Goal: Task Accomplishment & Management: Manage account settings

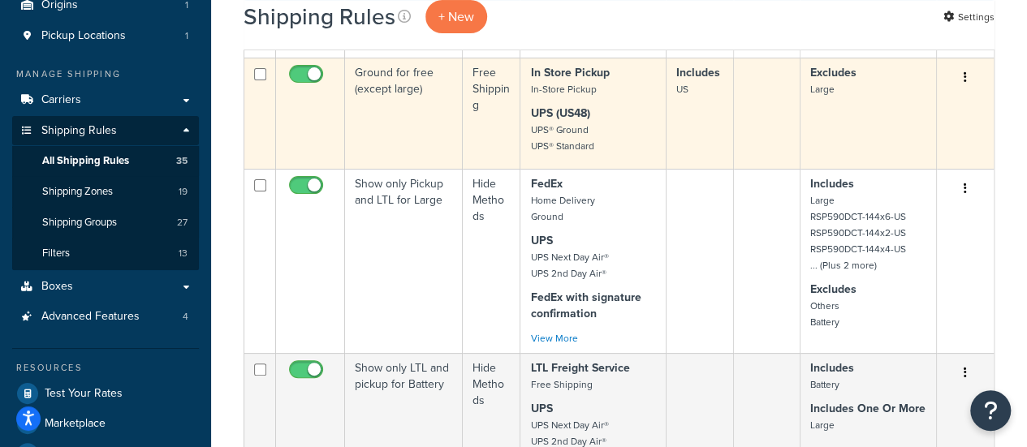
scroll to position [162, 0]
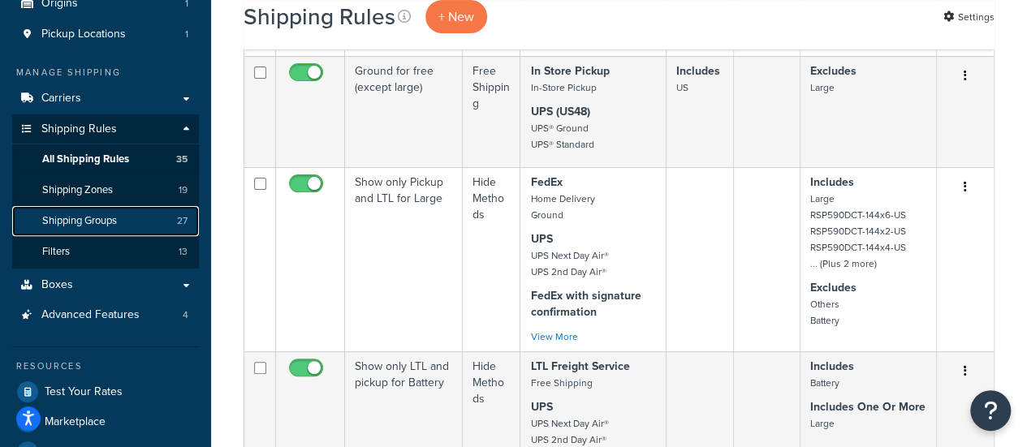
click at [89, 220] on span "Shipping Groups" at bounding box center [79, 221] width 75 height 14
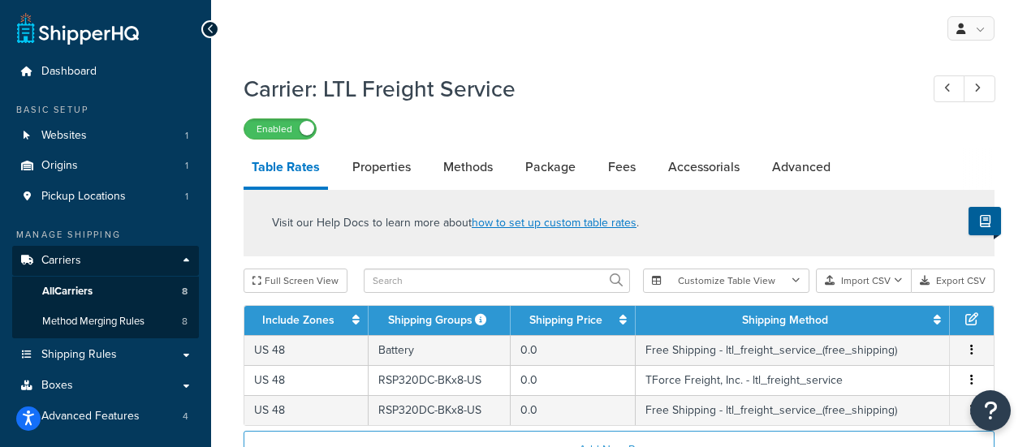
select select "25"
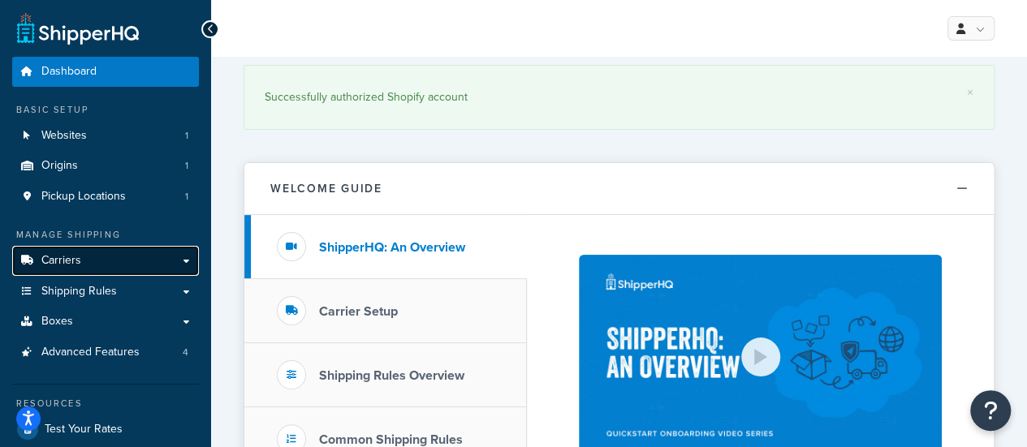
click at [86, 265] on link "Carriers" at bounding box center [105, 261] width 187 height 30
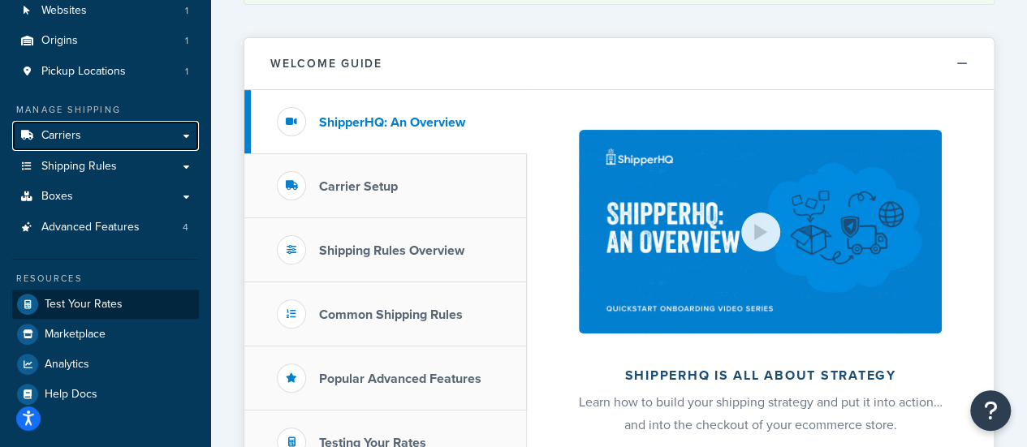
scroll to position [162, 0]
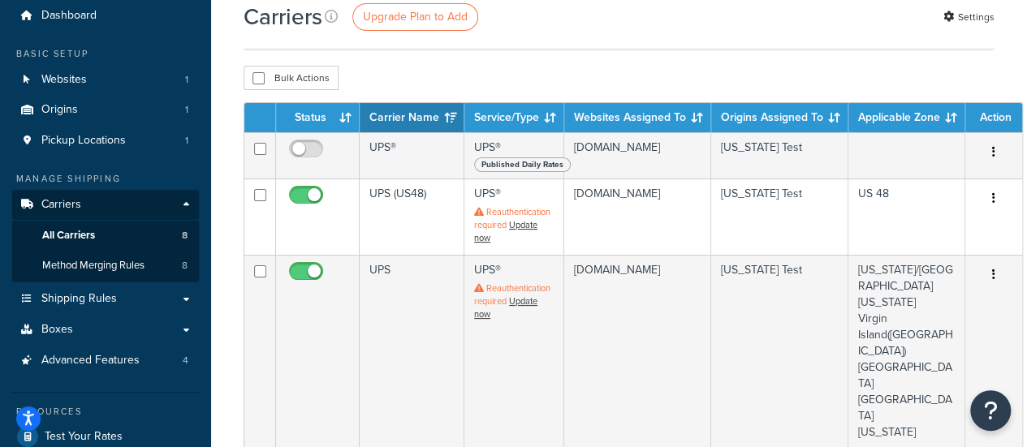
scroll to position [81, 0]
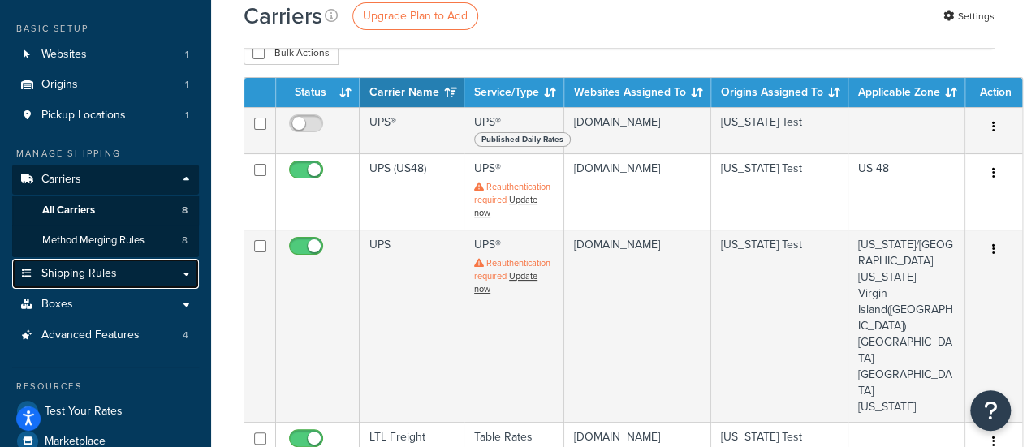
click at [99, 270] on span "Shipping Rules" at bounding box center [78, 274] width 75 height 14
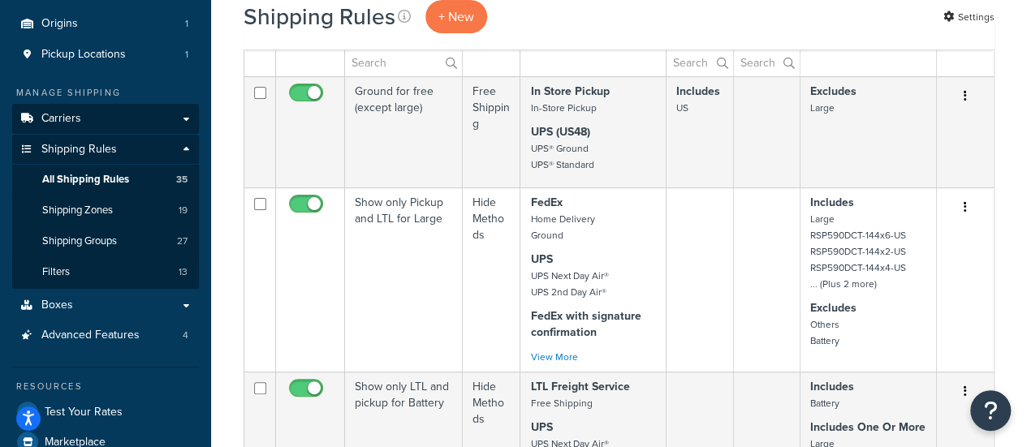
scroll to position [162, 0]
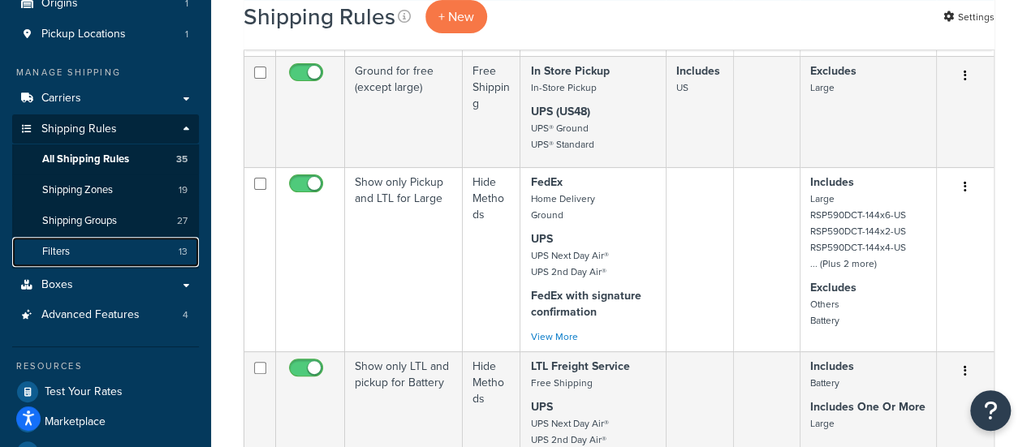
click at [84, 251] on link "Filters 13" at bounding box center [105, 252] width 187 height 30
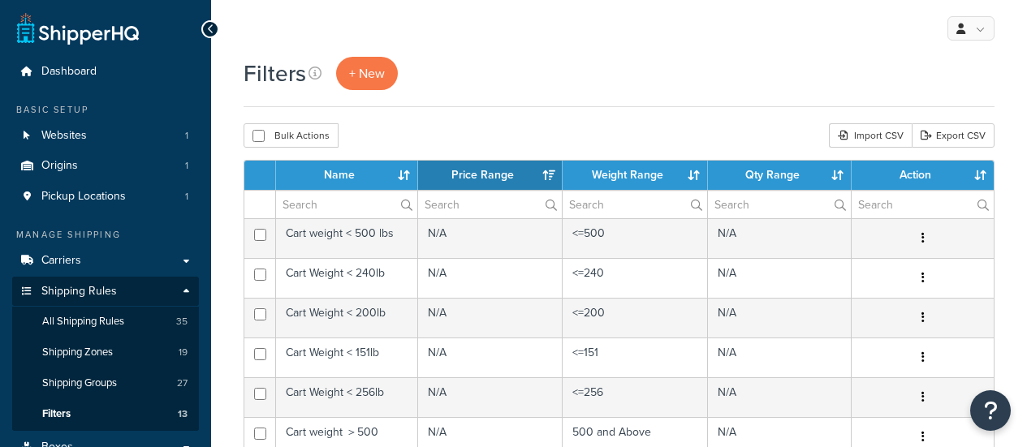
select select "15"
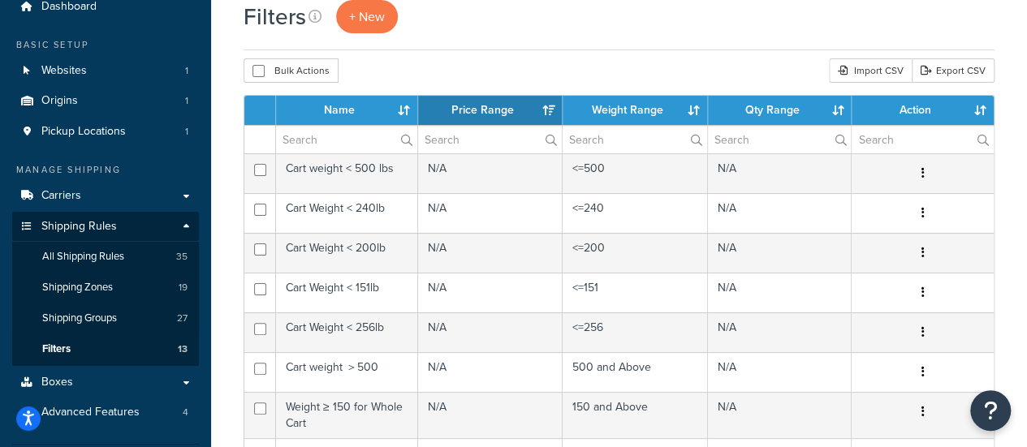
scroll to position [162, 0]
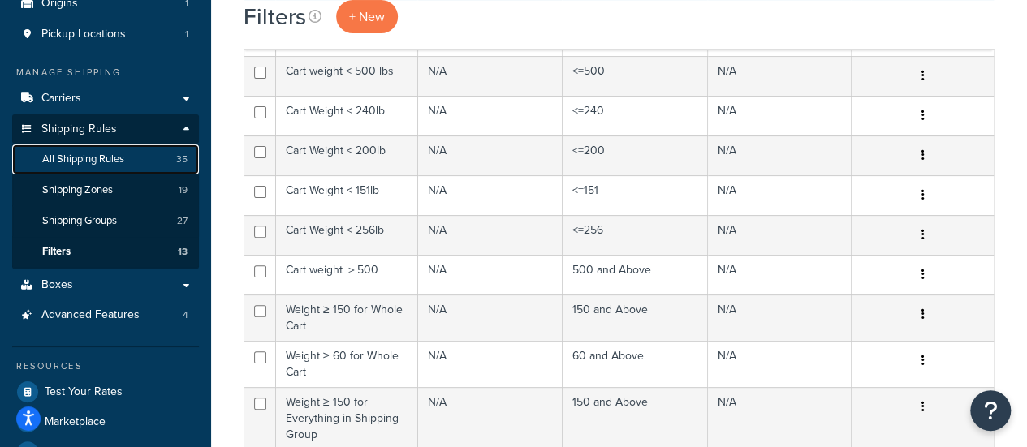
click at [102, 162] on span "All Shipping Rules" at bounding box center [83, 160] width 82 height 14
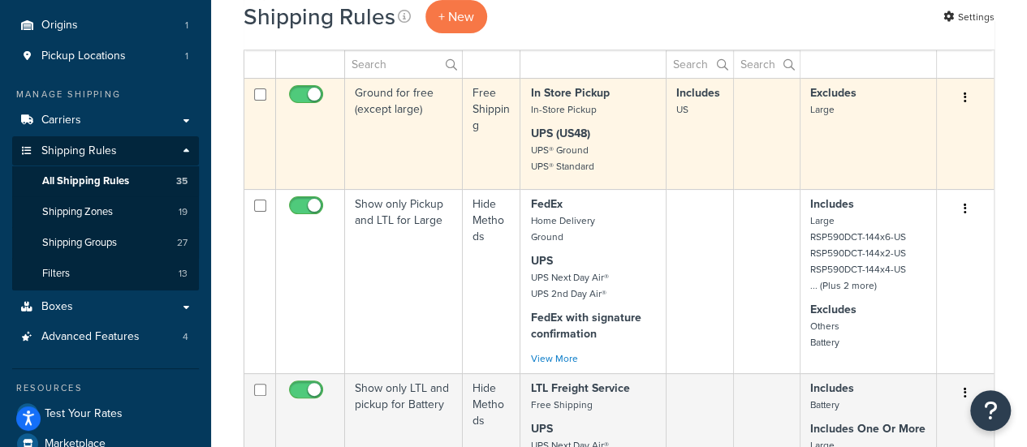
scroll to position [162, 0]
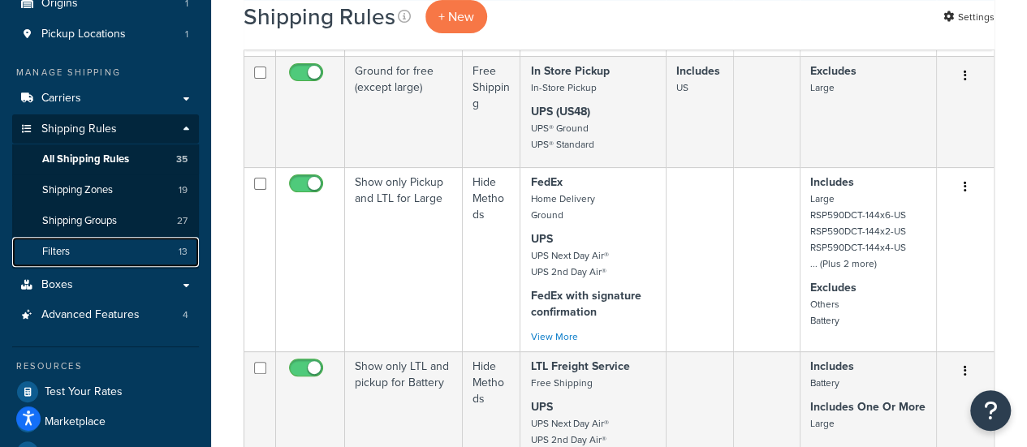
click at [102, 246] on link "Filters 13" at bounding box center [105, 252] width 187 height 30
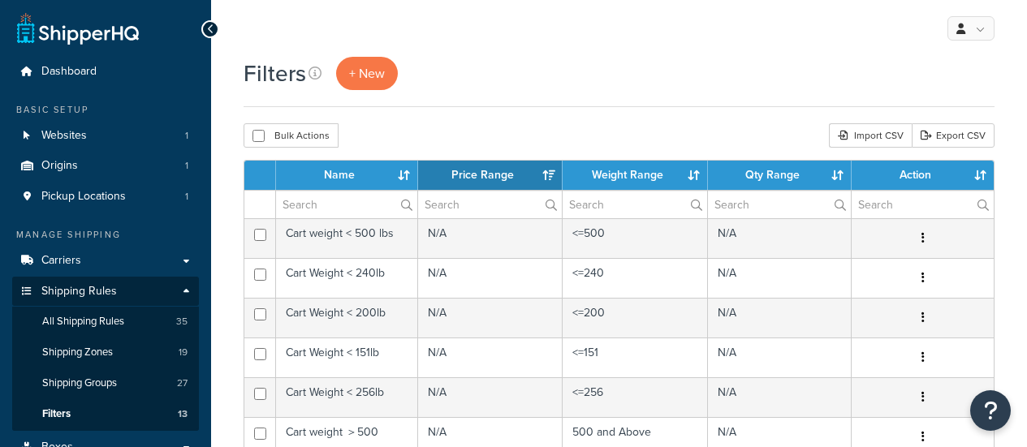
select select "15"
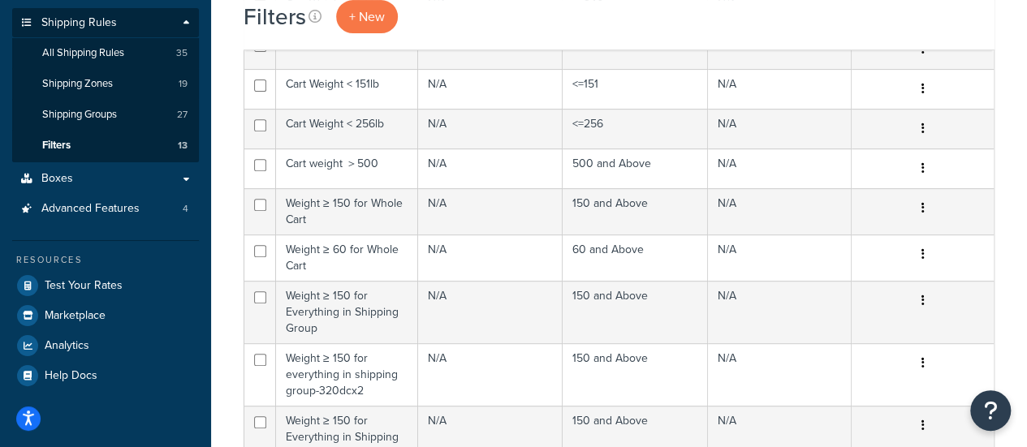
scroll to position [243, 0]
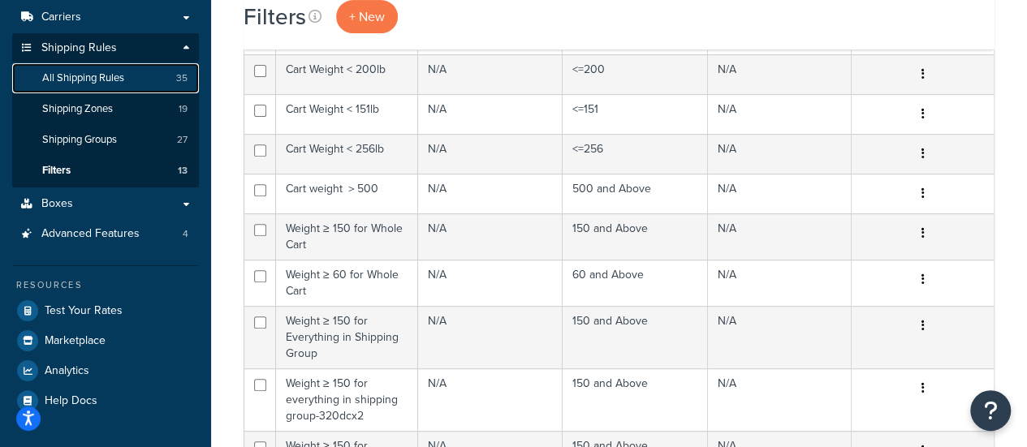
click at [84, 80] on span "All Shipping Rules" at bounding box center [83, 78] width 82 height 14
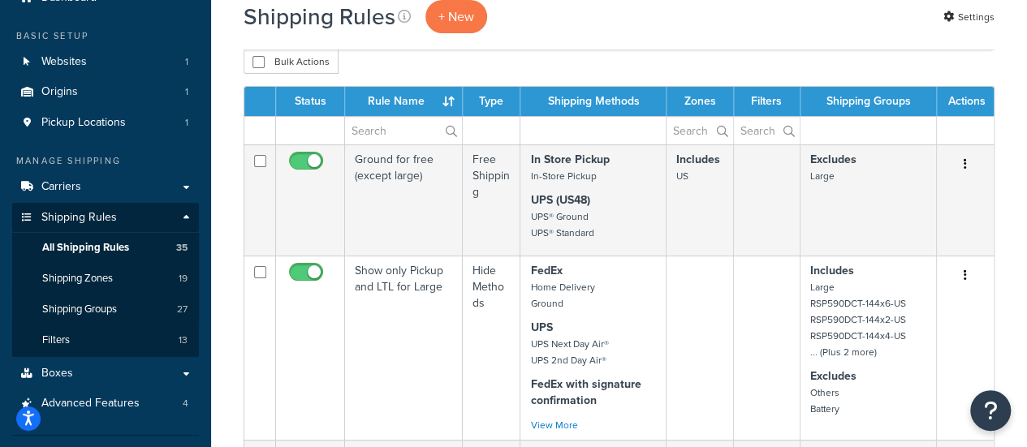
scroll to position [162, 0]
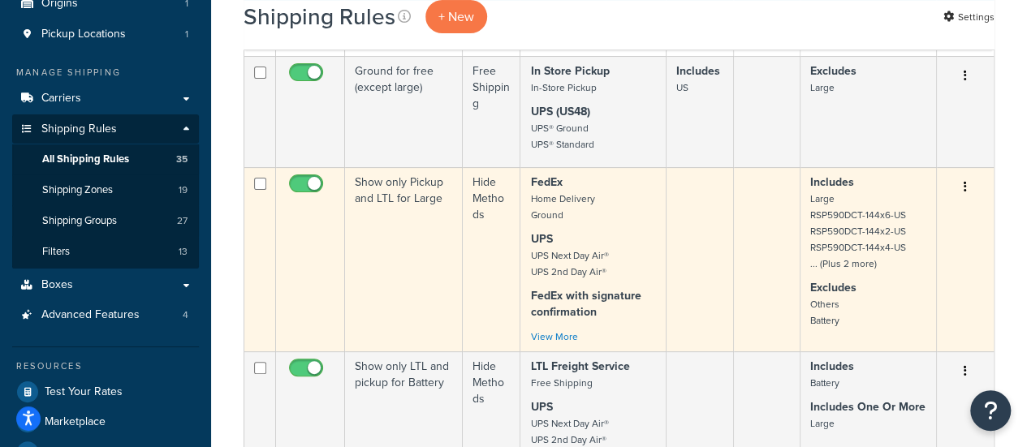
click at [402, 196] on td "Show only Pickup and LTL for Large" at bounding box center [404, 259] width 118 height 184
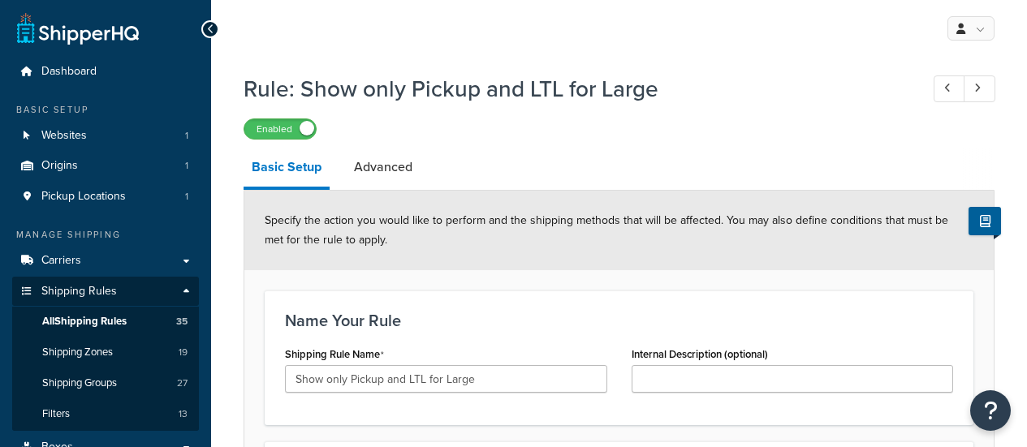
select select "HIDE"
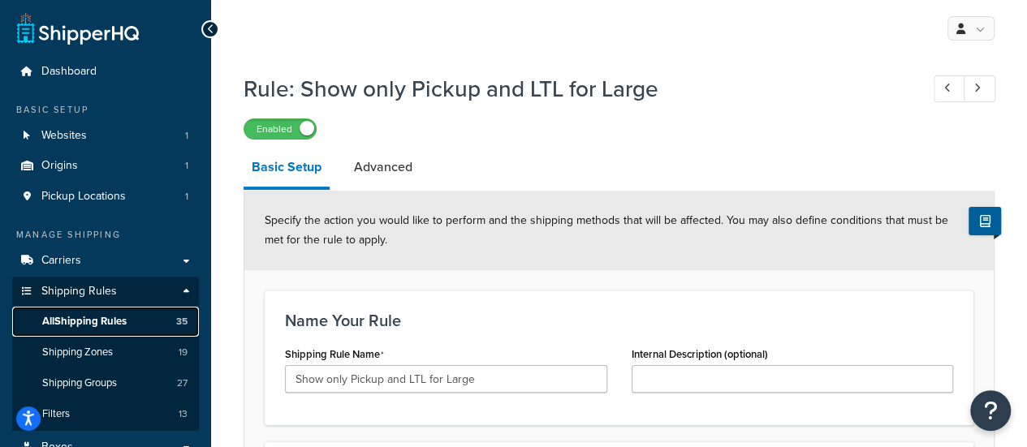
click at [99, 325] on span "All Shipping Rules" at bounding box center [84, 322] width 84 height 14
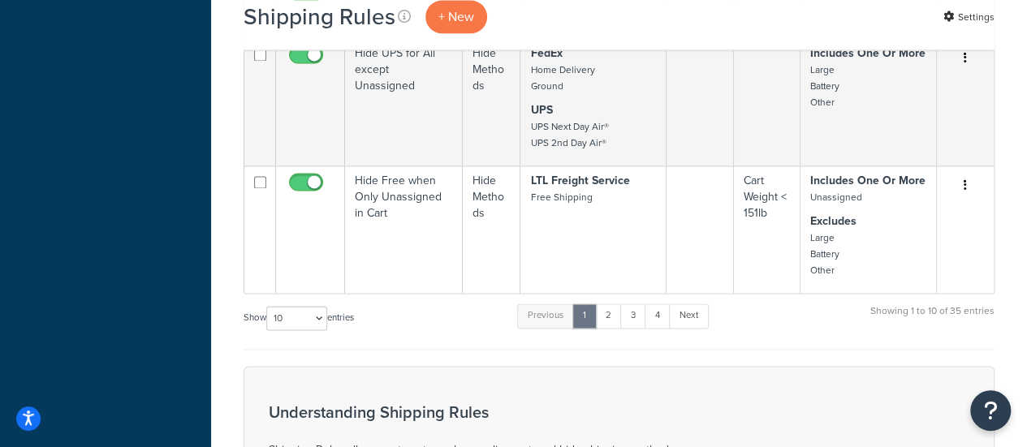
scroll to position [1136, 0]
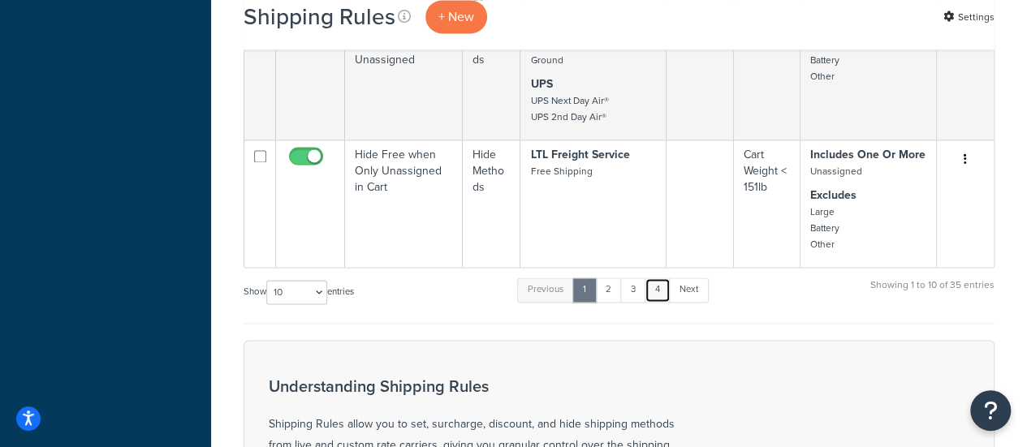
click at [659, 290] on link "4" at bounding box center [657, 290] width 26 height 24
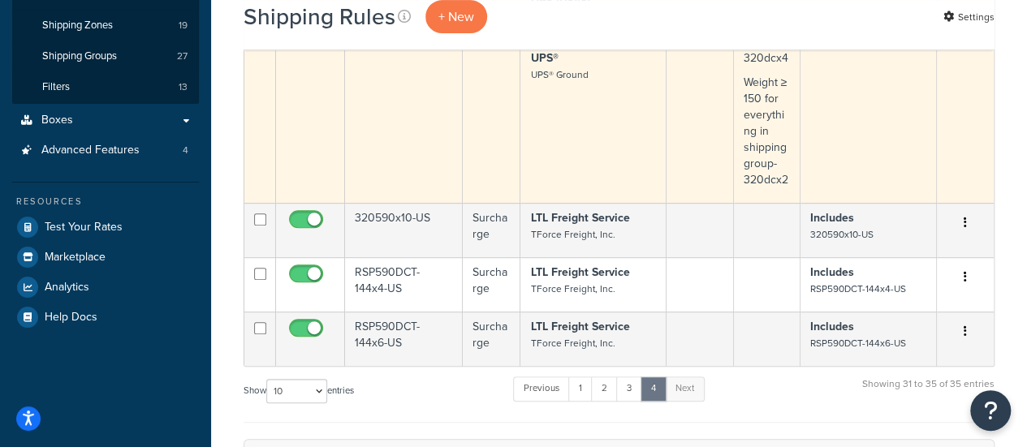
scroll to position [441, 0]
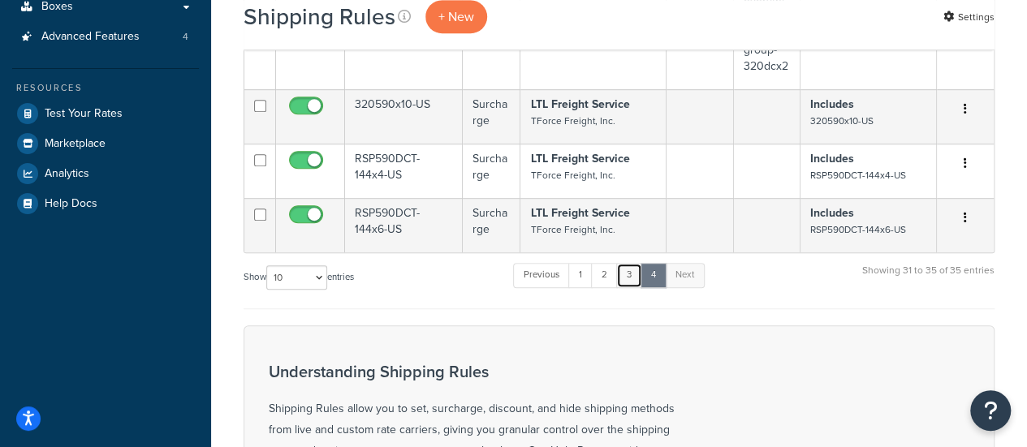
click at [622, 287] on link "3" at bounding box center [629, 275] width 26 height 24
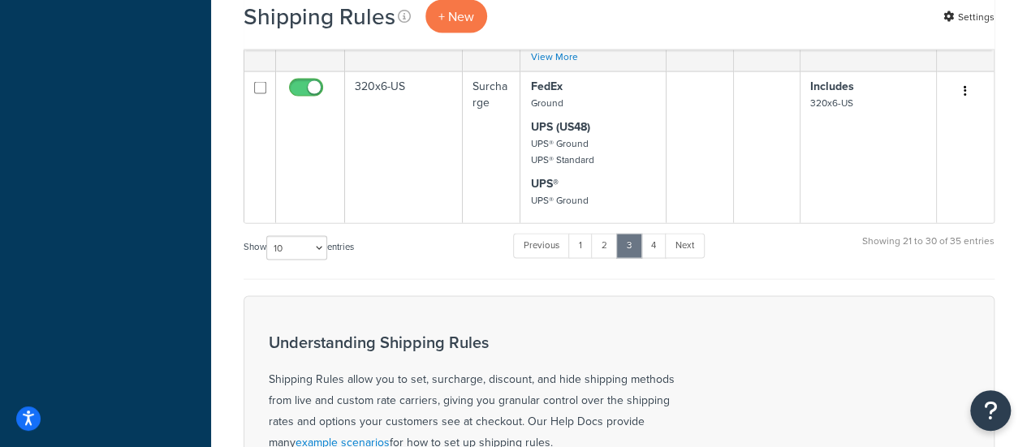
scroll to position [1563, 0]
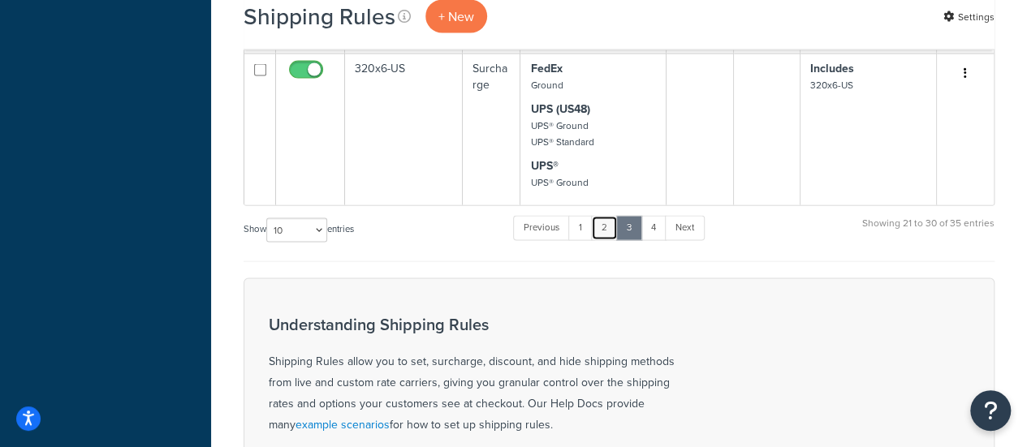
click at [596, 224] on link "2" at bounding box center [604, 228] width 27 height 24
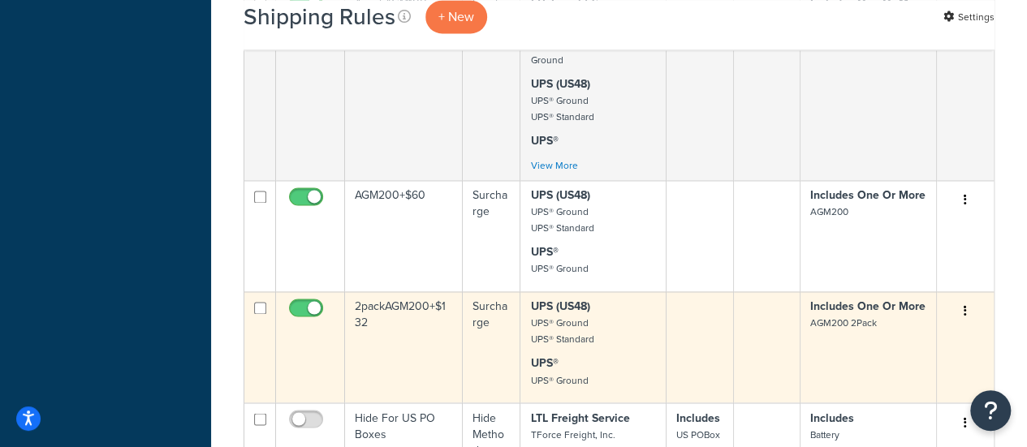
scroll to position [1482, 0]
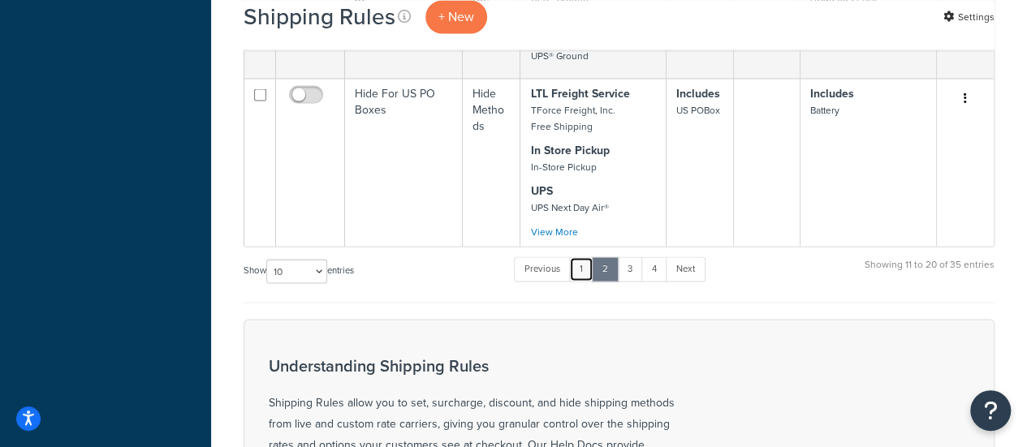
click at [584, 256] on link "1" at bounding box center [581, 268] width 24 height 24
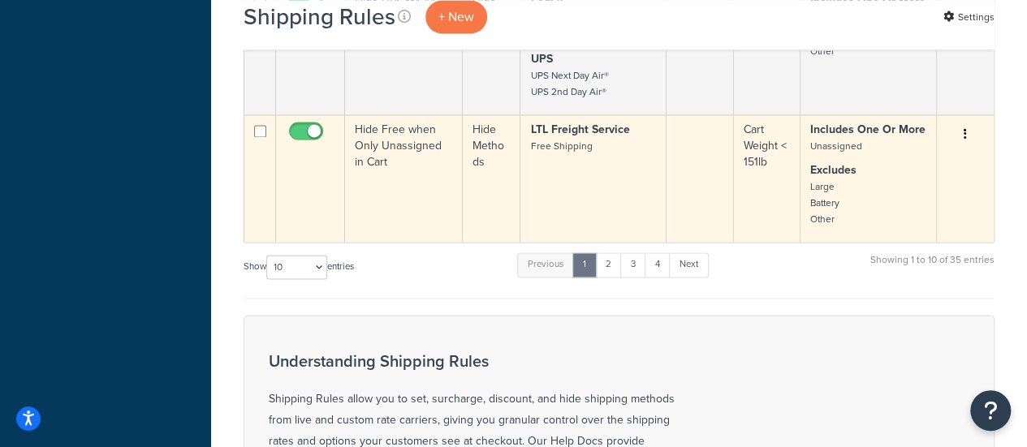
scroll to position [1136, 0]
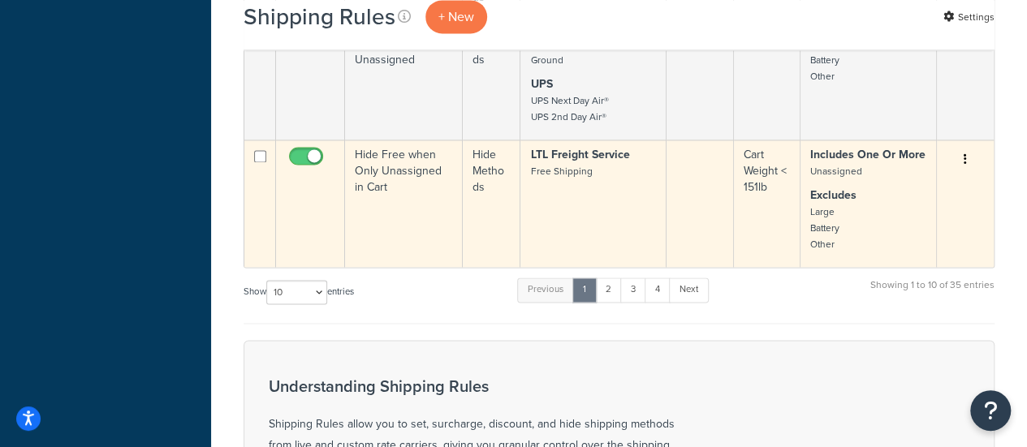
click at [398, 172] on td "Hide Free when Only Unassigned in Cart" at bounding box center [404, 203] width 118 height 127
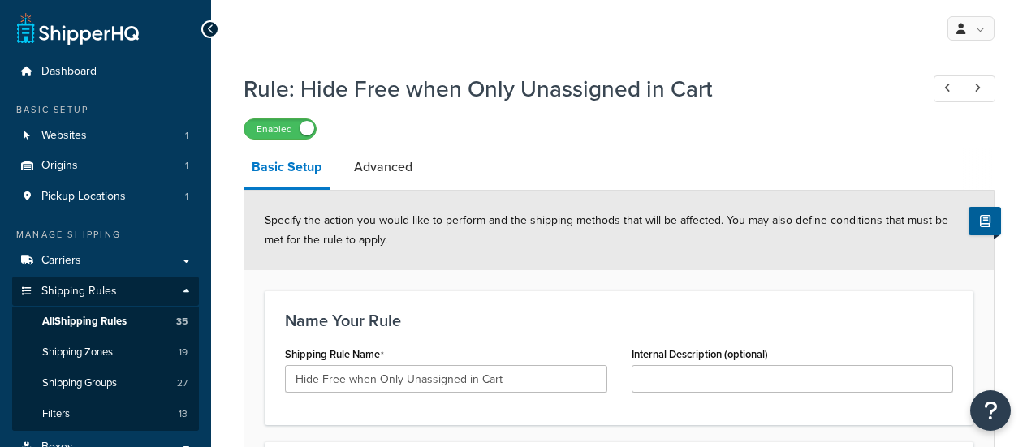
select select "HIDE"
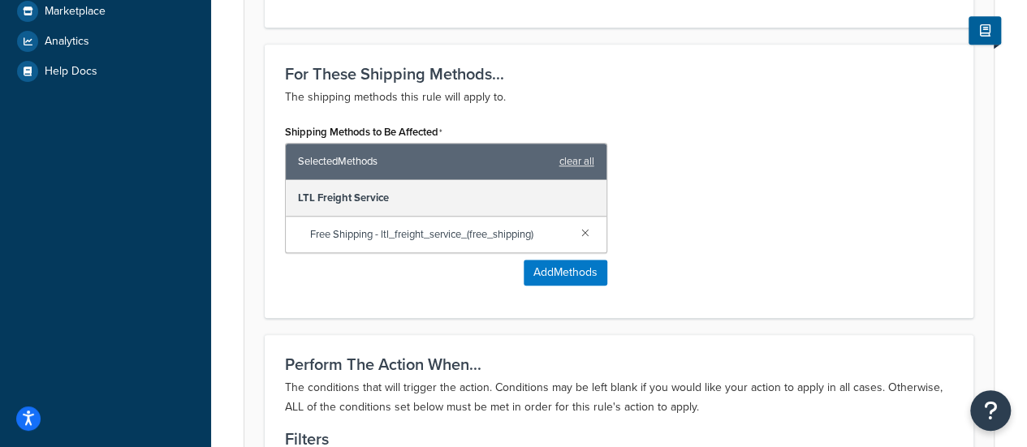
scroll to position [243, 0]
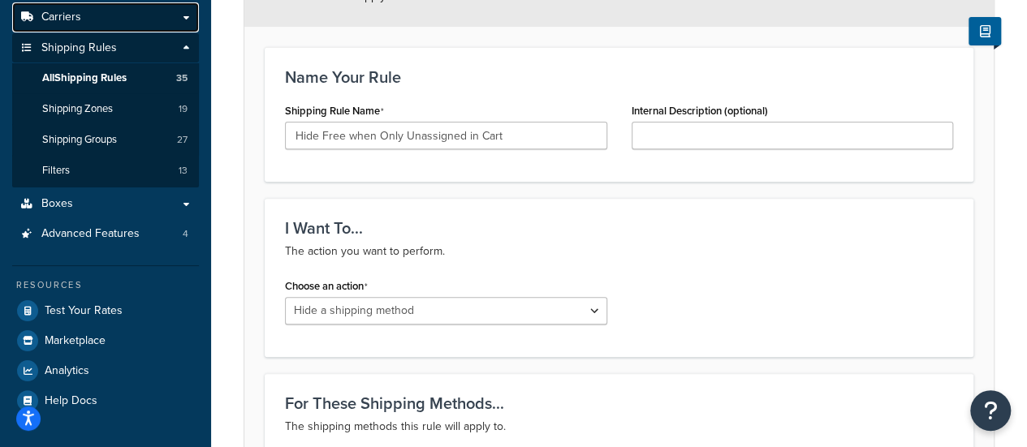
click at [122, 15] on link "Carriers" at bounding box center [105, 17] width 187 height 30
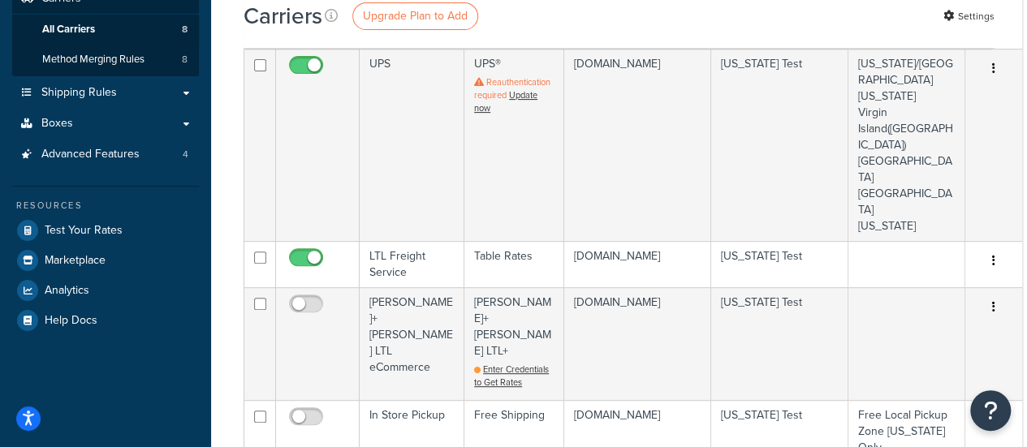
scroll to position [162, 0]
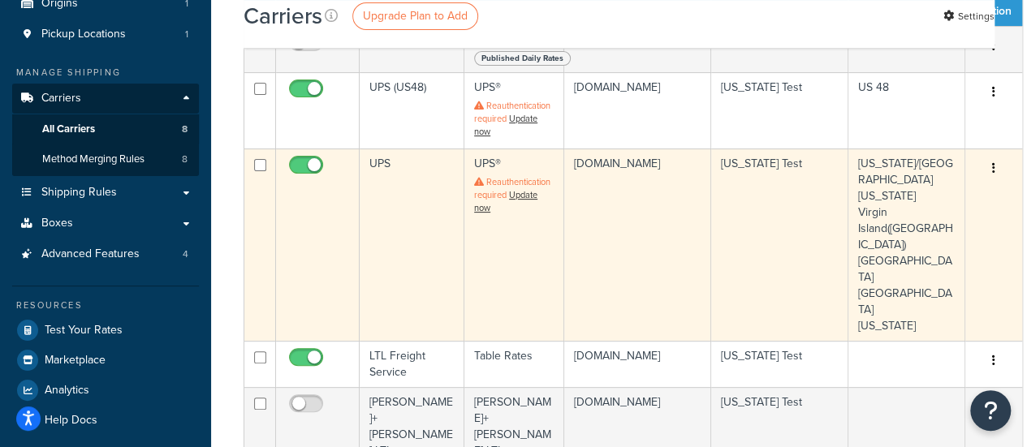
click at [393, 163] on td "UPS" at bounding box center [412, 245] width 105 height 192
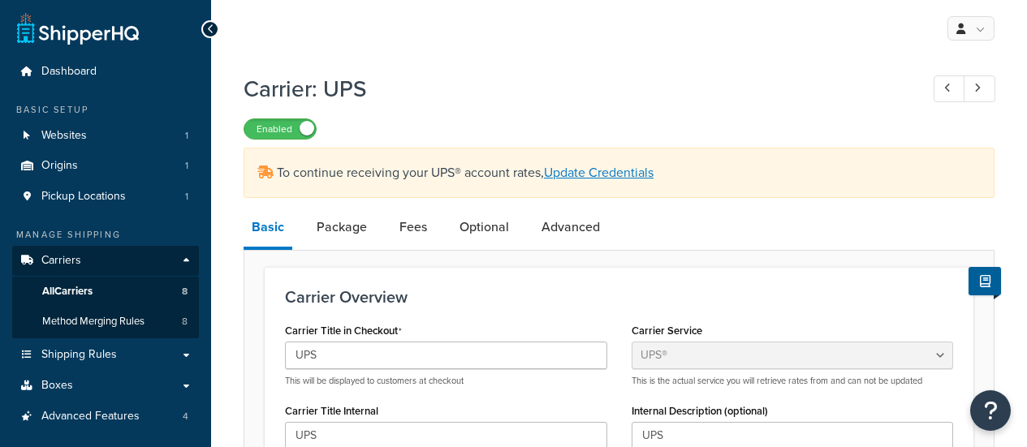
select select "ups"
click at [90, 293] on span "All Carriers" at bounding box center [67, 292] width 50 height 14
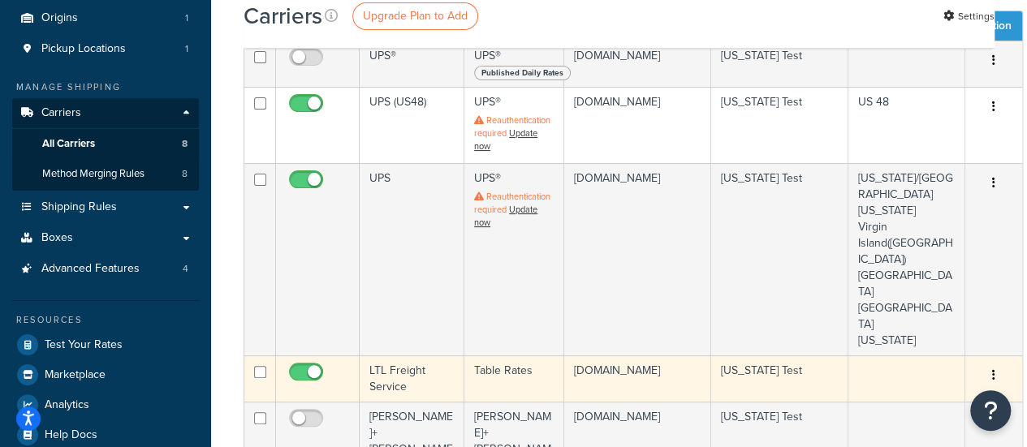
scroll to position [162, 0]
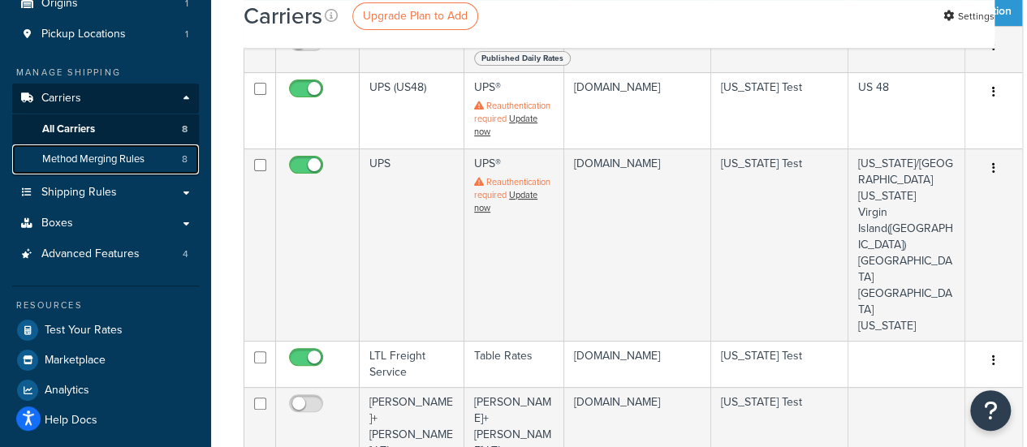
click at [99, 153] on span "Method Merging Rules" at bounding box center [93, 160] width 102 height 14
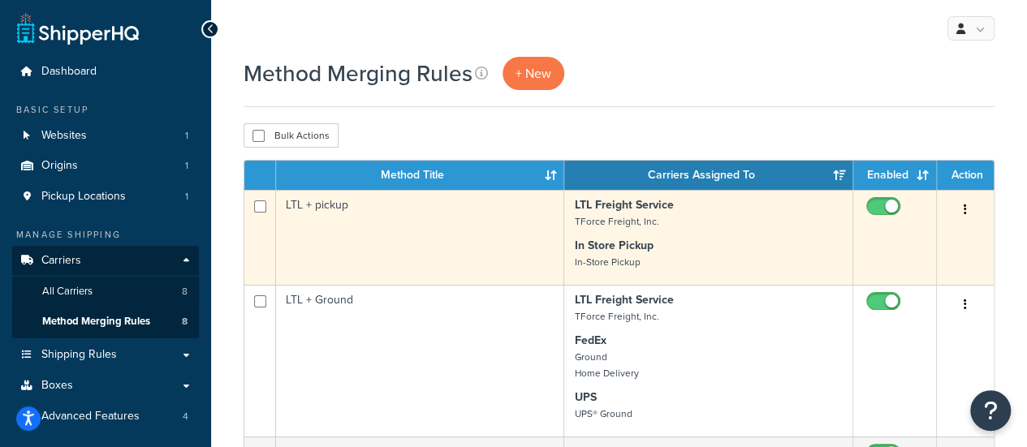
click at [390, 235] on td "LTL + pickup" at bounding box center [420, 237] width 288 height 95
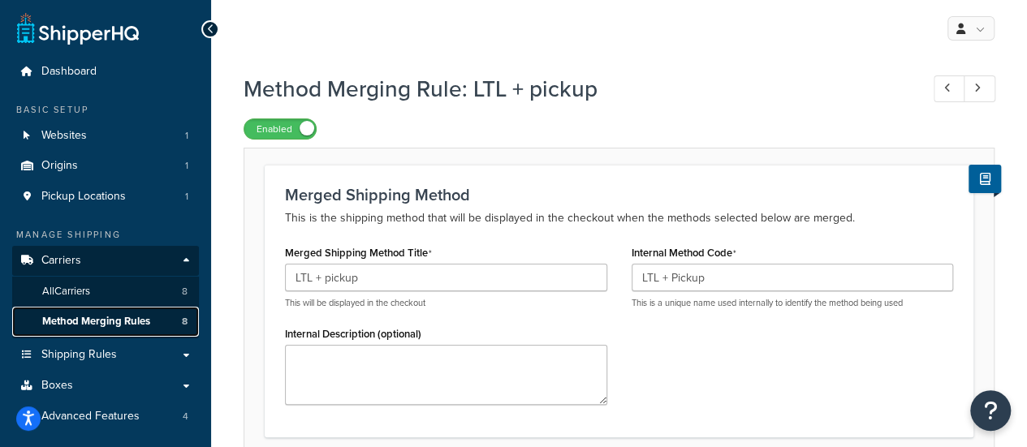
click at [76, 325] on span "Method Merging Rules" at bounding box center [96, 322] width 108 height 14
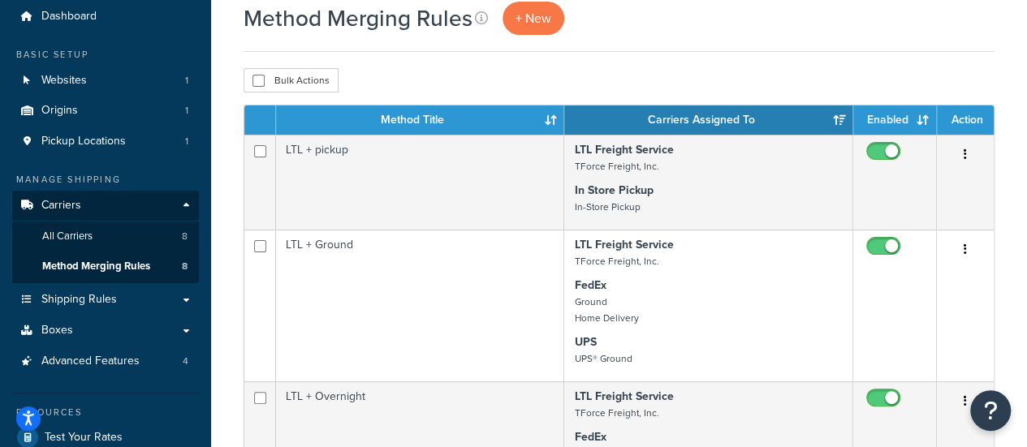
scroll to position [81, 0]
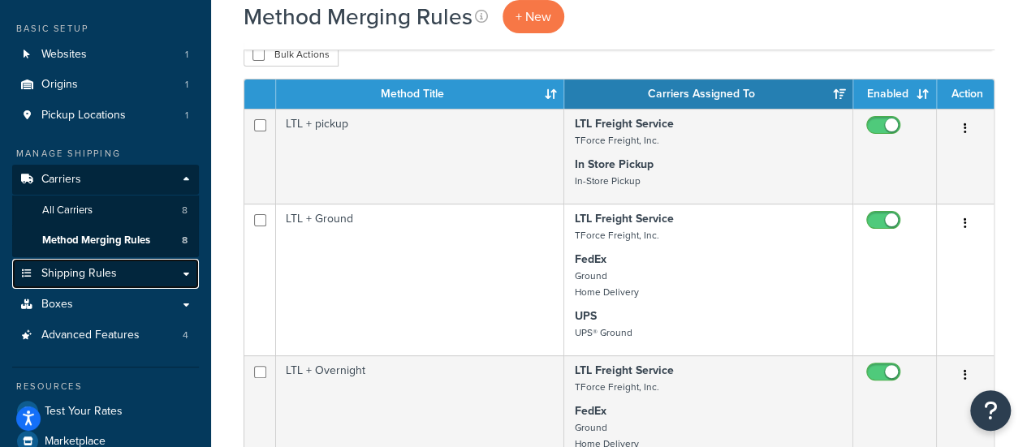
click at [116, 280] on link "Shipping Rules" at bounding box center [105, 274] width 187 height 30
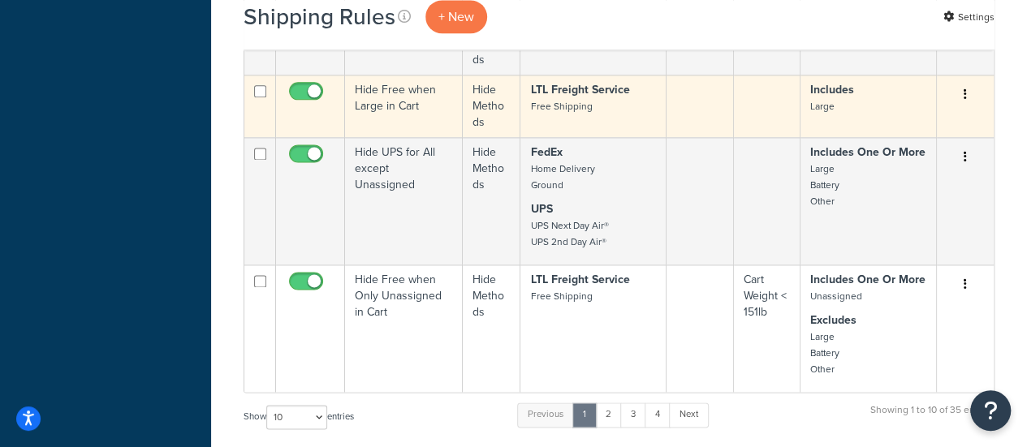
scroll to position [1136, 0]
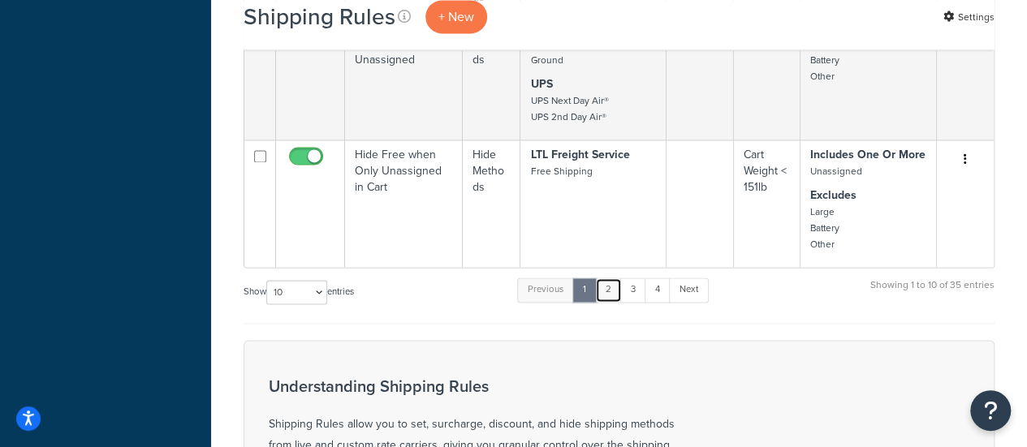
click at [613, 290] on link "2" at bounding box center [608, 290] width 27 height 24
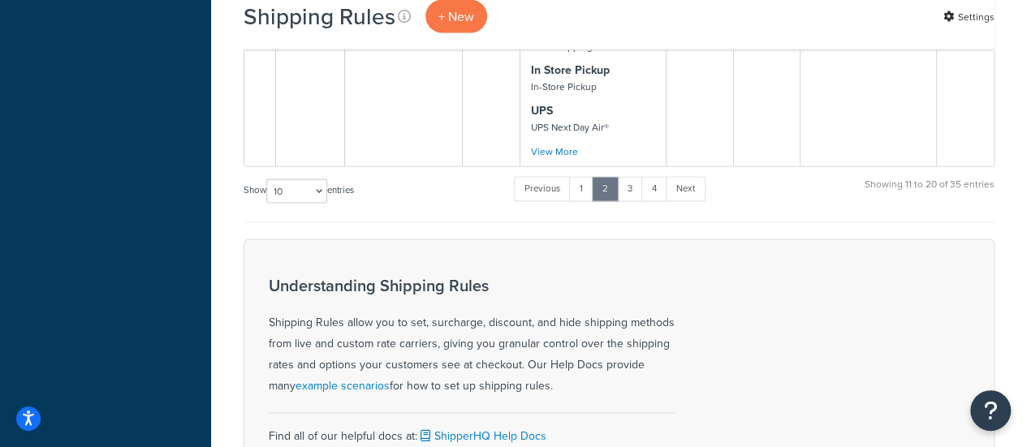
scroll to position [1490, 0]
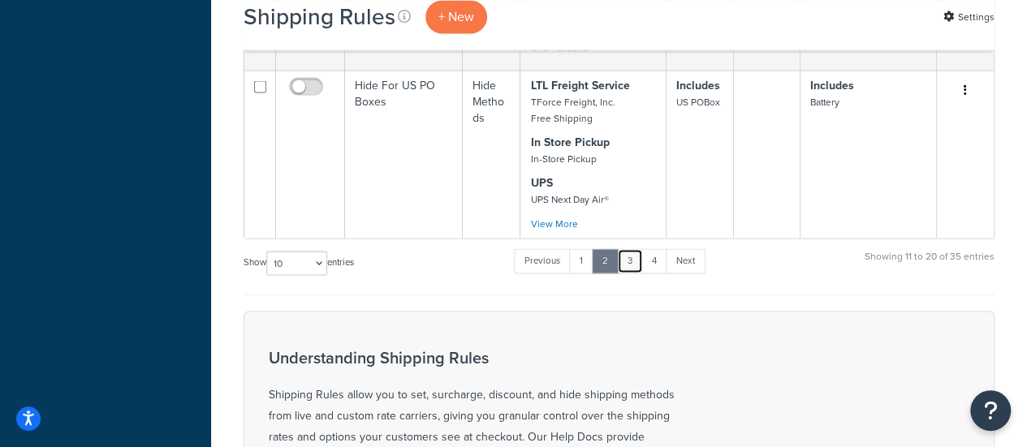
click at [628, 248] on link "3" at bounding box center [630, 260] width 26 height 24
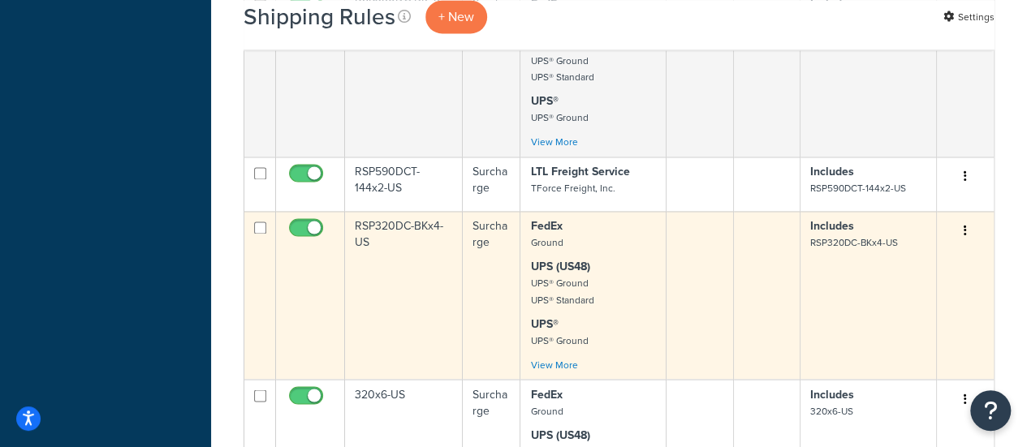
scroll to position [1328, 0]
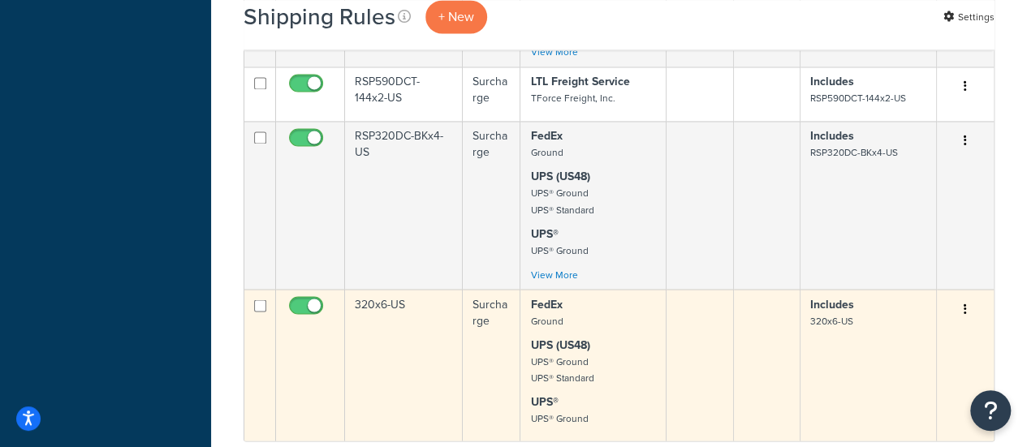
click at [410, 324] on td "320x6-US" at bounding box center [404, 365] width 118 height 152
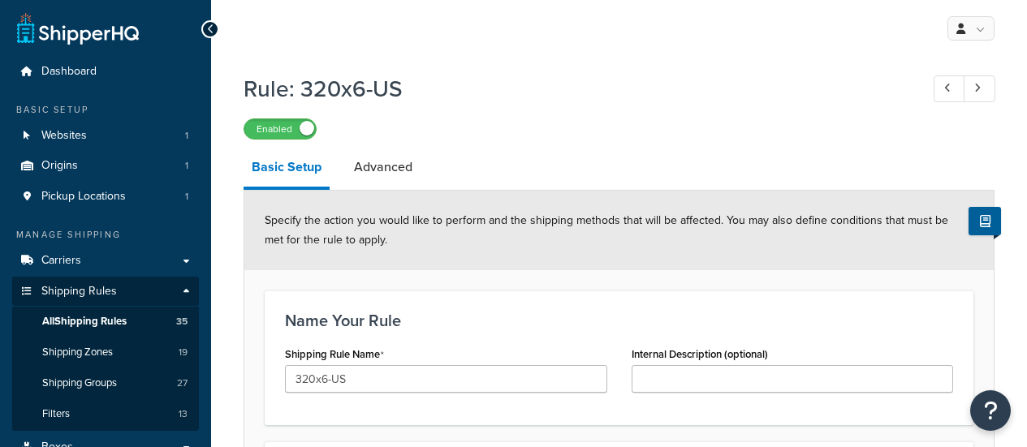
select select "ITEM"
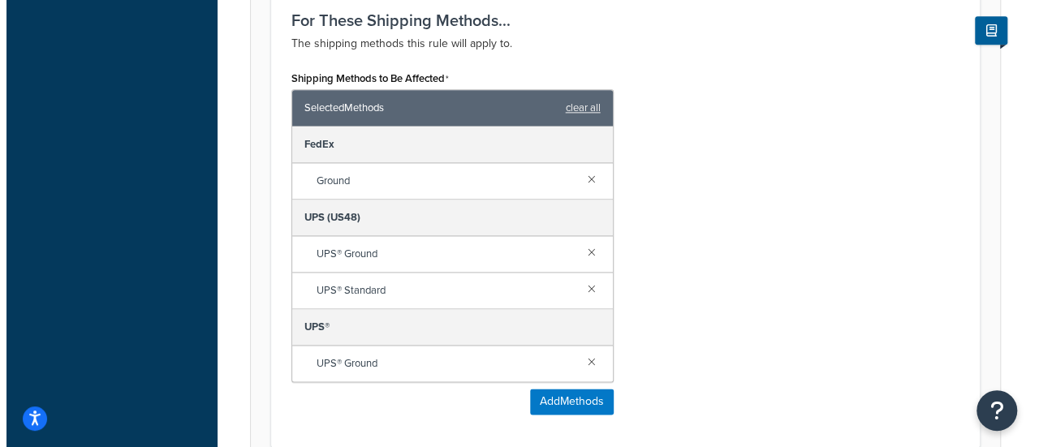
scroll to position [1055, 0]
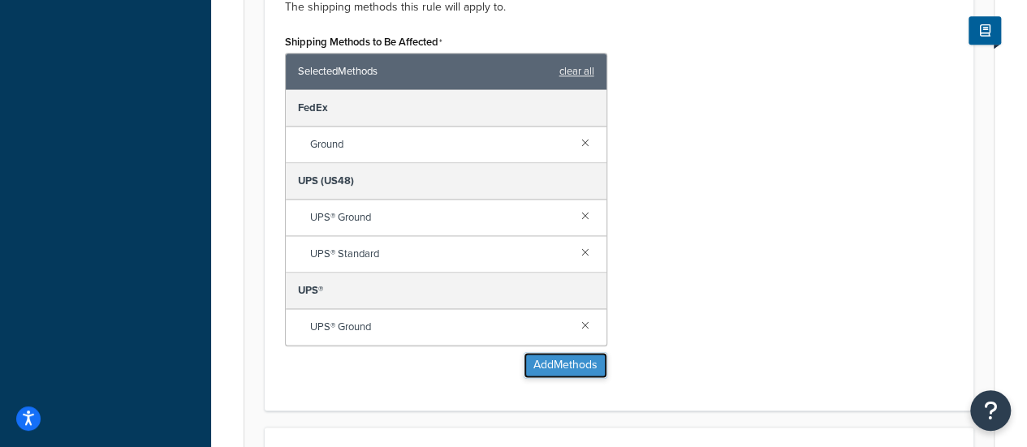
click at [553, 364] on button "Add Methods" at bounding box center [565, 365] width 84 height 26
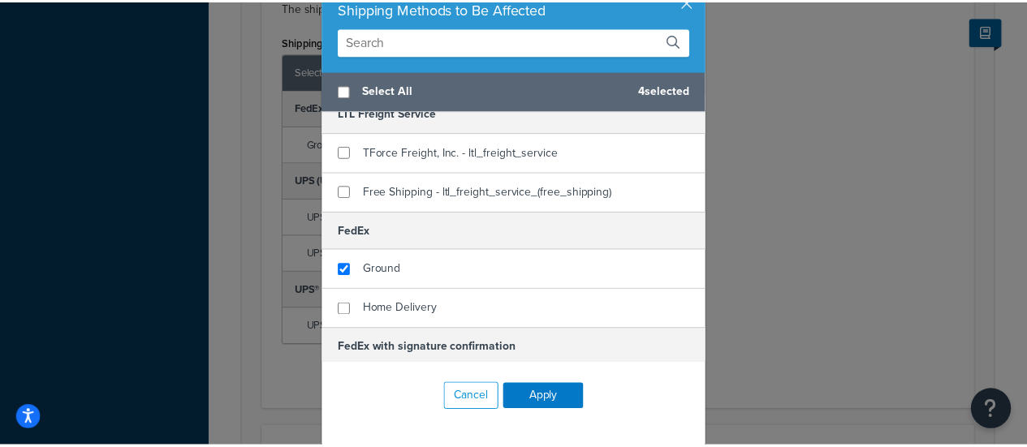
scroll to position [59, 0]
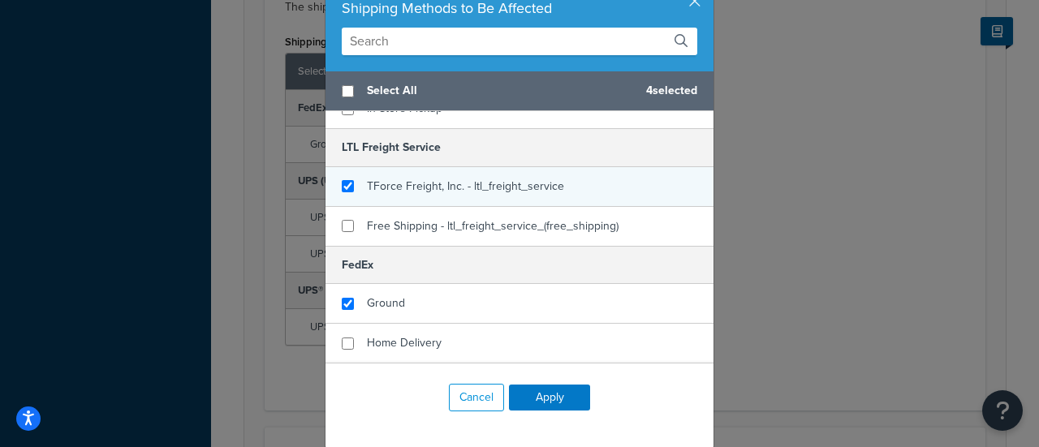
checkbox input "true"
drag, startPoint x: 408, startPoint y: 187, endPoint x: 416, endPoint y: 214, distance: 28.0
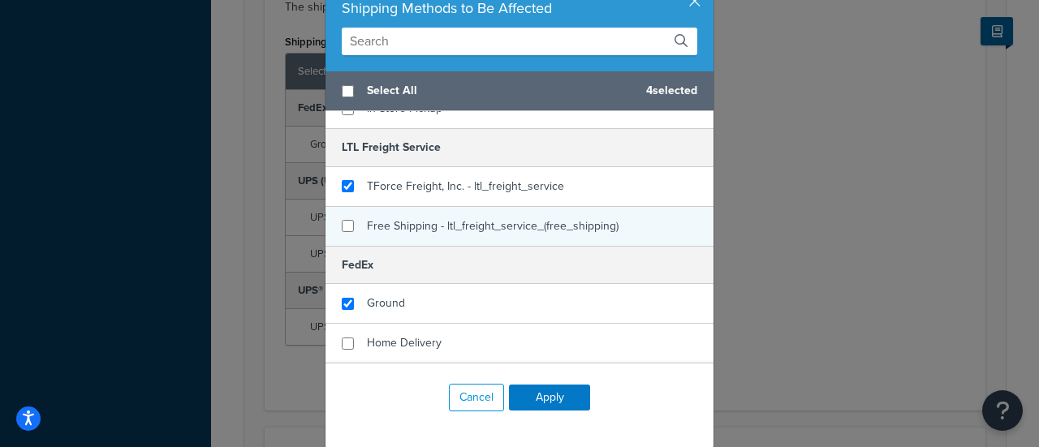
click at [408, 187] on span "TForce Freight, Inc. - ltl_freight_service" at bounding box center [465, 186] width 197 height 17
checkbox input "true"
click at [416, 224] on span "Free Shipping - ltl_freight_service_(free_shipping)" at bounding box center [493, 225] width 252 height 17
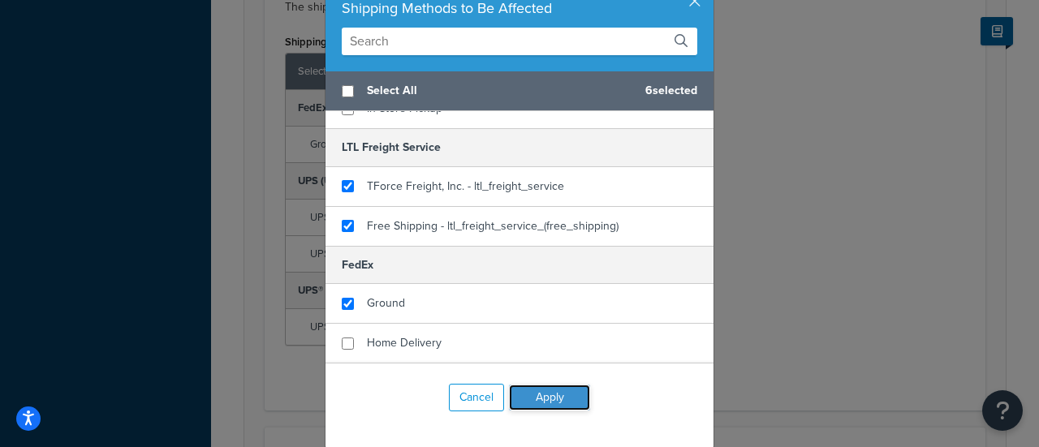
click at [532, 400] on button "Apply" at bounding box center [549, 398] width 81 height 26
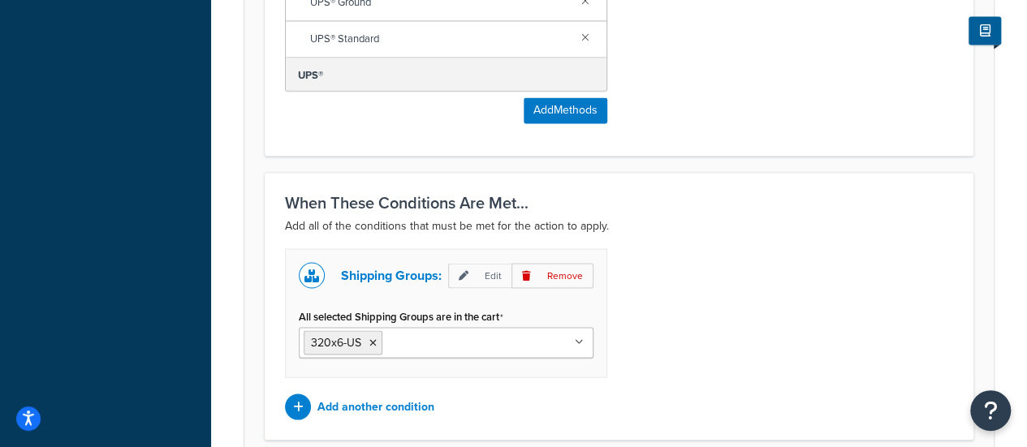
scroll to position [1515, 0]
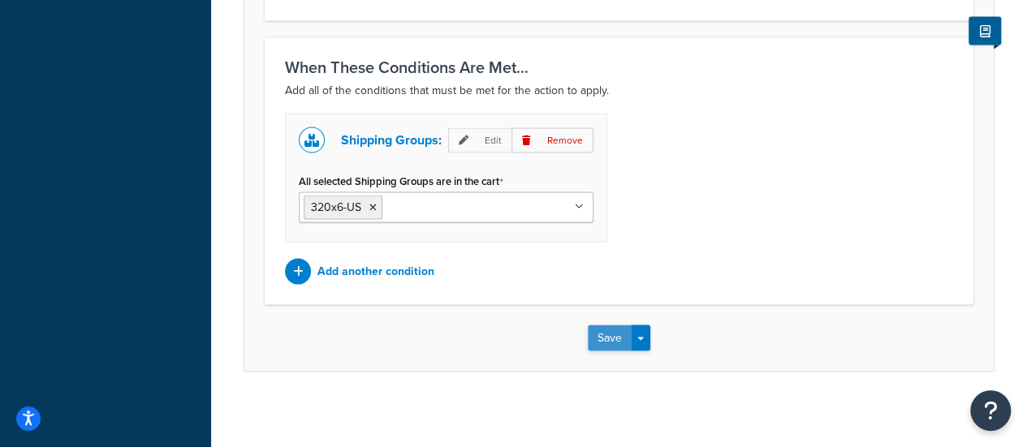
click at [601, 332] on button "Save" at bounding box center [610, 338] width 44 height 26
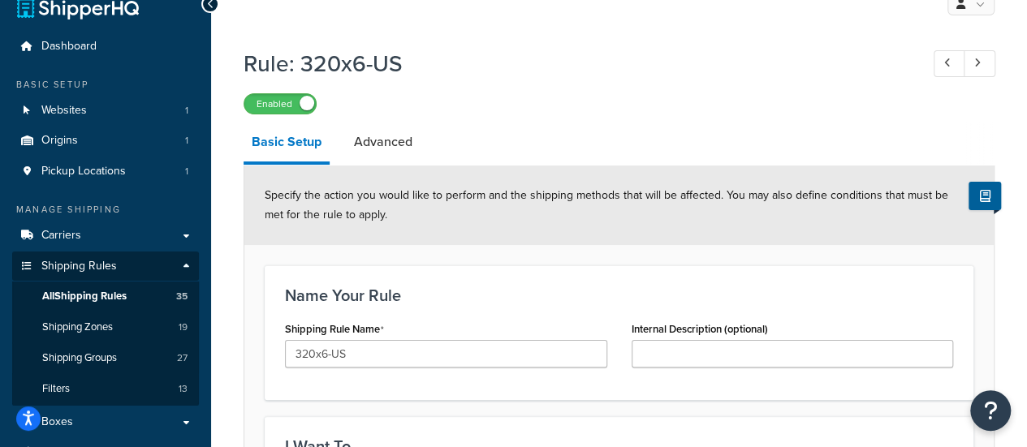
scroll to position [0, 0]
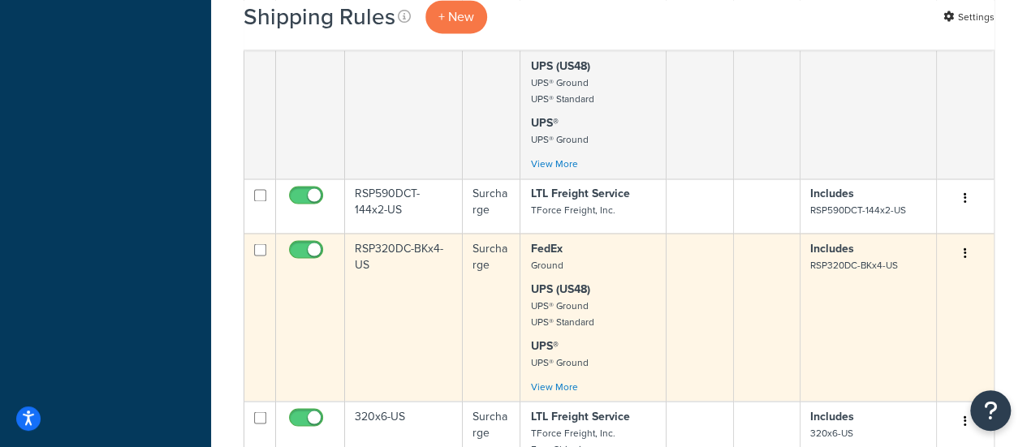
scroll to position [1461, 0]
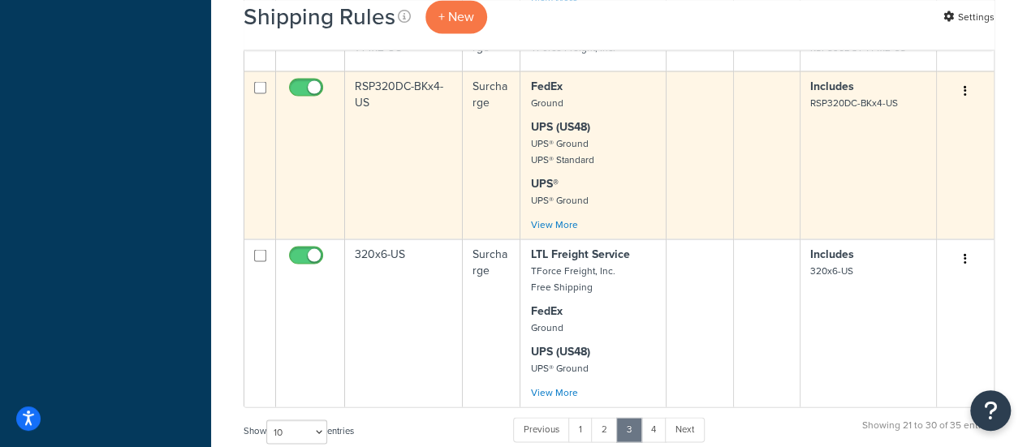
click at [386, 187] on td "RSP320DC-BKx4-US" at bounding box center [404, 155] width 118 height 168
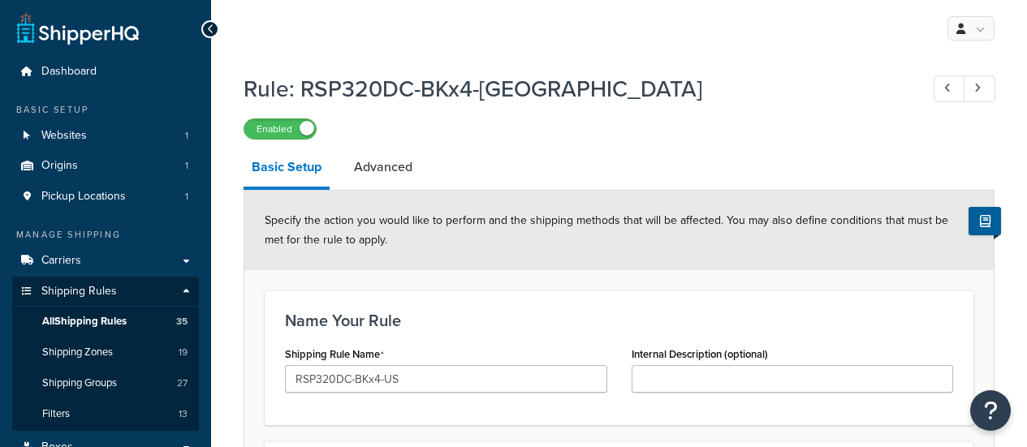
select select "ITEM"
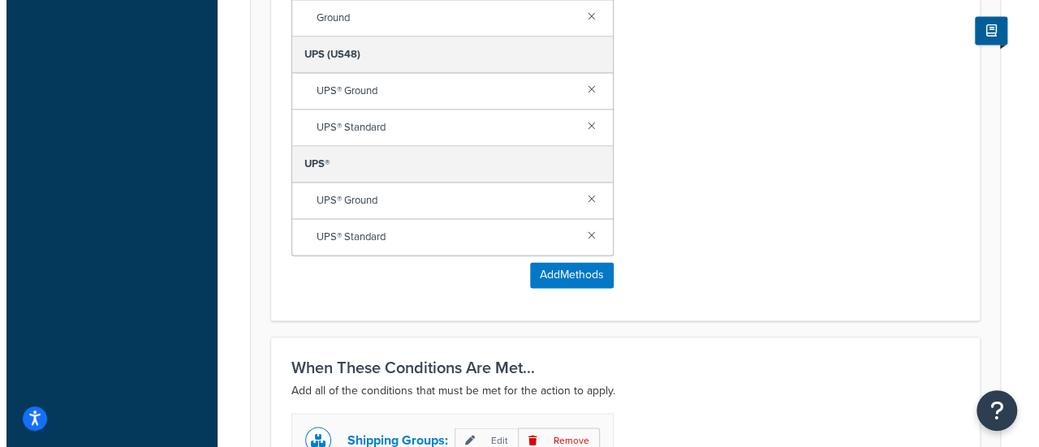
scroll to position [1055, 0]
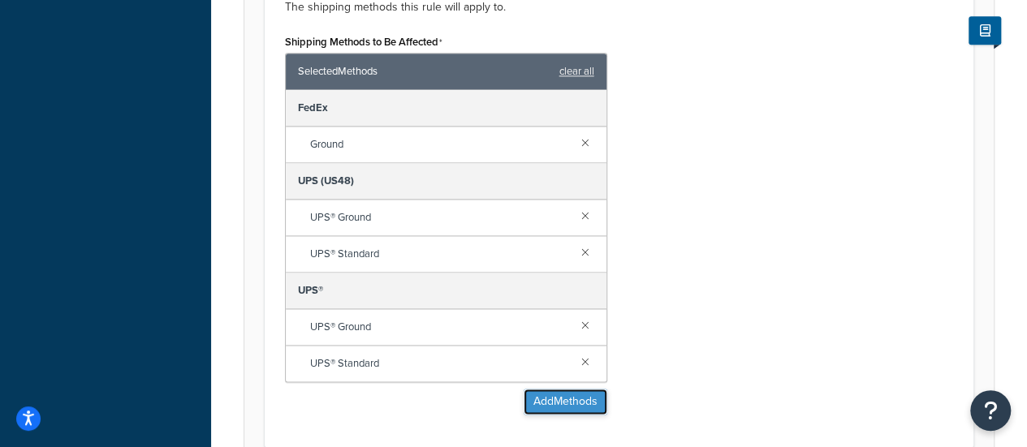
click at [555, 403] on button "Add Methods" at bounding box center [565, 402] width 84 height 26
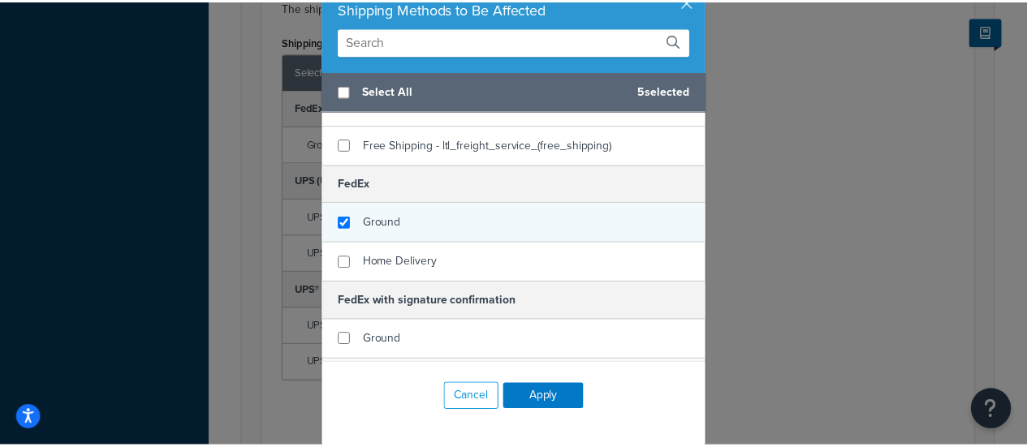
scroll to position [59, 0]
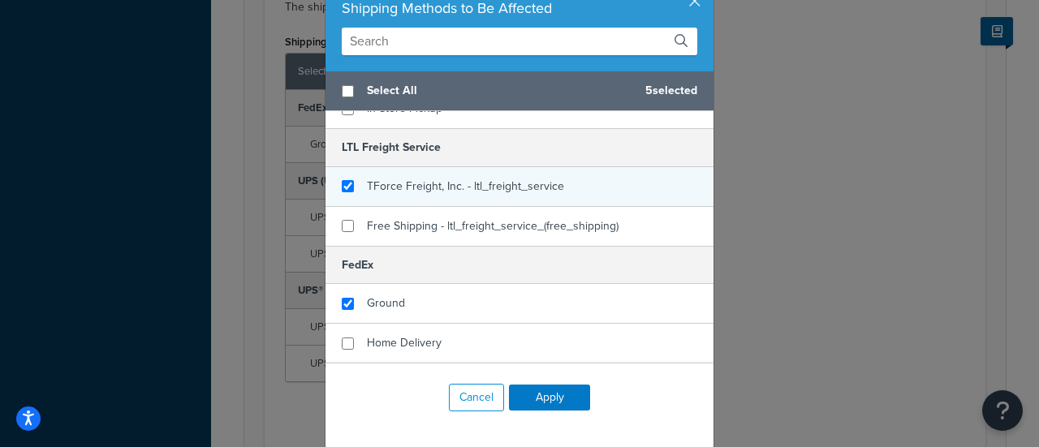
checkbox input "true"
click at [415, 191] on span "TForce Freight, Inc. - ltl_freight_service" at bounding box center [465, 186] width 197 height 17
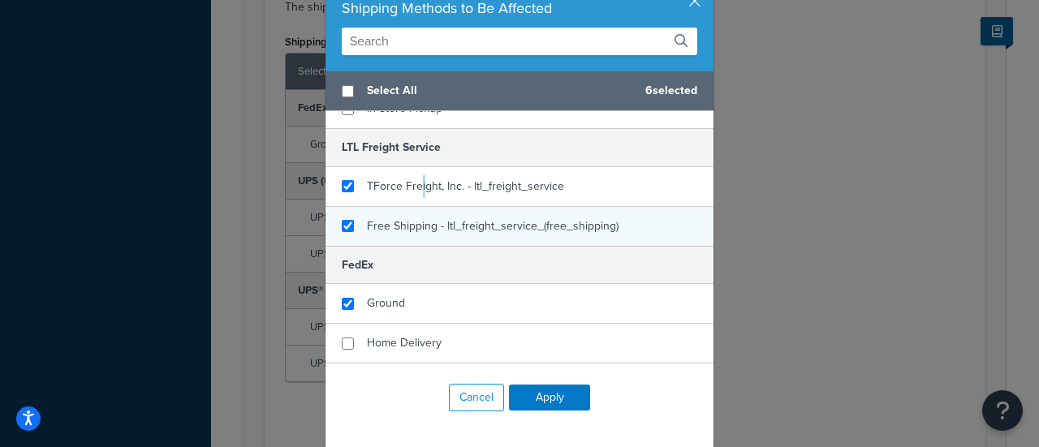
checkbox input "true"
click at [414, 215] on div "Free Shipping - ltl_freight_service_(free_shipping)" at bounding box center [493, 226] width 252 height 23
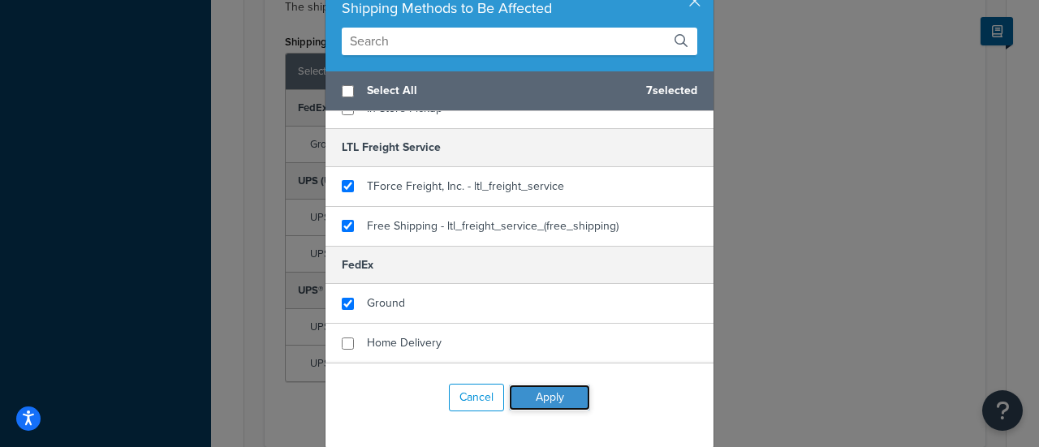
click at [545, 395] on button "Apply" at bounding box center [549, 398] width 81 height 26
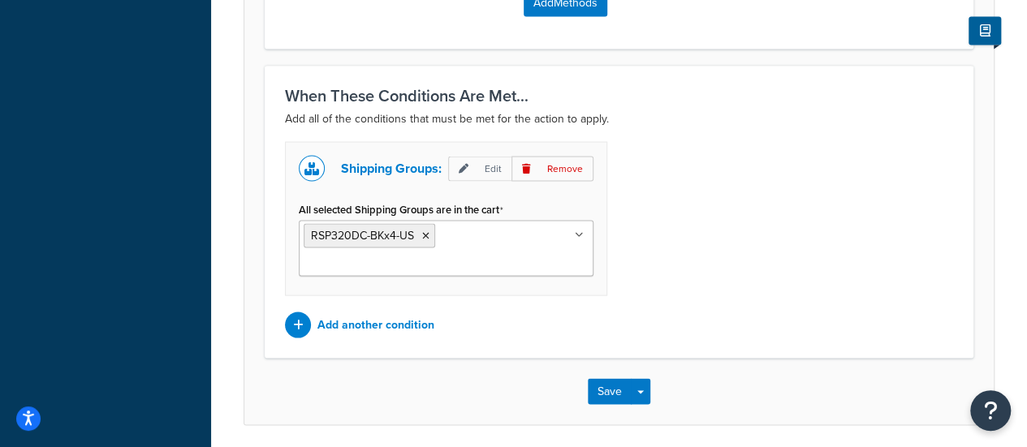
scroll to position [1515, 0]
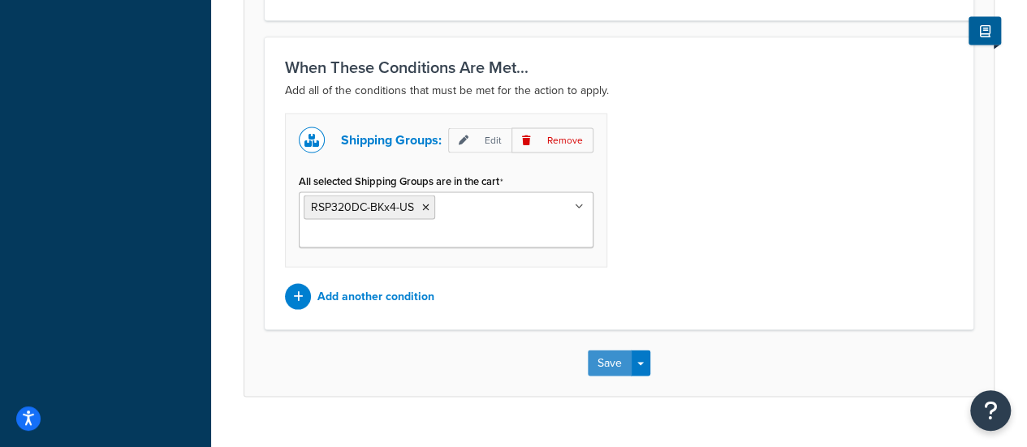
click at [610, 350] on button "Save" at bounding box center [610, 363] width 44 height 26
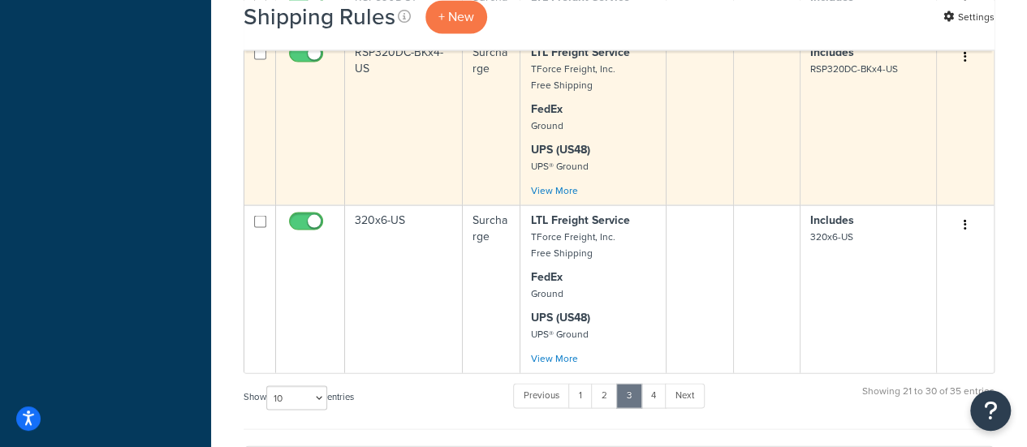
scroll to position [1542, 0]
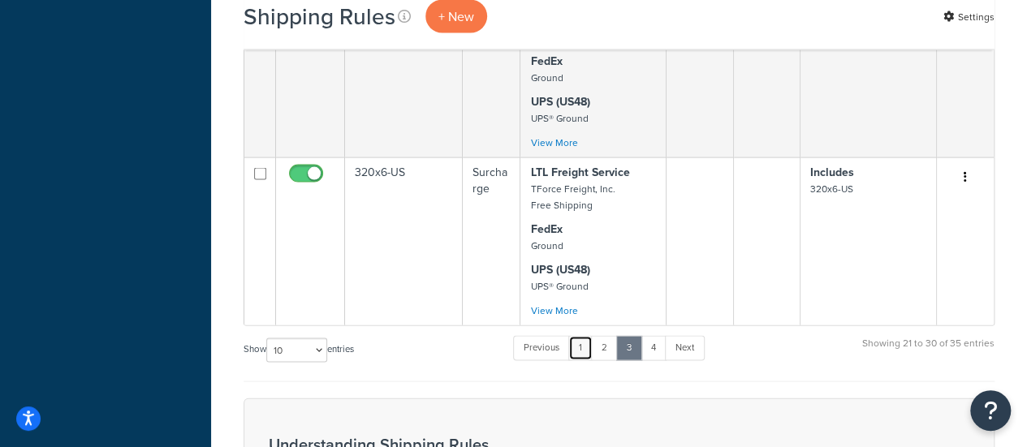
click at [579, 345] on link "1" at bounding box center [580, 348] width 24 height 24
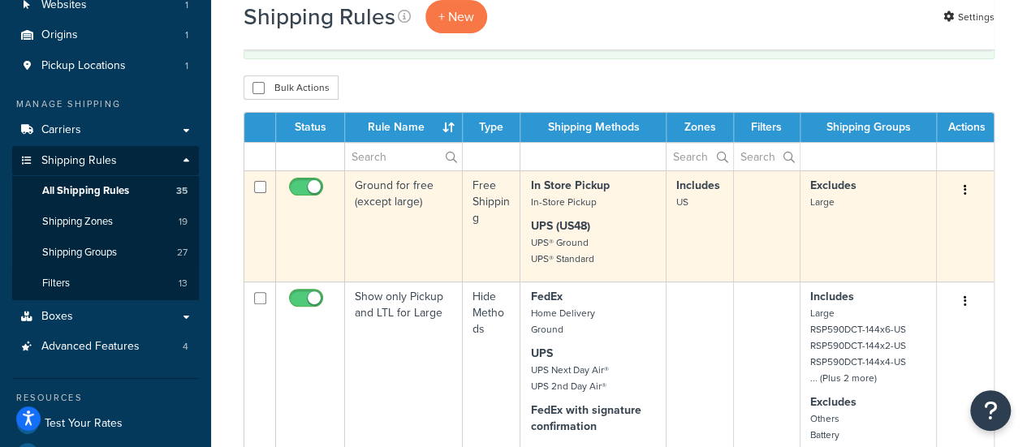
scroll to position [0, 0]
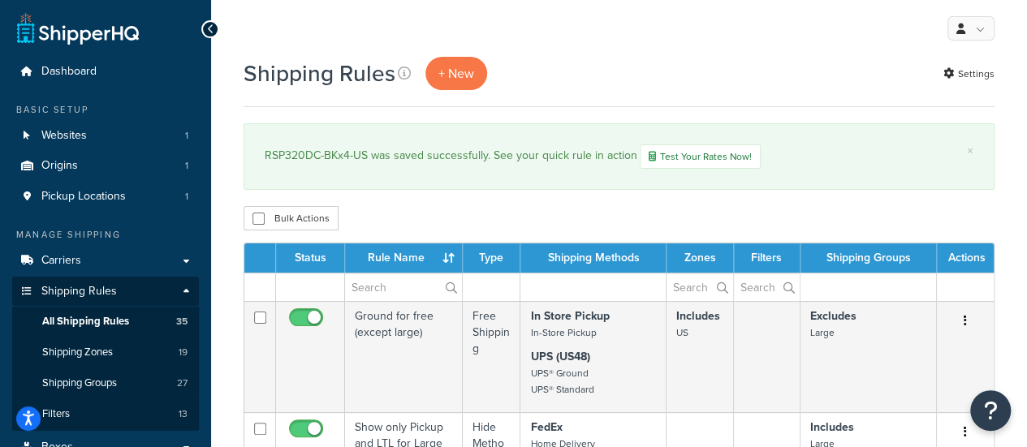
click at [674, 168] on div "× RSP320DC-BKx4-US was saved successfully. See your quick rule in action Test Y…" at bounding box center [618, 156] width 751 height 67
click at [674, 157] on link "Test Your Rates Now!" at bounding box center [699, 156] width 121 height 24
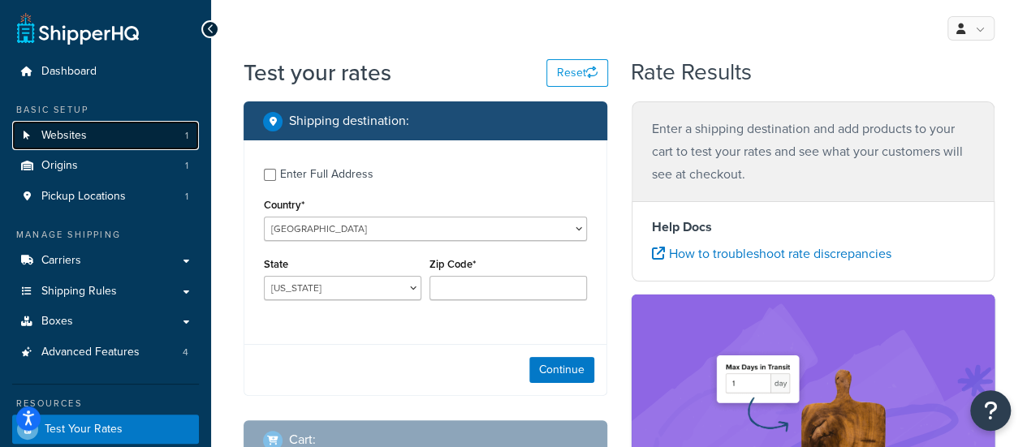
click at [84, 132] on span "Websites" at bounding box center [63, 136] width 45 height 14
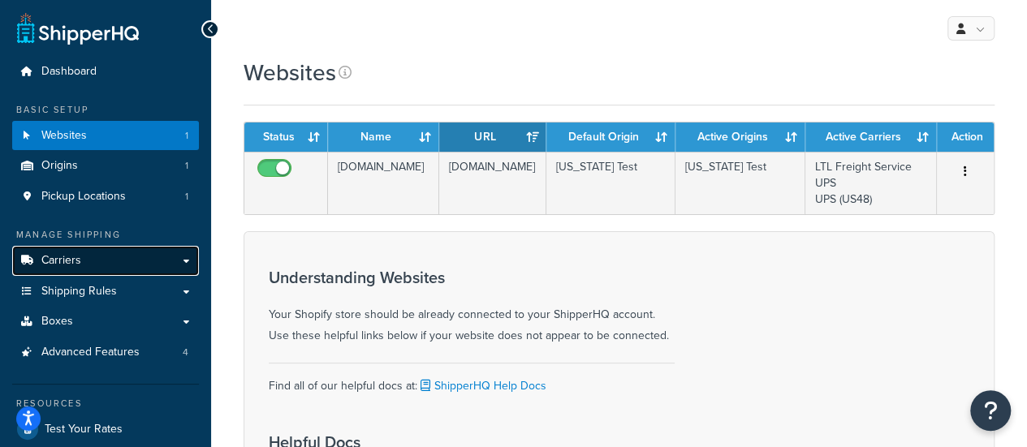
click at [78, 265] on span "Carriers" at bounding box center [61, 261] width 40 height 14
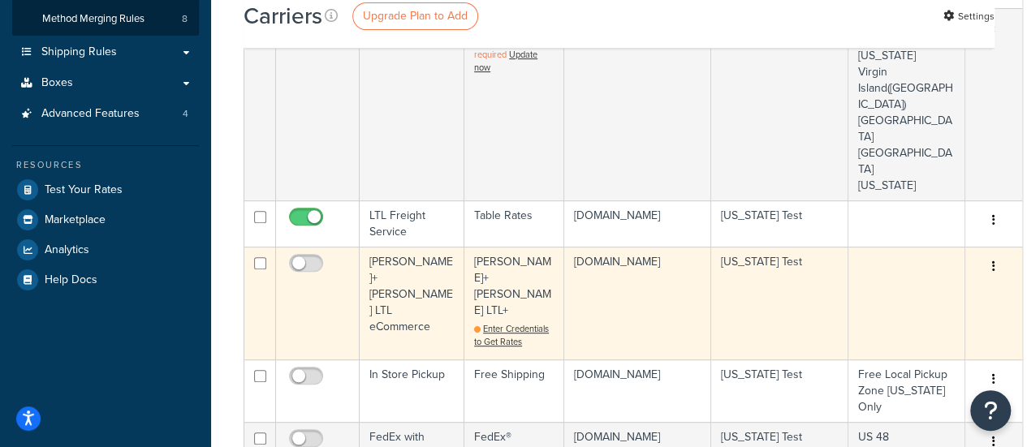
scroll to position [243, 0]
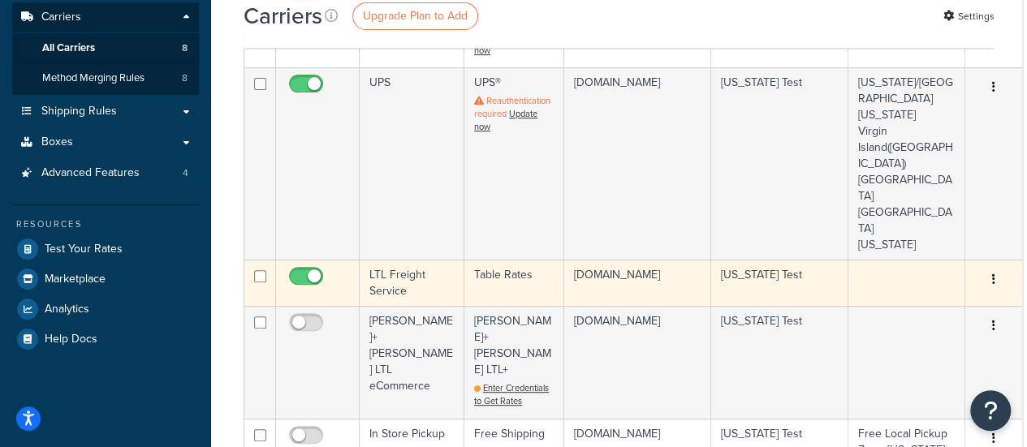
click at [395, 260] on td "LTL Freight Service" at bounding box center [412, 283] width 105 height 46
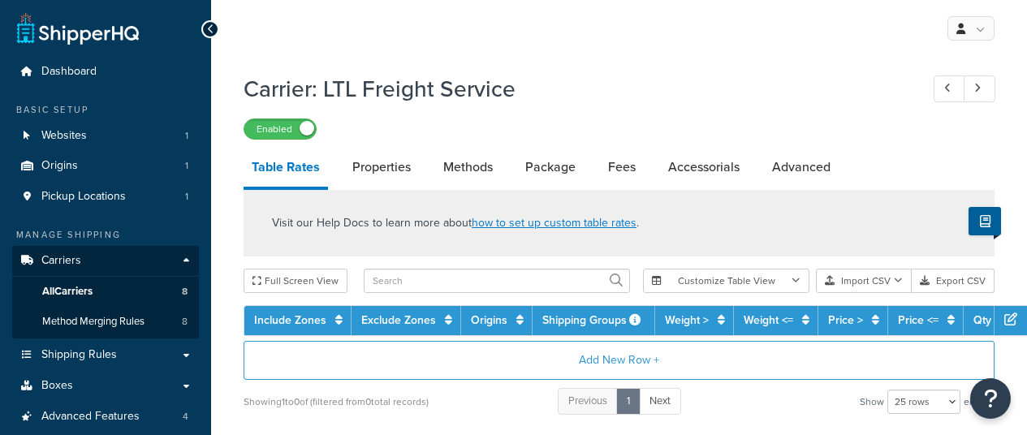
select select "25"
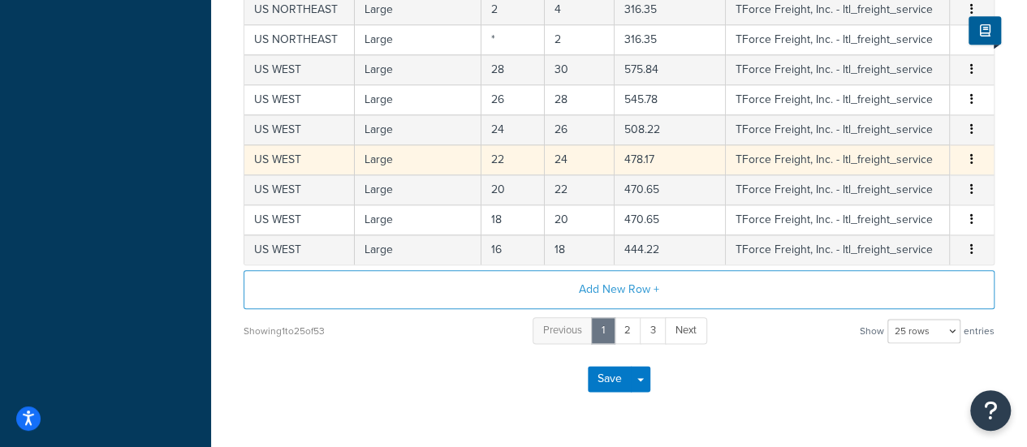
scroll to position [859, 0]
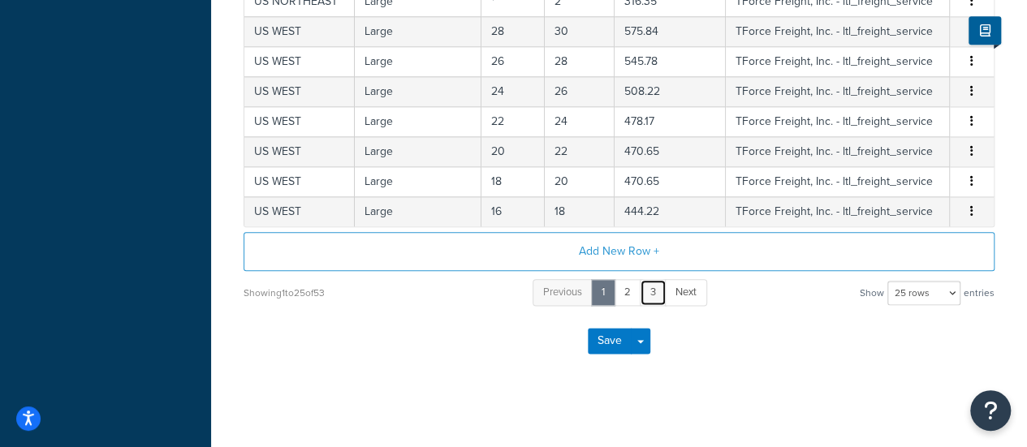
click at [650, 282] on link "3" at bounding box center [652, 292] width 27 height 27
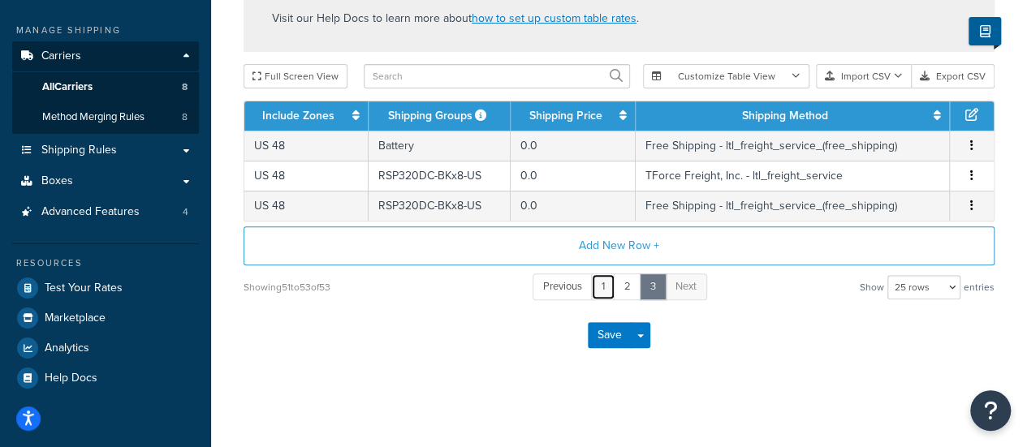
click at [609, 282] on link "1" at bounding box center [603, 286] width 24 height 27
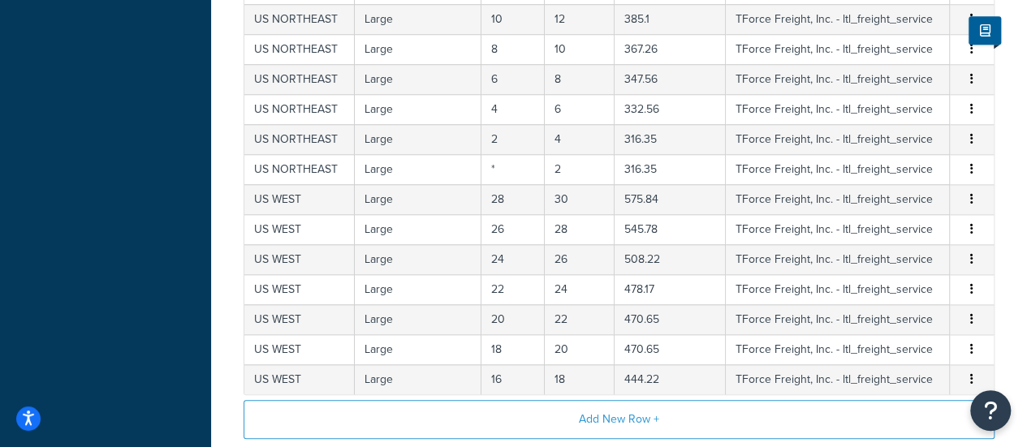
scroll to position [859, 0]
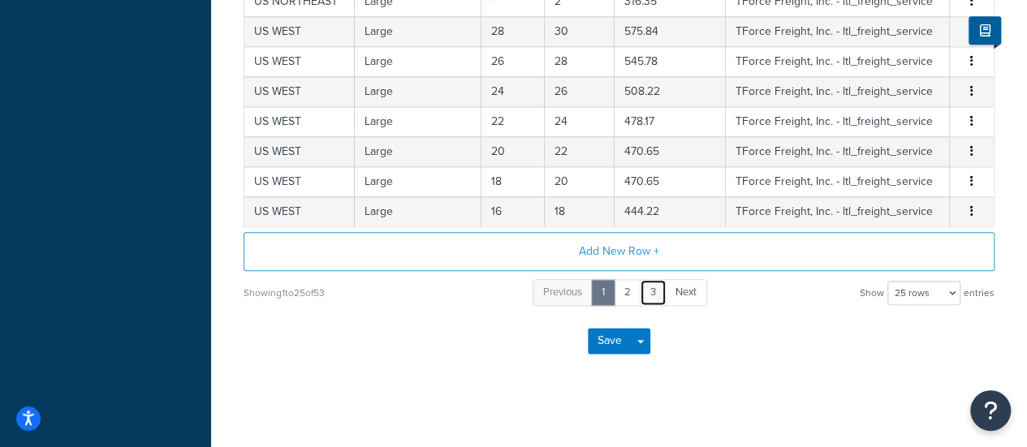
click at [646, 291] on link "3" at bounding box center [652, 292] width 27 height 27
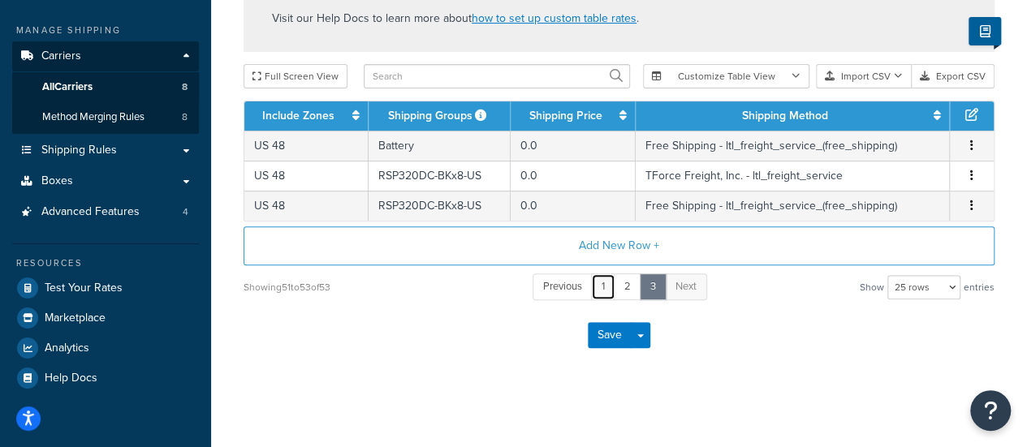
click at [602, 288] on link "1" at bounding box center [603, 286] width 24 height 27
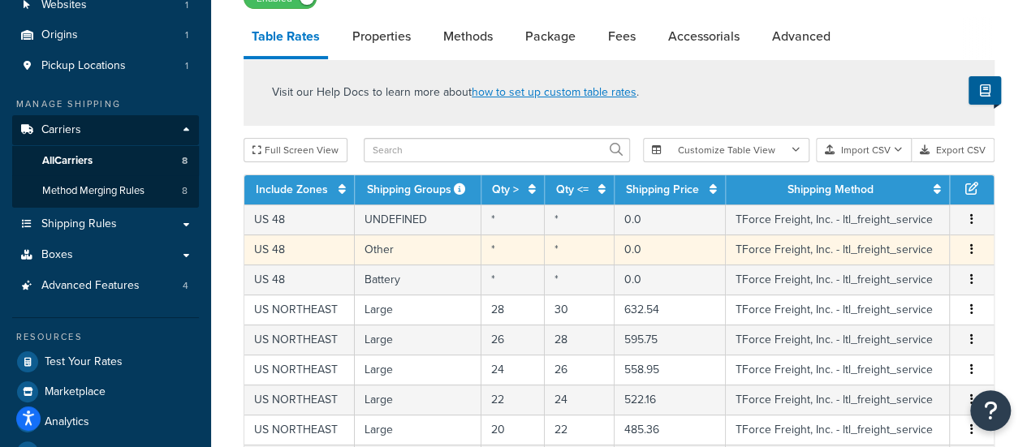
scroll to position [129, 0]
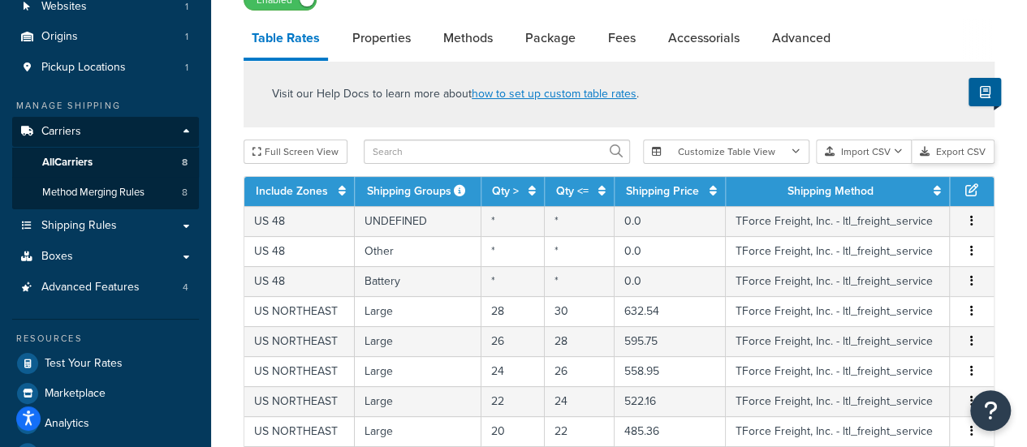
click at [948, 155] on button "Export CSV" at bounding box center [952, 152] width 83 height 24
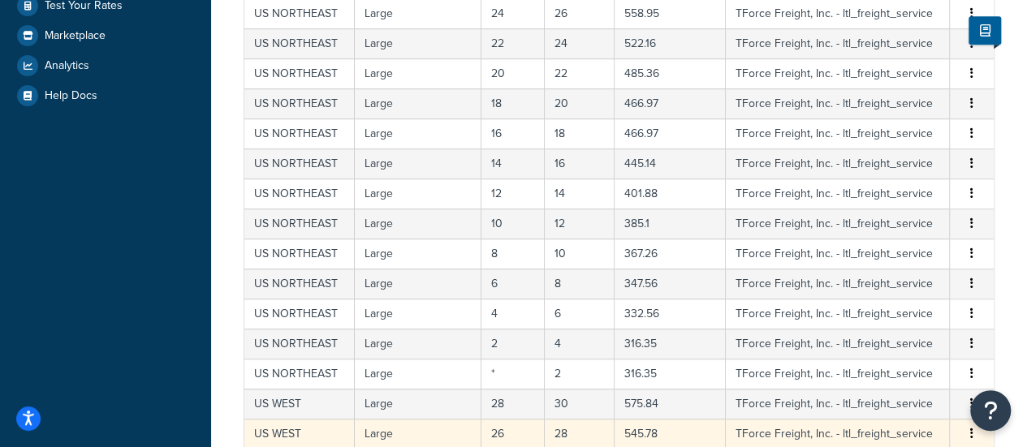
scroll to position [859, 0]
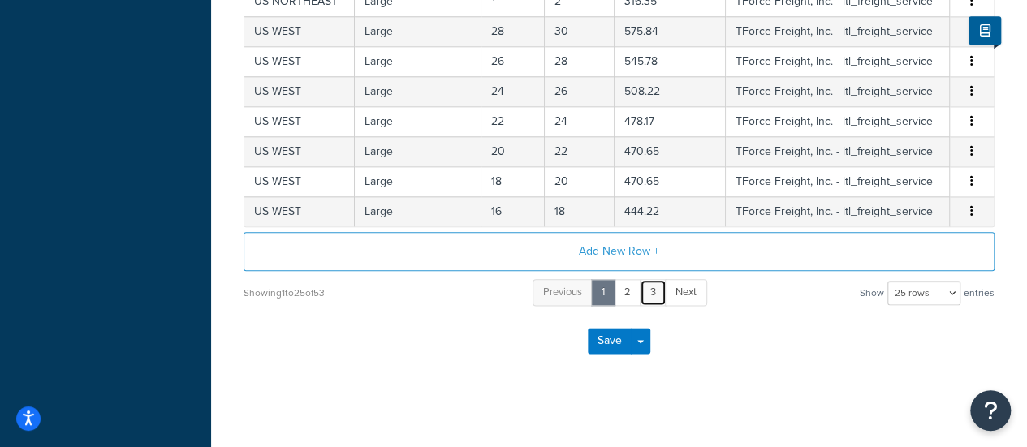
click at [658, 283] on link "3" at bounding box center [652, 292] width 27 height 27
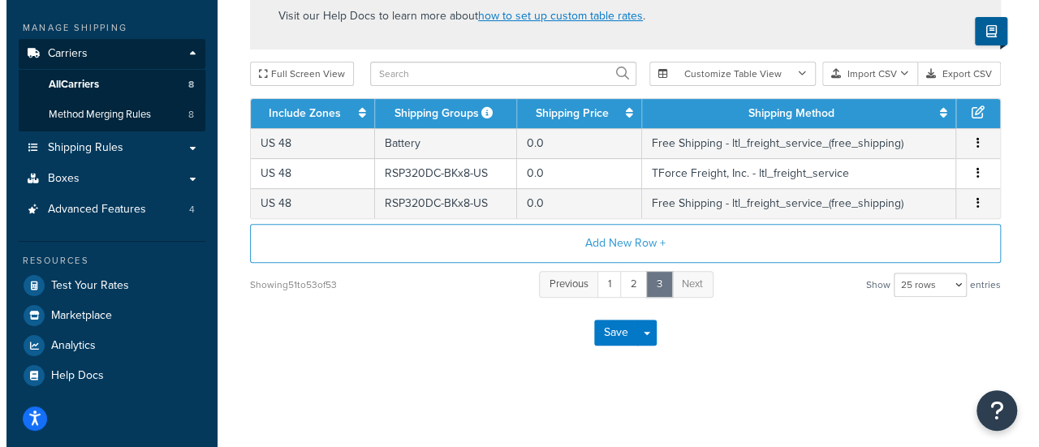
scroll to position [205, 0]
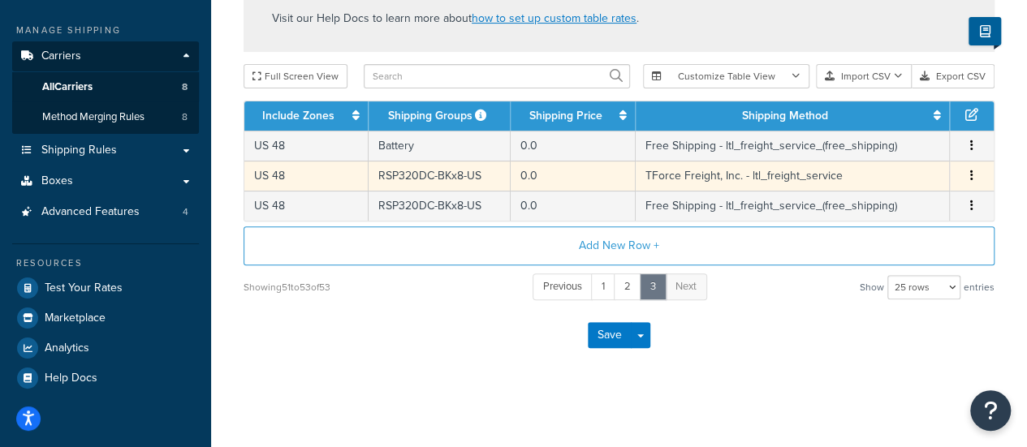
click at [313, 176] on td "US 48" at bounding box center [306, 176] width 124 height 30
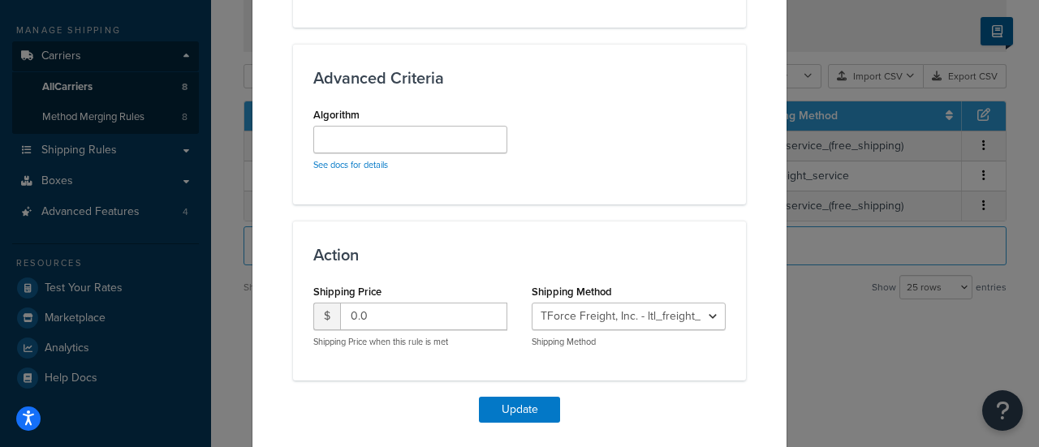
scroll to position [1433, 0]
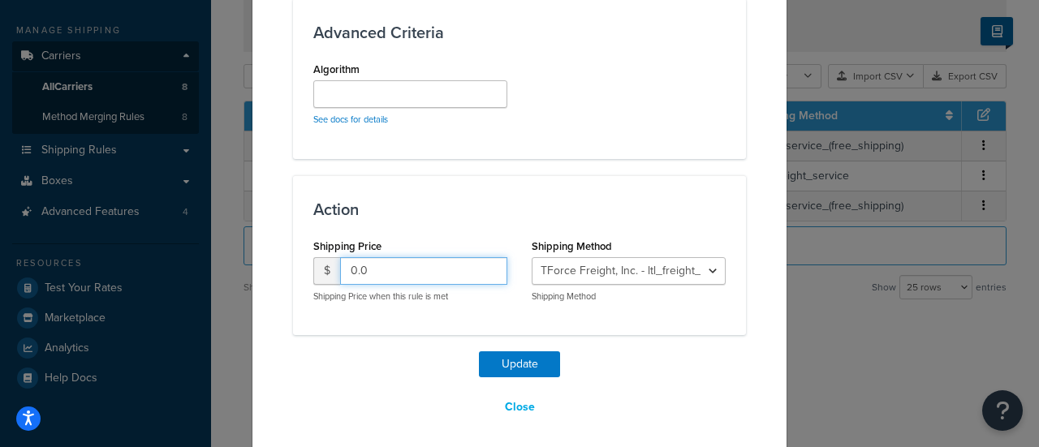
click at [402, 265] on input "0.0" at bounding box center [423, 271] width 167 height 28
click at [396, 267] on input "0.0" at bounding box center [423, 271] width 167 height 28
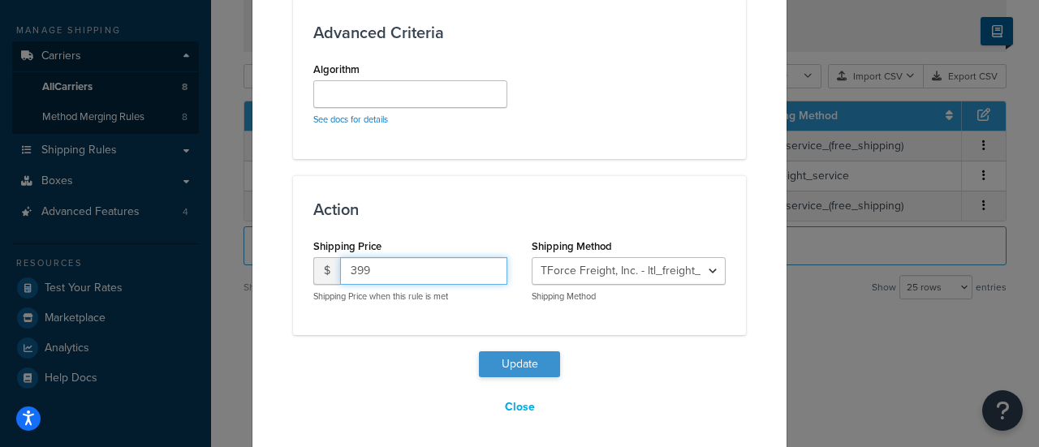
type input "399"
click at [487, 359] on button "Update" at bounding box center [519, 364] width 81 height 26
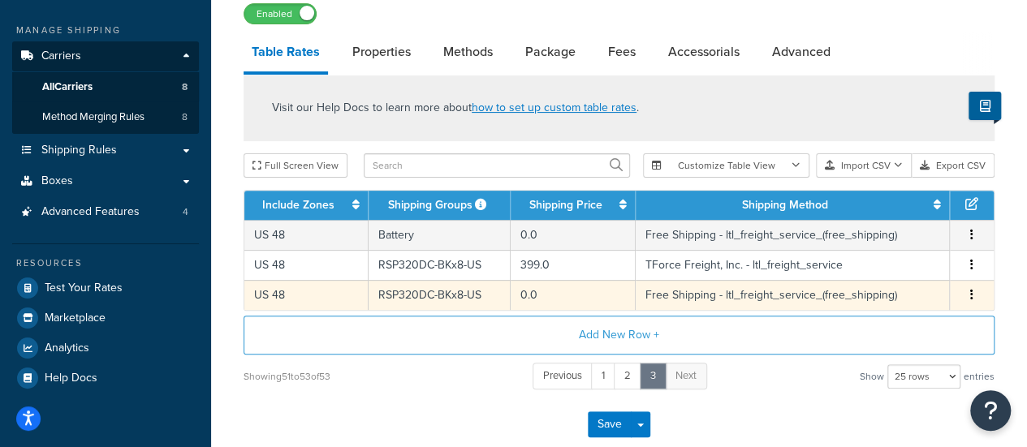
click at [398, 289] on td "RSP320DC-BKx8-US" at bounding box center [439, 295] width 143 height 30
select select "181030"
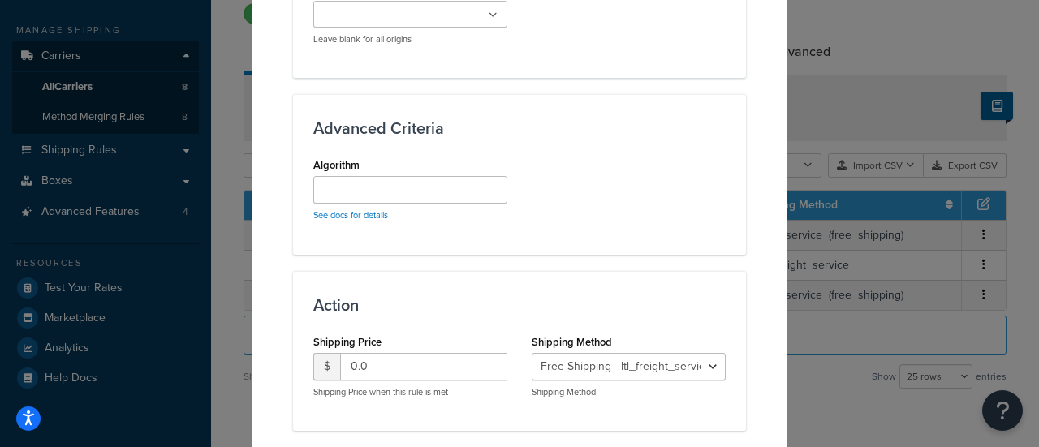
scroll to position [1380, 0]
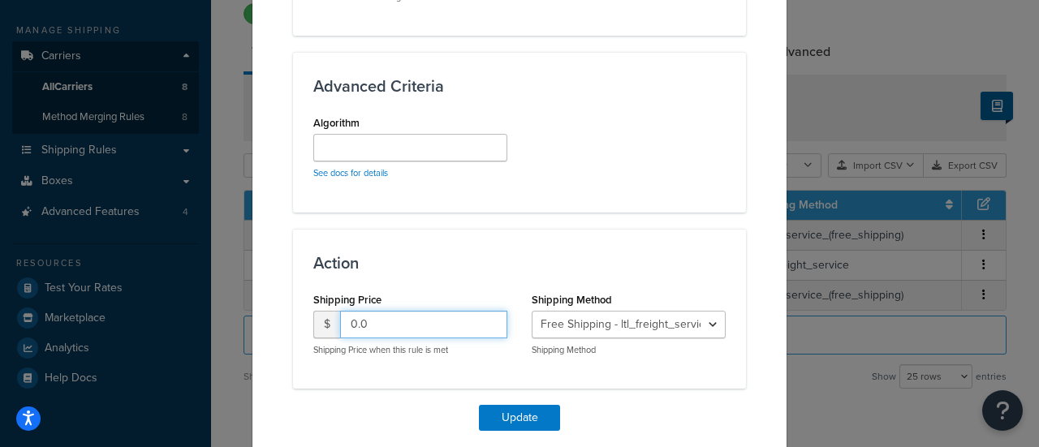
click at [399, 325] on input "0.0" at bounding box center [423, 325] width 167 height 28
type input "399"
click at [496, 418] on button "Update" at bounding box center [519, 418] width 81 height 26
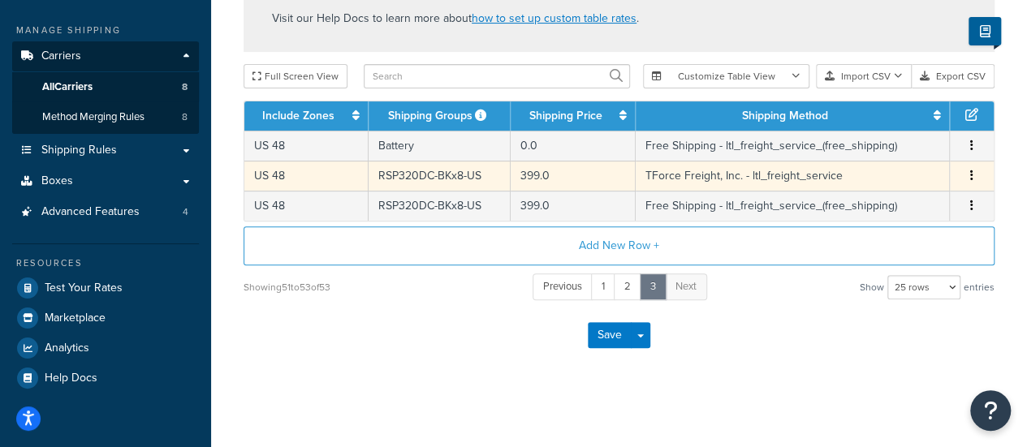
click at [422, 184] on td "RSP320DC-BKx8-US" at bounding box center [439, 176] width 143 height 30
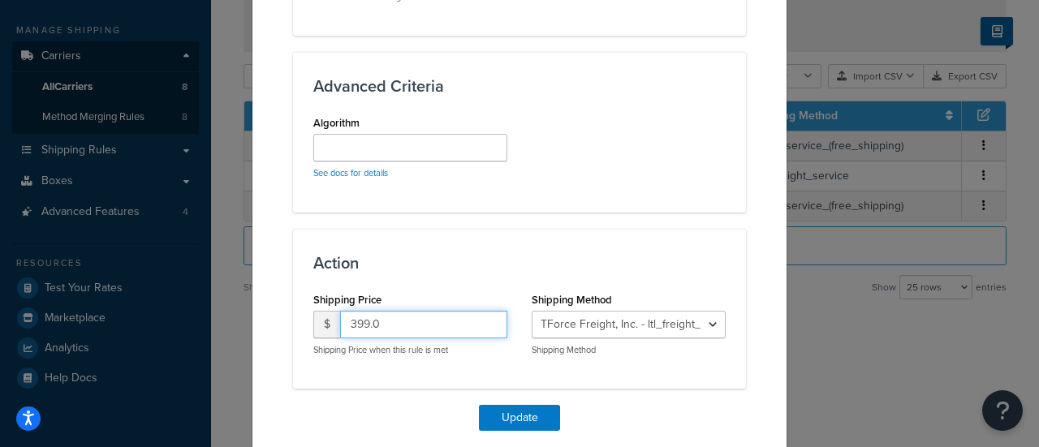
click at [395, 325] on input "399.0" at bounding box center [423, 325] width 167 height 28
click at [395, 324] on input "399.0" at bounding box center [423, 325] width 167 height 28
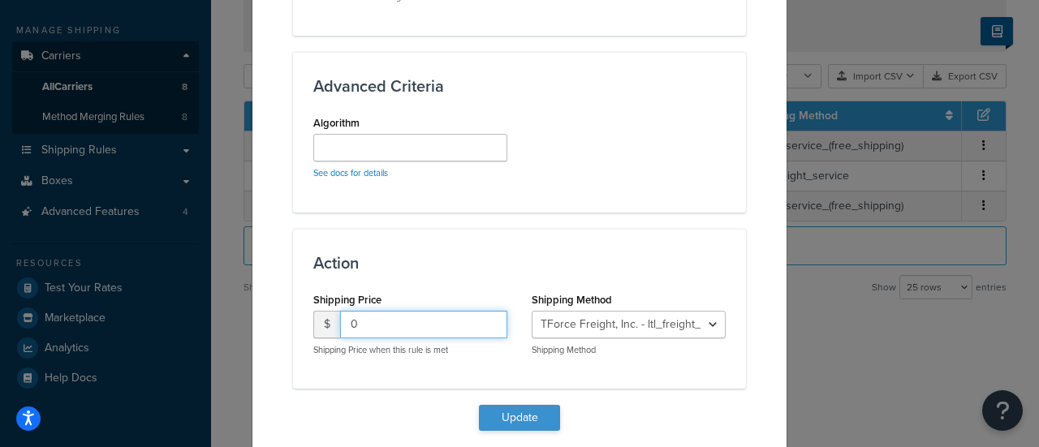
type input "0"
click at [506, 408] on button "Update" at bounding box center [519, 418] width 81 height 26
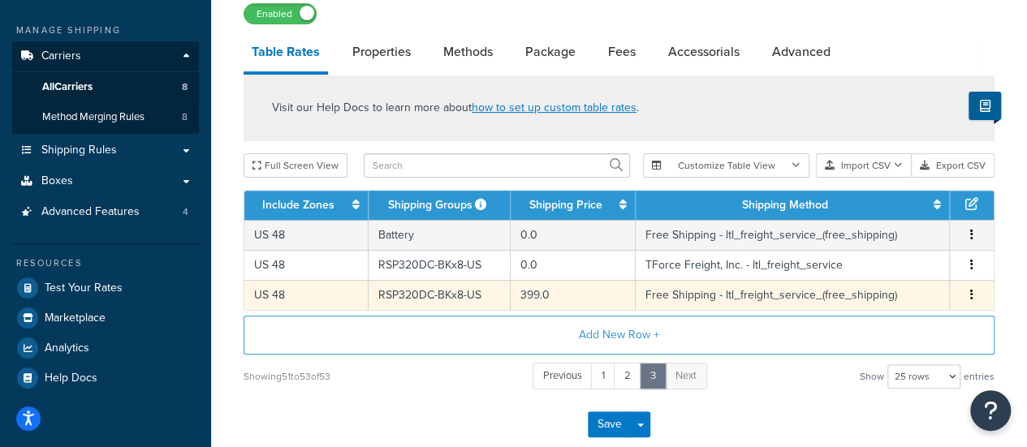
click at [442, 293] on td "RSP320DC-BKx8-US" at bounding box center [439, 295] width 143 height 30
select select "181030"
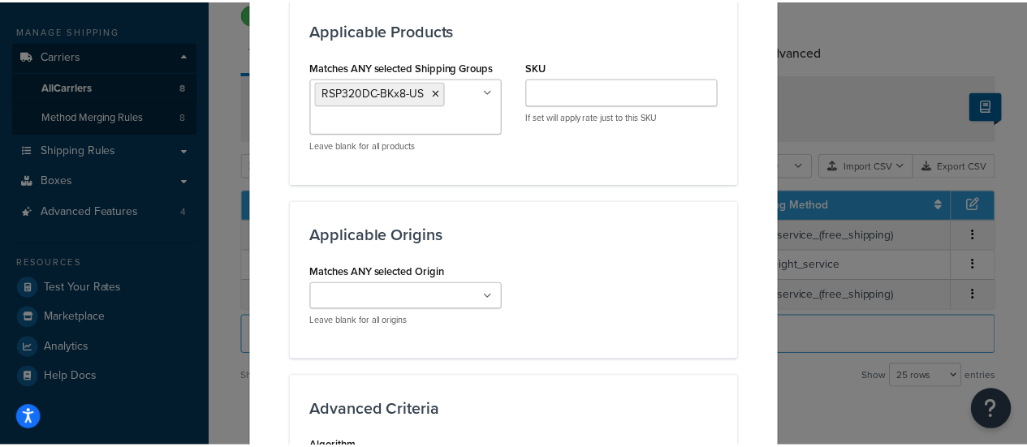
scroll to position [1433, 0]
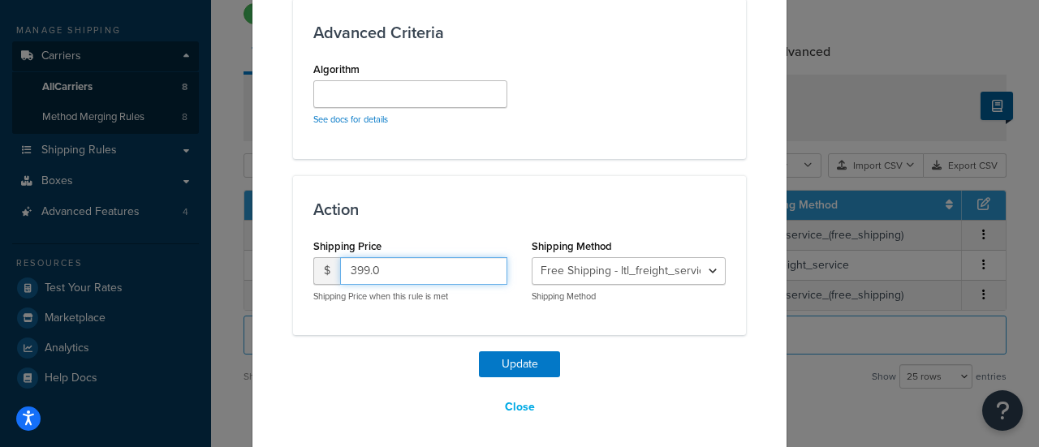
click at [407, 269] on input "399.0" at bounding box center [423, 271] width 167 height 28
type input "0"
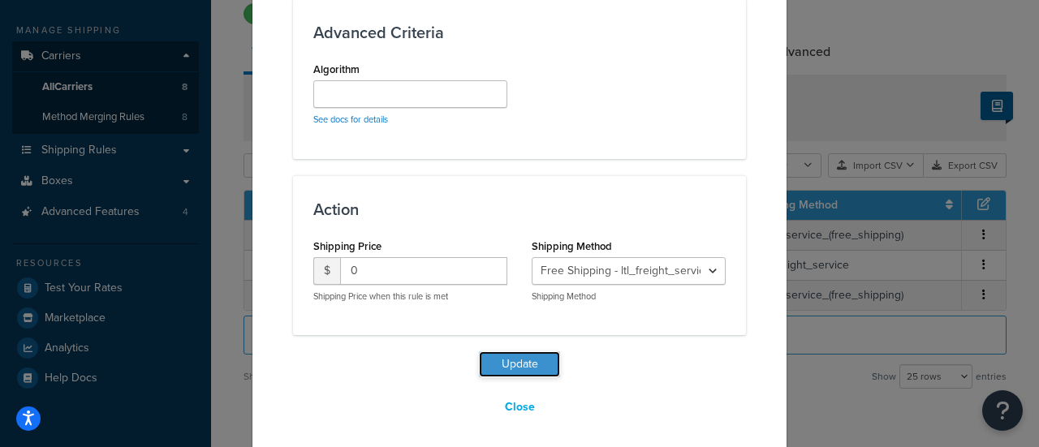
click at [500, 354] on button "Update" at bounding box center [519, 364] width 81 height 26
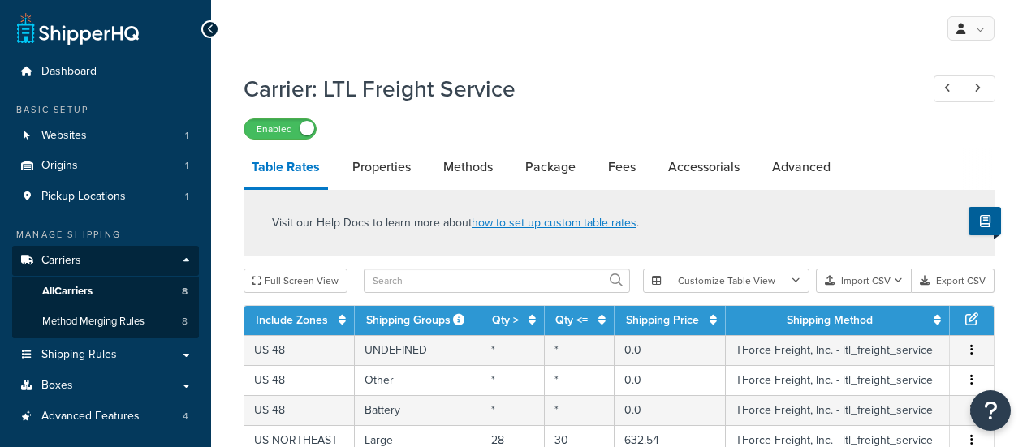
select select "25"
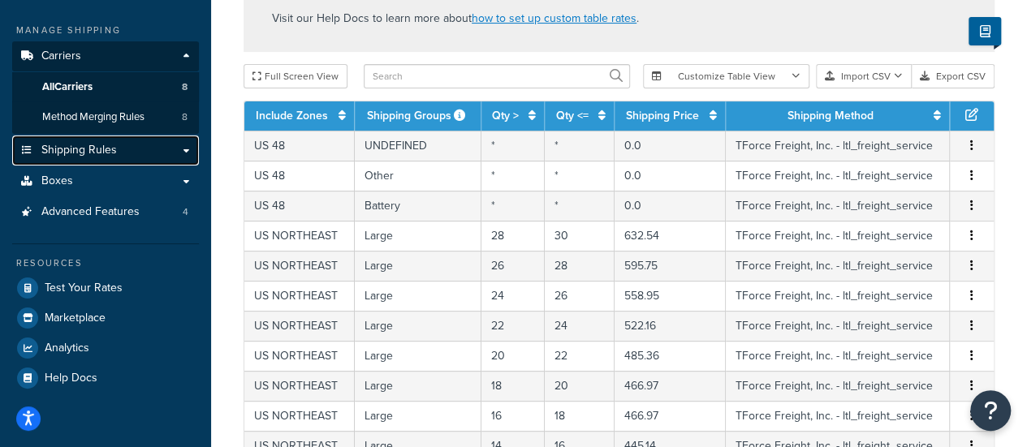
click at [94, 149] on span "Shipping Rules" at bounding box center [78, 151] width 75 height 14
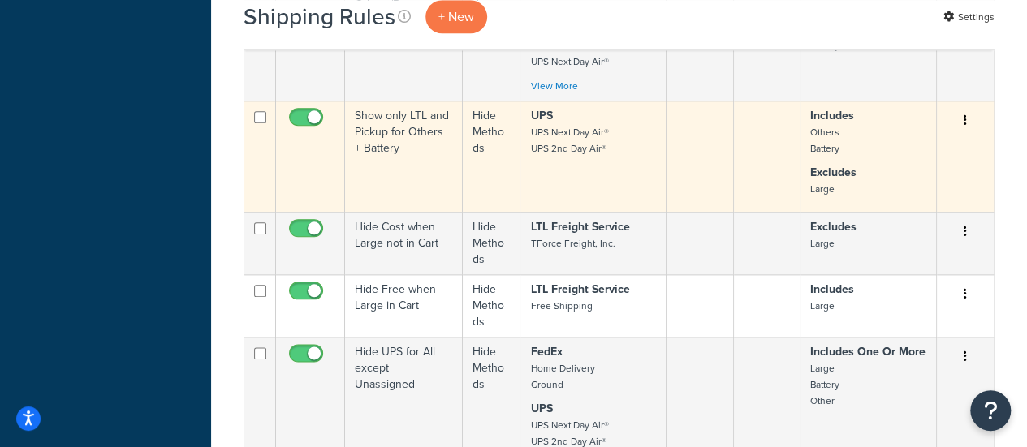
scroll to position [893, 0]
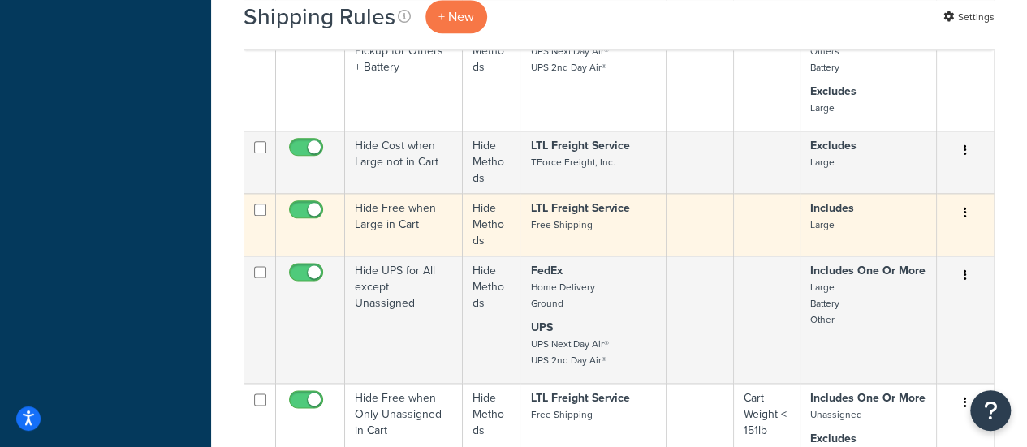
click at [406, 218] on td "Hide Free when Large in Cart" at bounding box center [404, 224] width 118 height 62
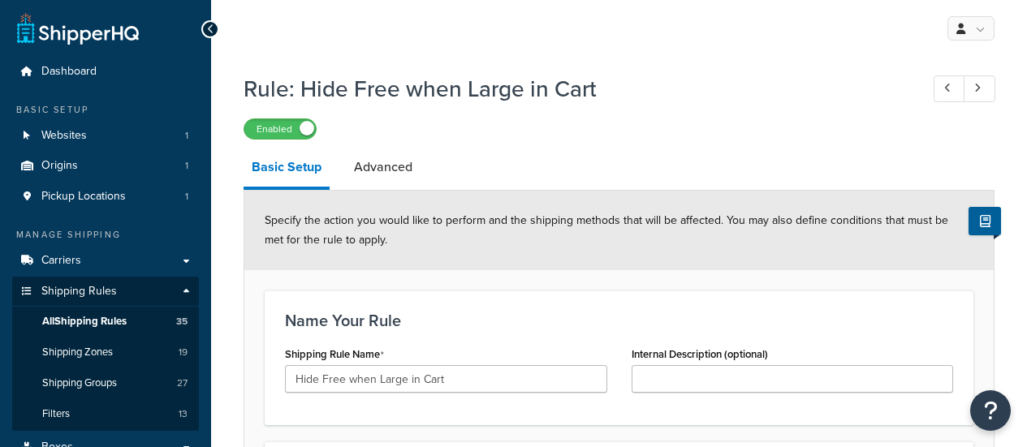
select select "HIDE"
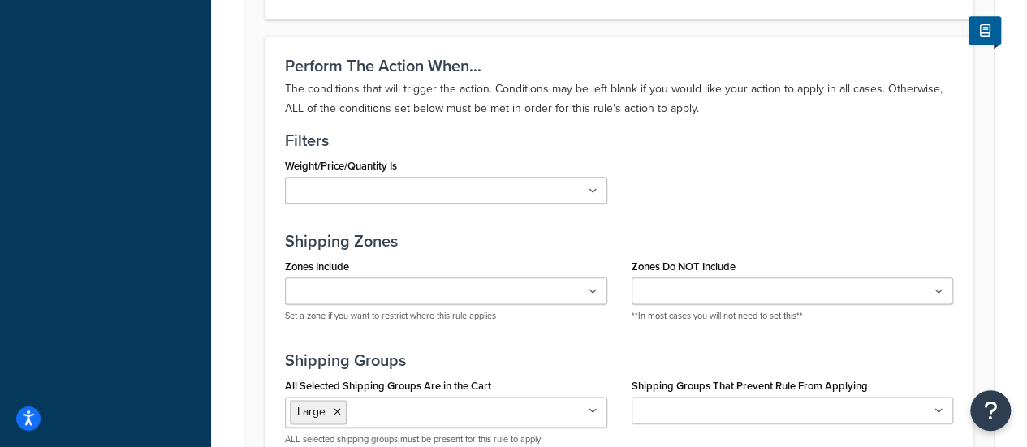
scroll to position [974, 0]
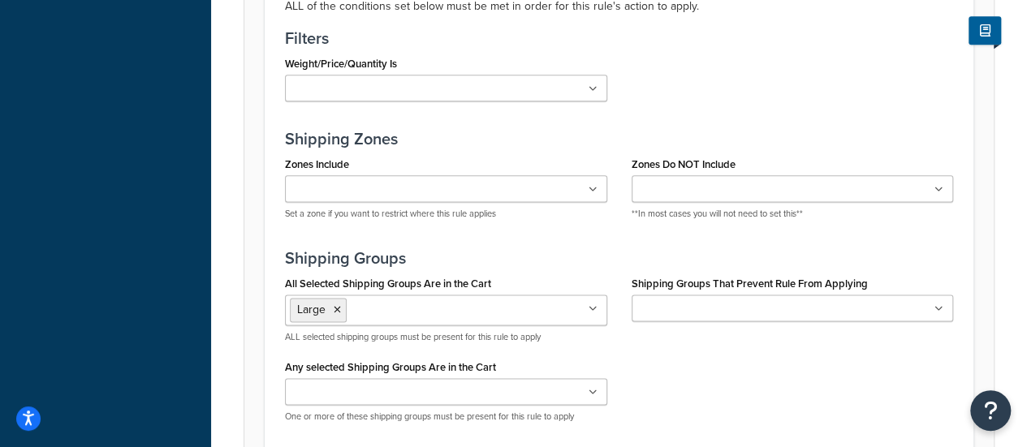
click at [412, 306] on input "All Selected Shipping Groups Are in the Cart" at bounding box center [423, 309] width 144 height 18
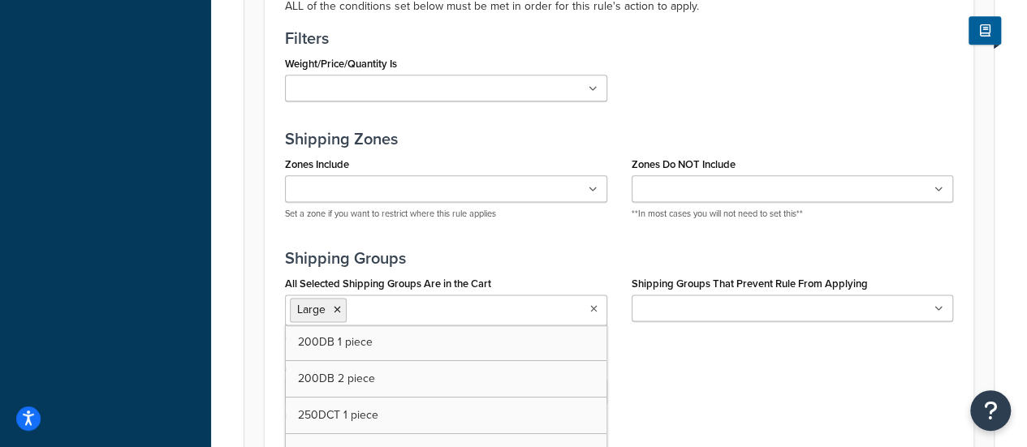
scroll to position [1136, 0]
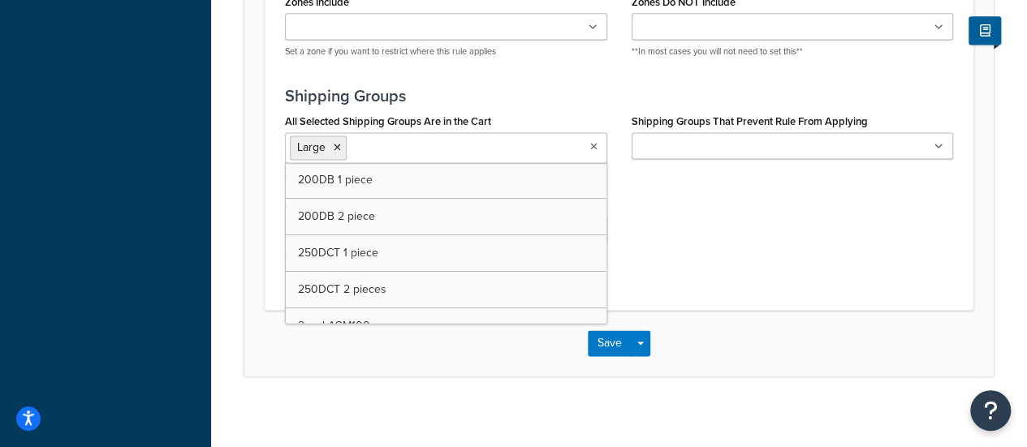
click at [751, 246] on div "All Selected Shipping Groups Are in the Cart Large 200DB 1 piece 200DB 2 piece …" at bounding box center [619, 192] width 692 height 164
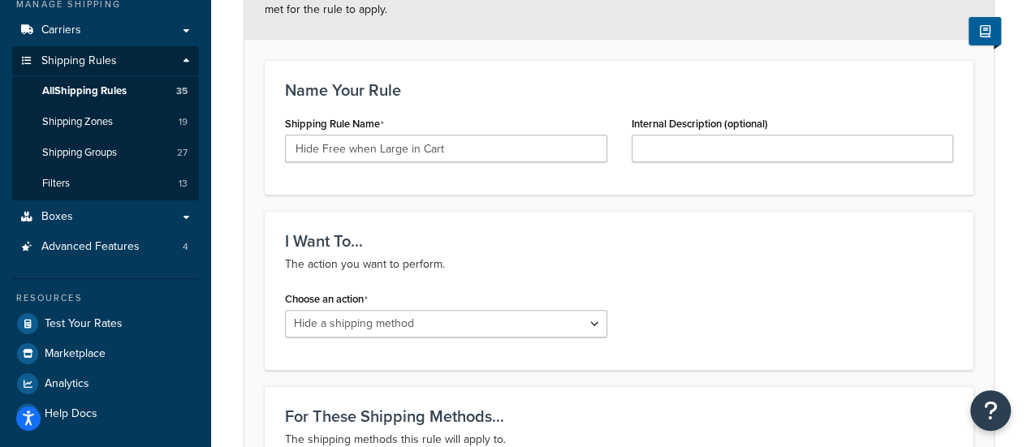
scroll to position [0, 0]
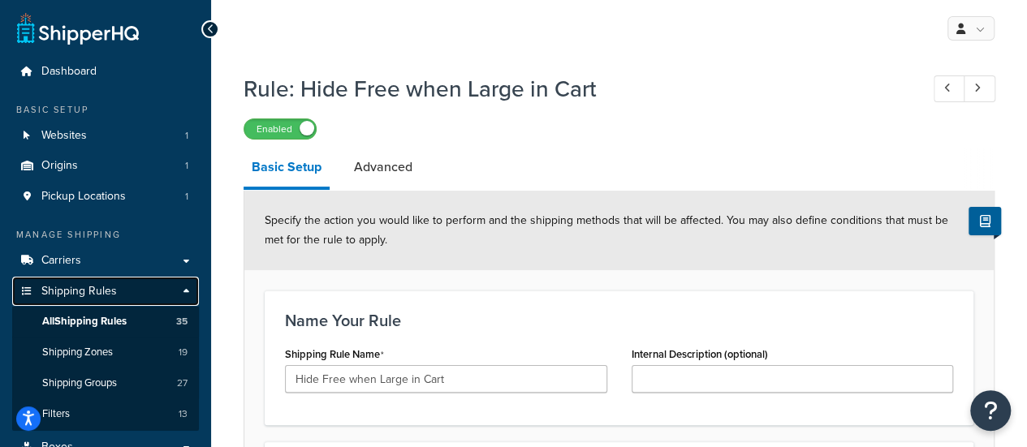
click at [123, 290] on link "Shipping Rules" at bounding box center [105, 292] width 187 height 30
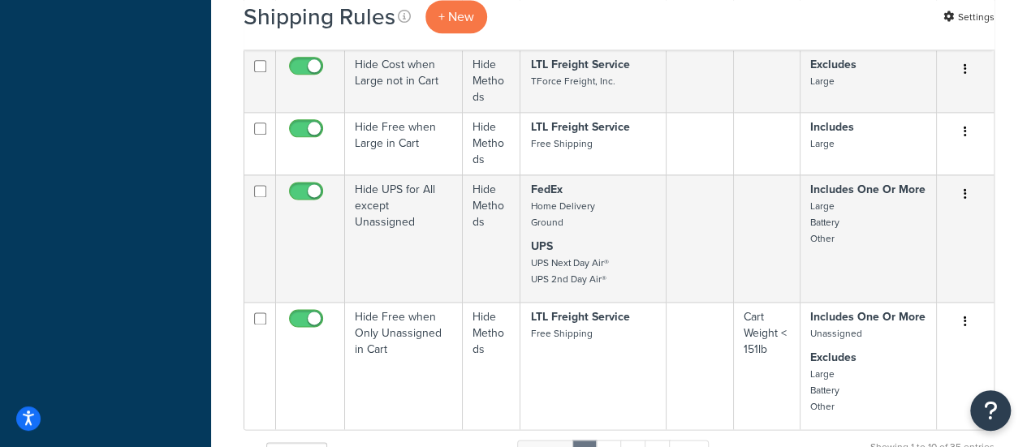
scroll to position [1136, 0]
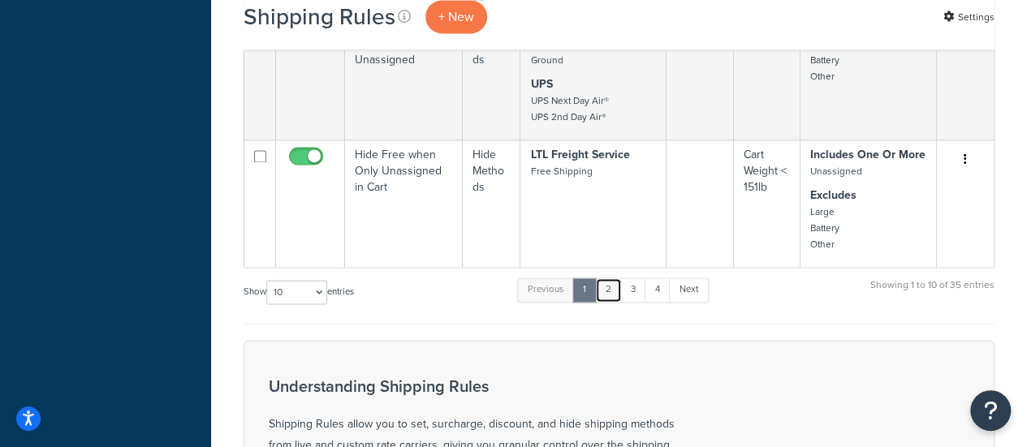
click at [612, 290] on link "2" at bounding box center [608, 290] width 27 height 24
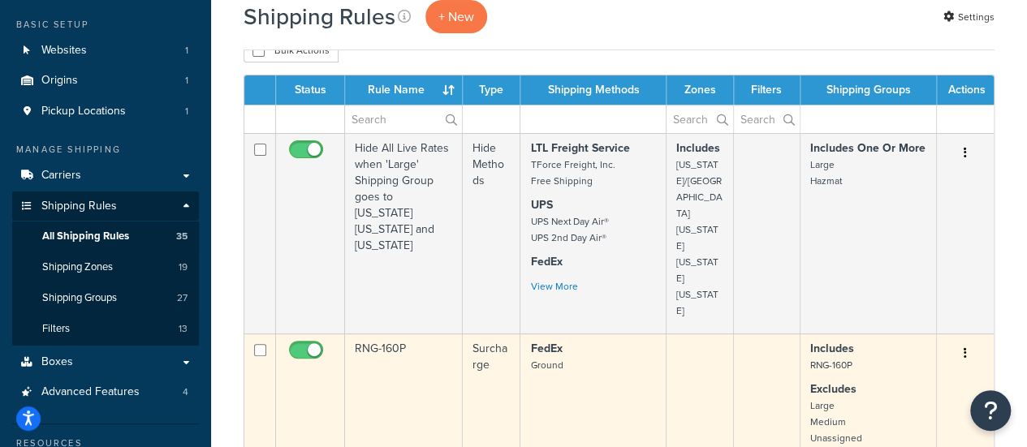
scroll to position [110, 0]
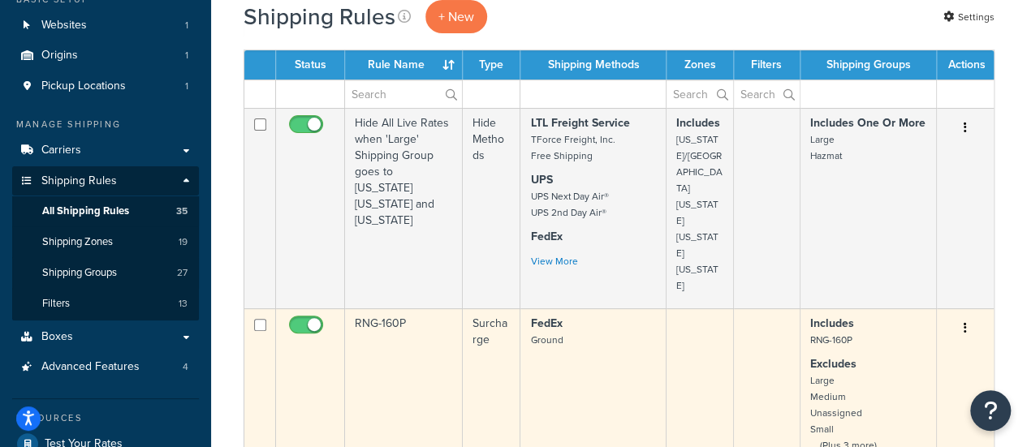
click at [302, 319] on input "checkbox" at bounding box center [308, 329] width 45 height 20
checkbox input "false"
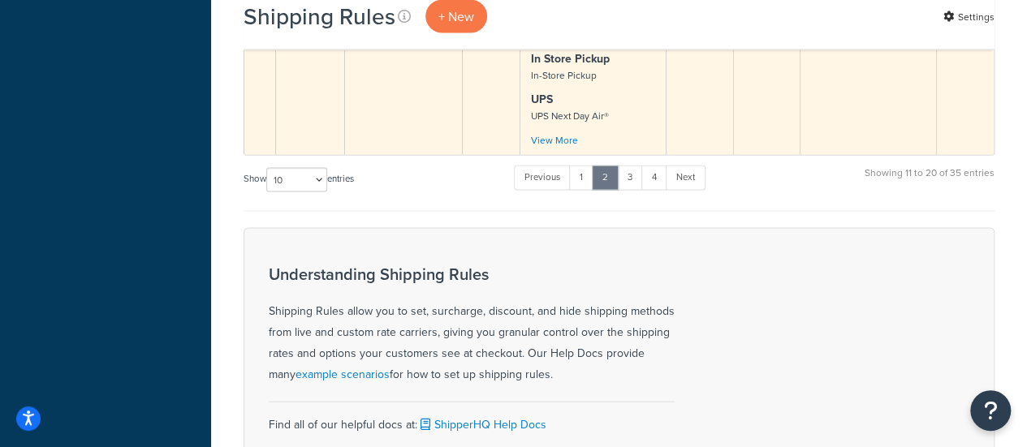
scroll to position [1461, 0]
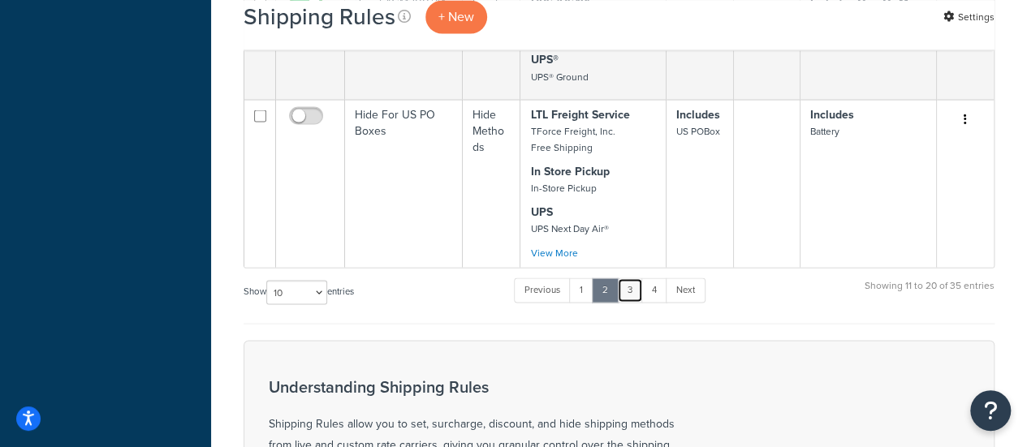
click at [638, 278] on link "3" at bounding box center [630, 290] width 26 height 24
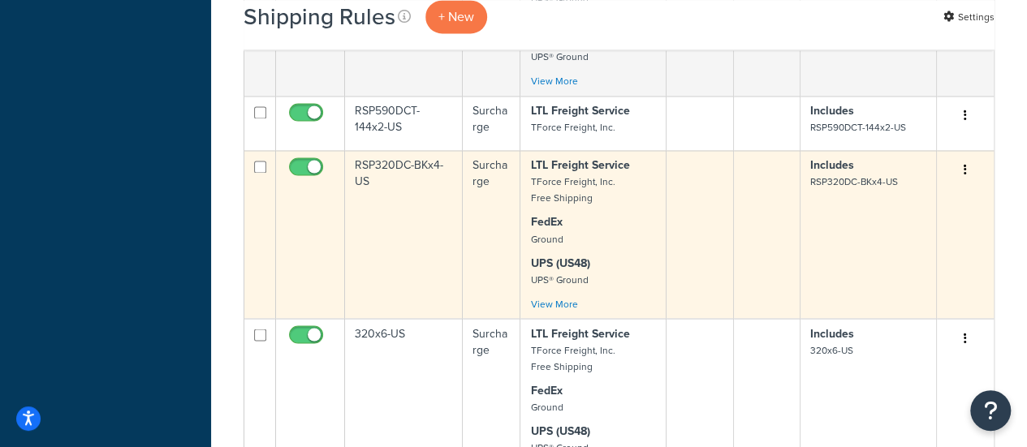
scroll to position [1380, 0]
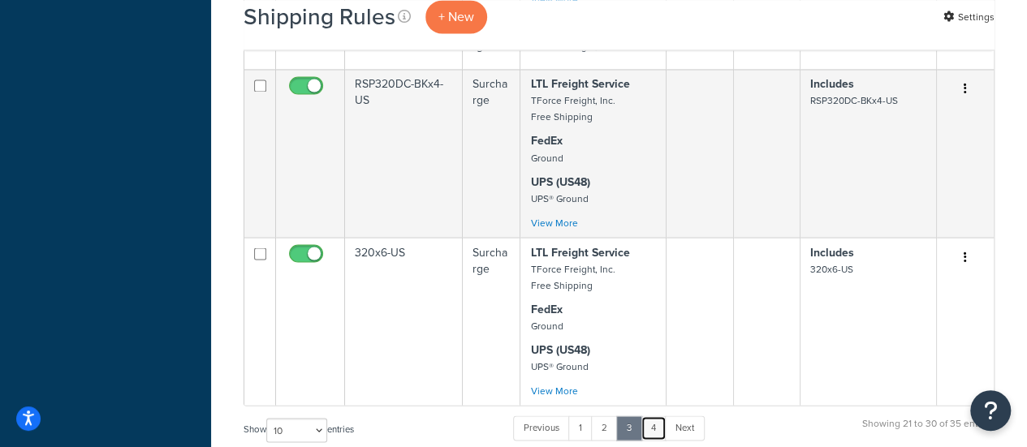
click at [657, 428] on link "4" at bounding box center [653, 427] width 26 height 24
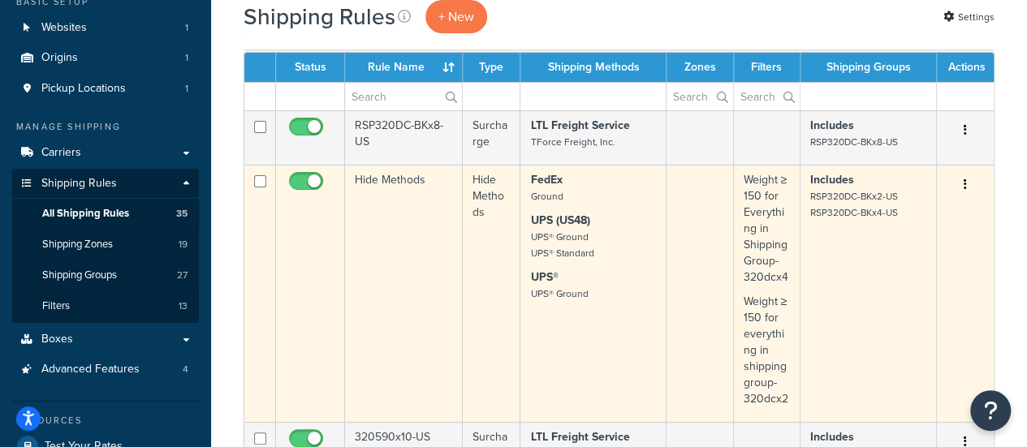
scroll to position [35, 0]
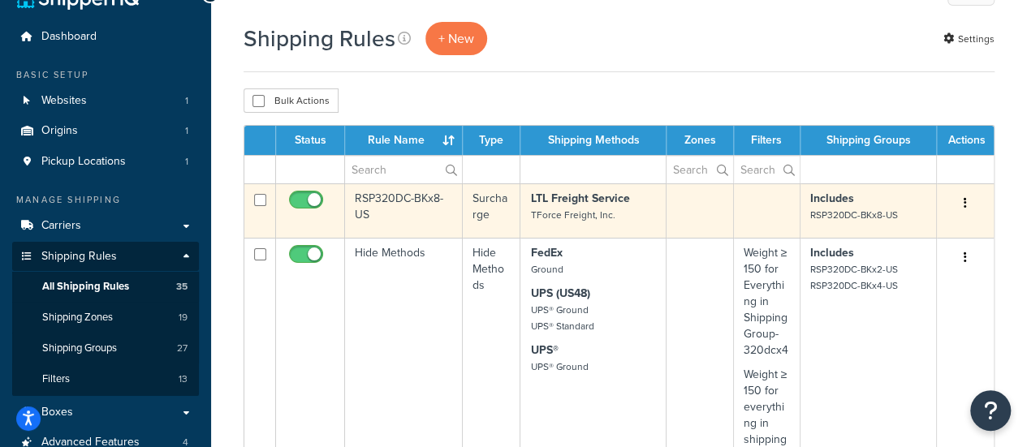
click at [385, 207] on td "RSP320DC-BKx8-US" at bounding box center [404, 210] width 118 height 54
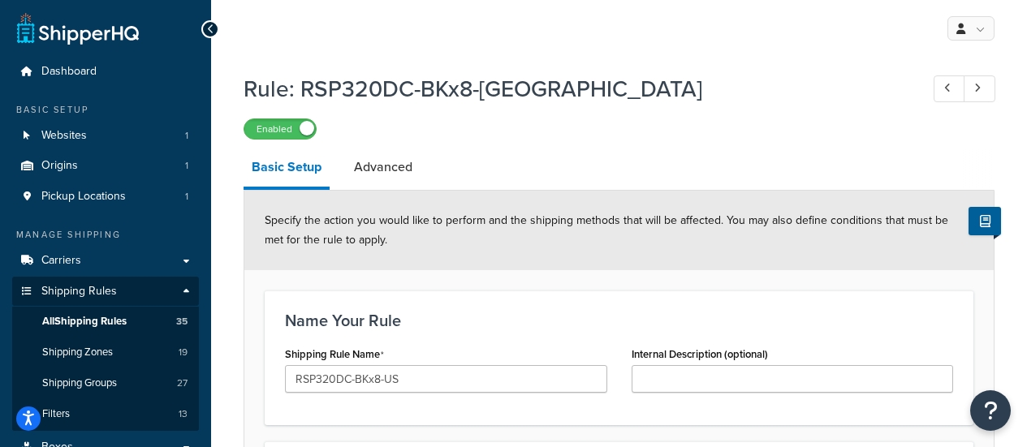
select select "ITEM"
click at [941, 84] on link at bounding box center [949, 88] width 32 height 27
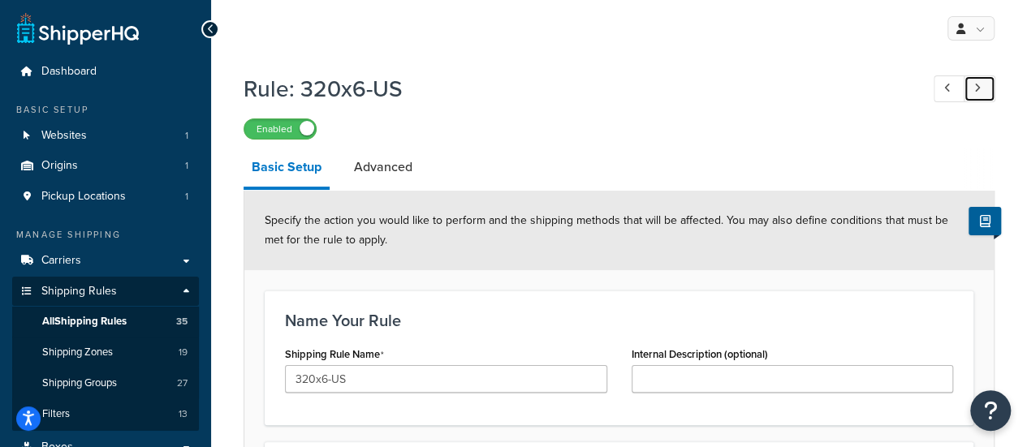
drag, startPoint x: 974, startPoint y: 88, endPoint x: 590, endPoint y: 69, distance: 384.3
click at [974, 88] on icon at bounding box center [977, 88] width 6 height 11
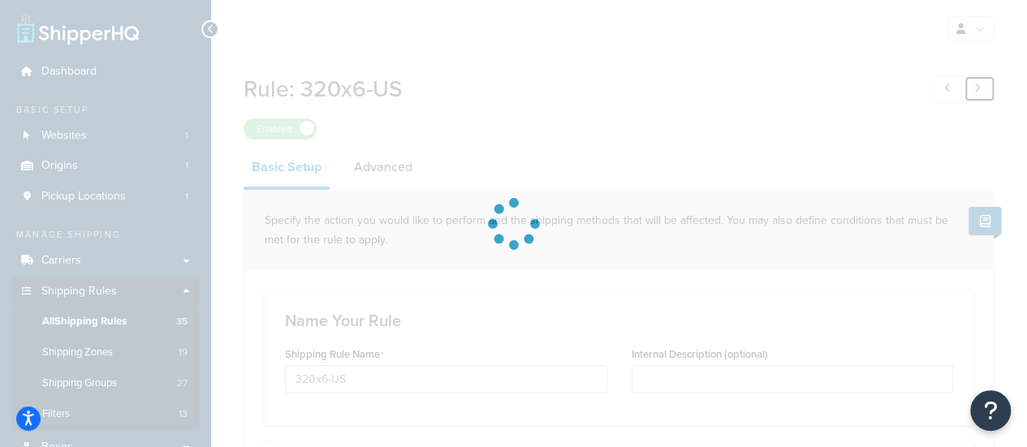
type input "RSP320DC-BKx8-US"
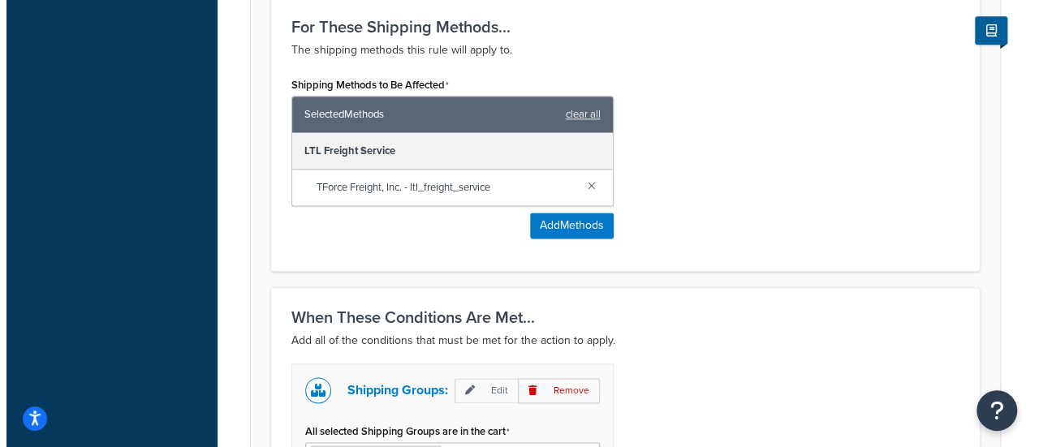
scroll to position [898, 0]
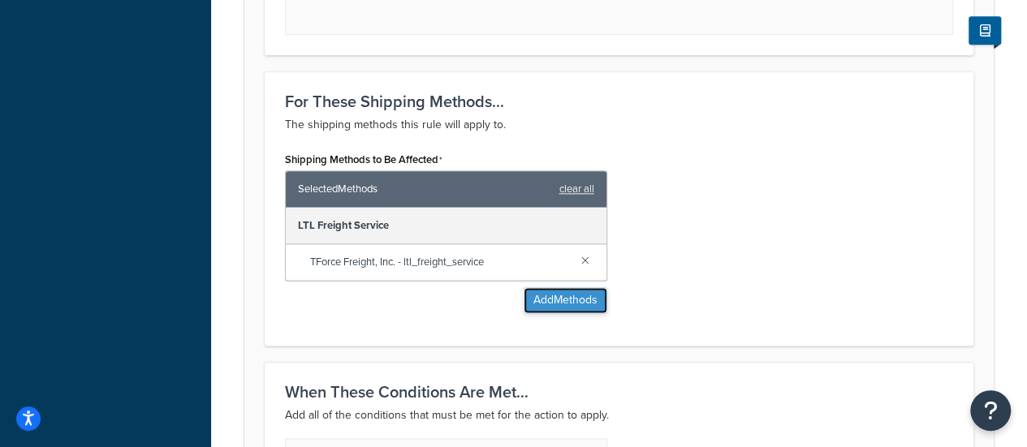
click at [549, 299] on button "Add Methods" at bounding box center [565, 300] width 84 height 26
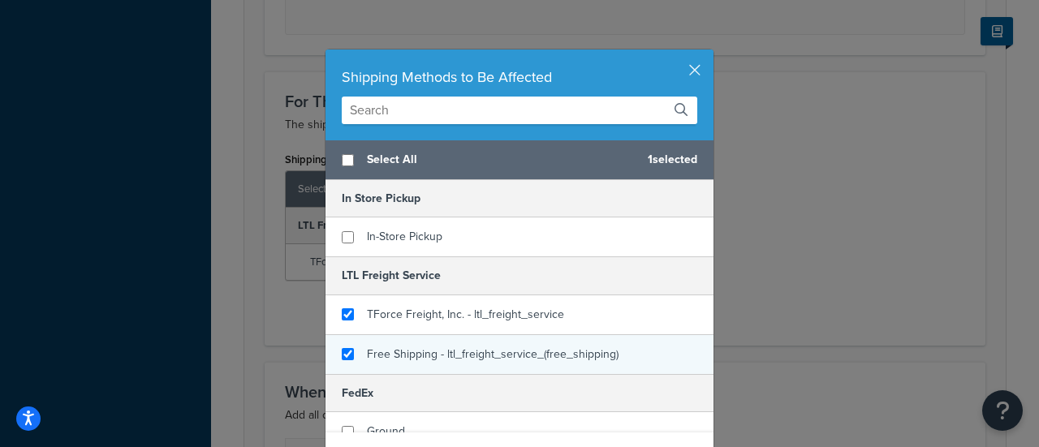
checkbox input "true"
click at [448, 350] on span "Free Shipping - ltl_freight_service_(free_shipping)" at bounding box center [493, 354] width 252 height 17
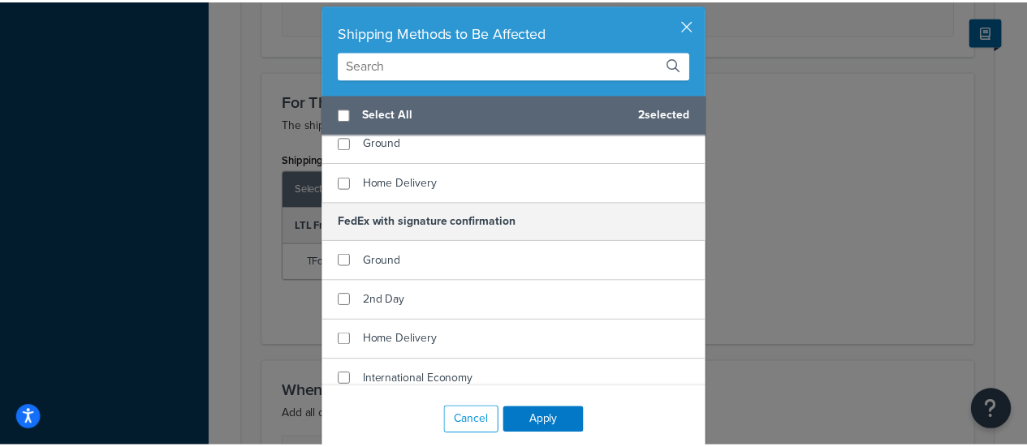
scroll to position [69, 0]
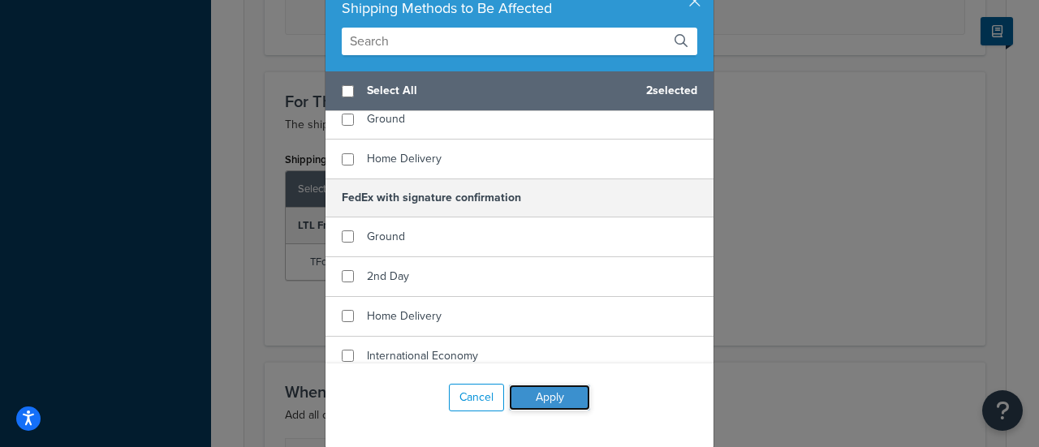
click at [558, 402] on button "Apply" at bounding box center [549, 398] width 81 height 26
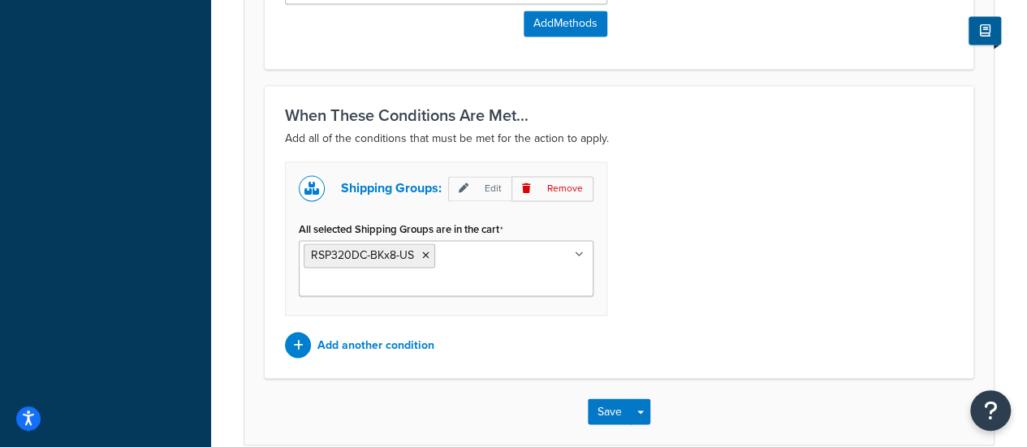
scroll to position [1259, 0]
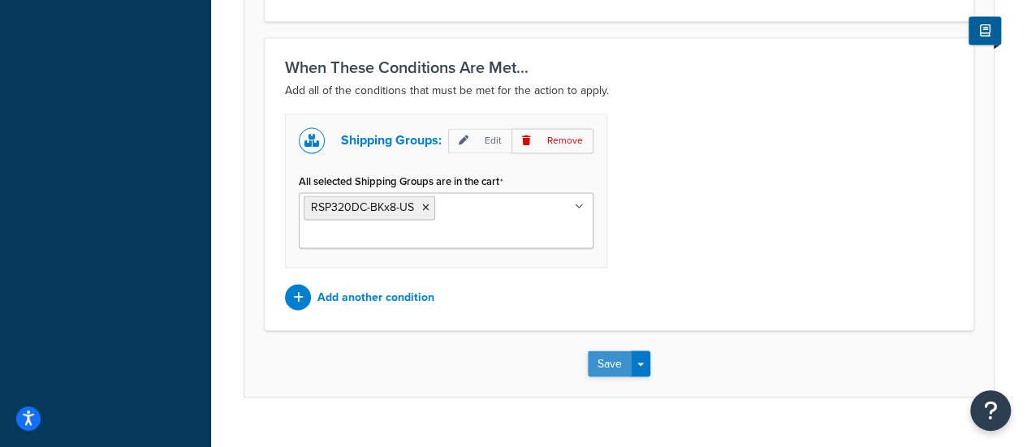
click at [609, 351] on button "Save" at bounding box center [610, 364] width 44 height 26
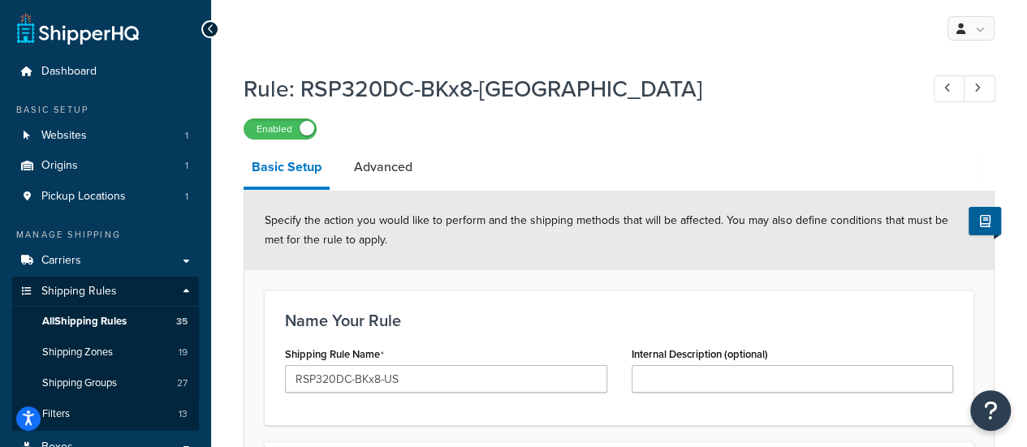
scroll to position [86, 0]
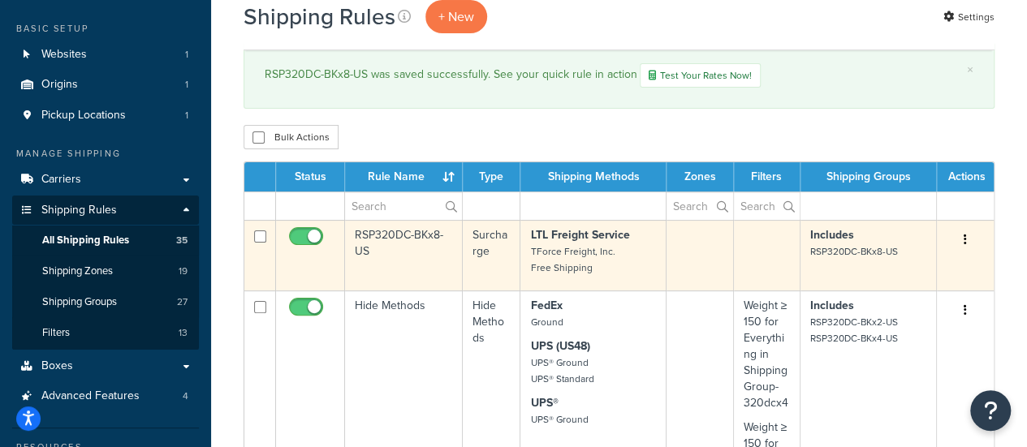
scroll to position [243, 0]
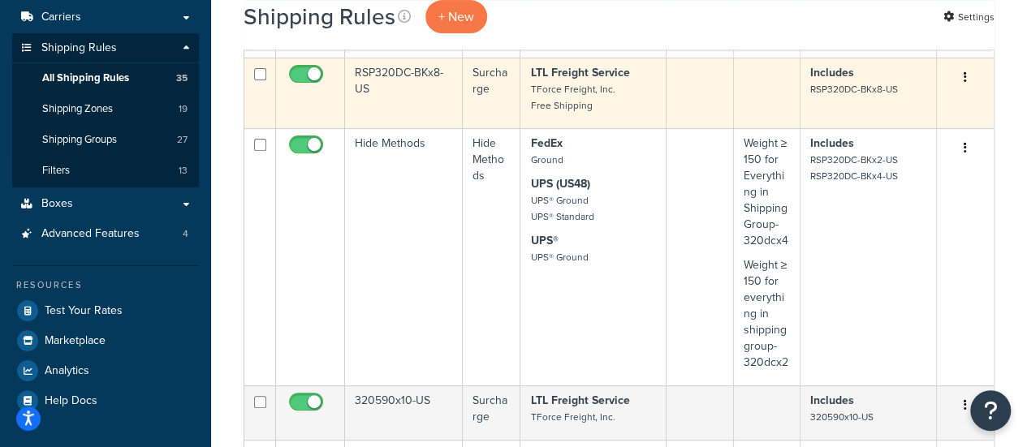
click at [411, 67] on td "RSP320DC-BKx8-US" at bounding box center [404, 93] width 118 height 71
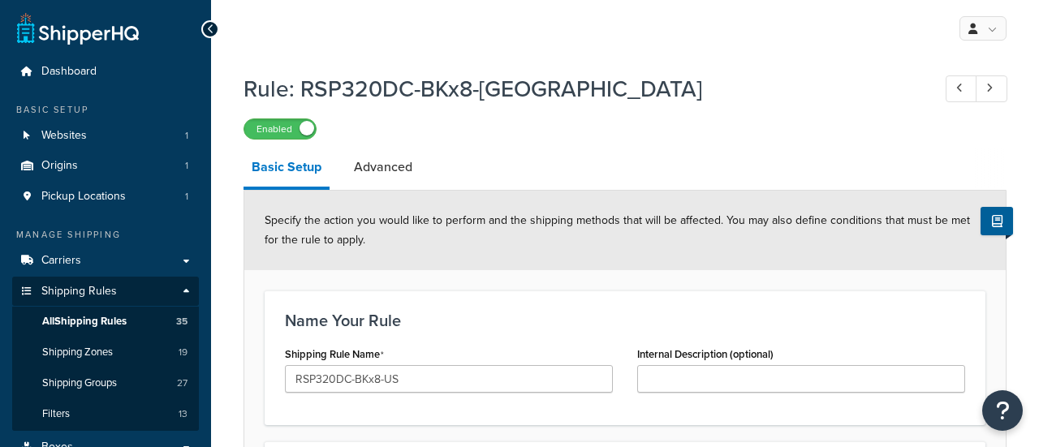
select select "ITEM"
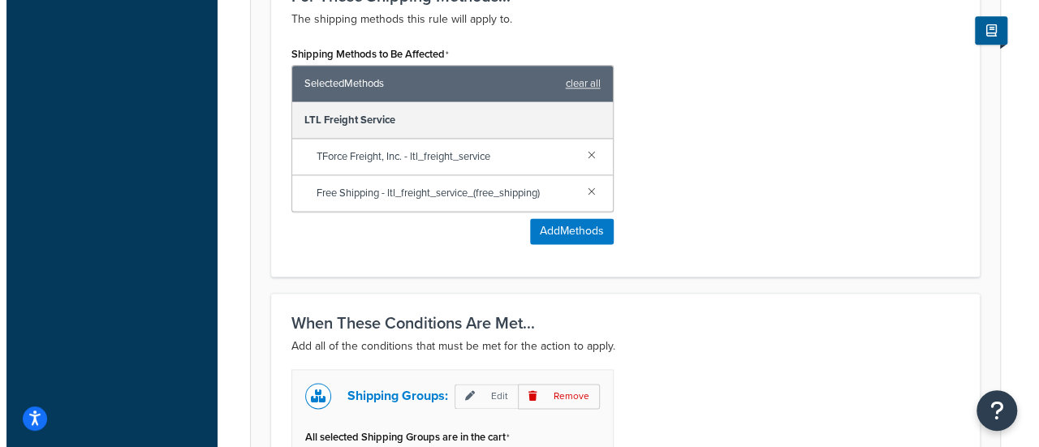
scroll to position [1136, 0]
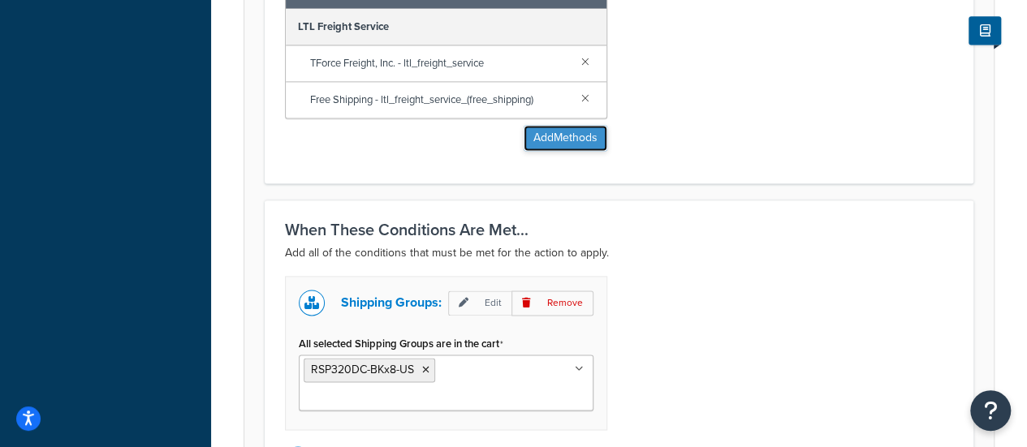
click at [544, 129] on button "Add Methods" at bounding box center [565, 138] width 84 height 26
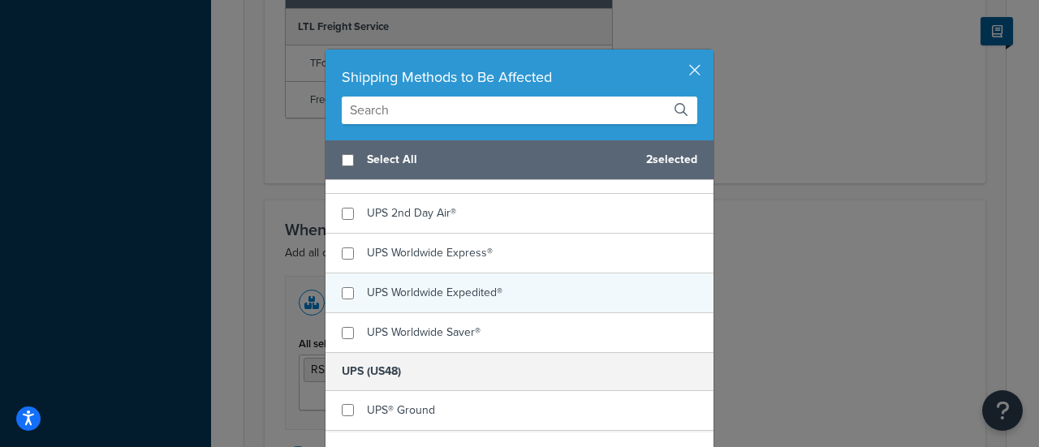
scroll to position [730, 0]
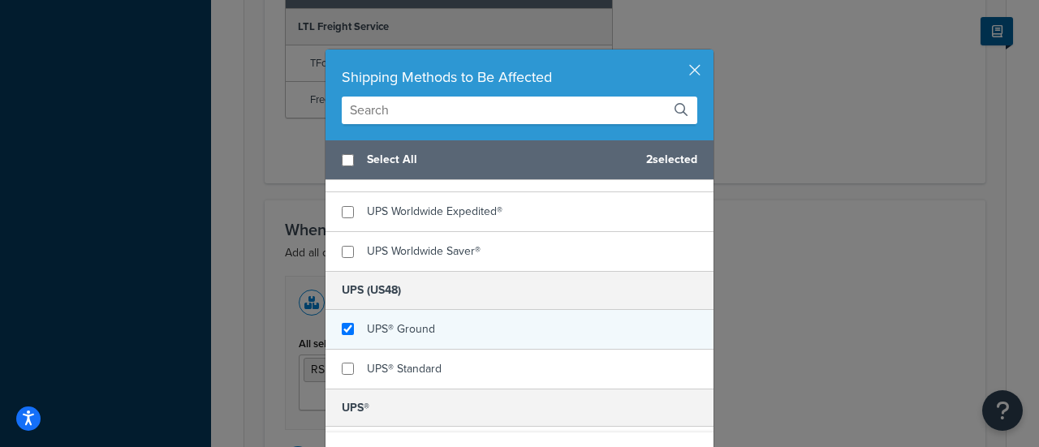
checkbox input "true"
click at [418, 321] on span "UPS® Ground" at bounding box center [401, 329] width 68 height 17
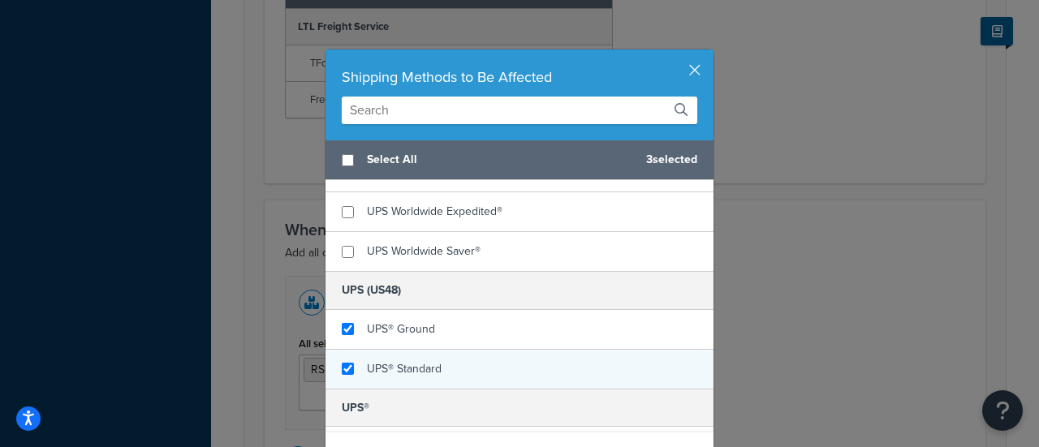
checkbox input "true"
click at [411, 367] on span "UPS® Standard" at bounding box center [404, 368] width 75 height 17
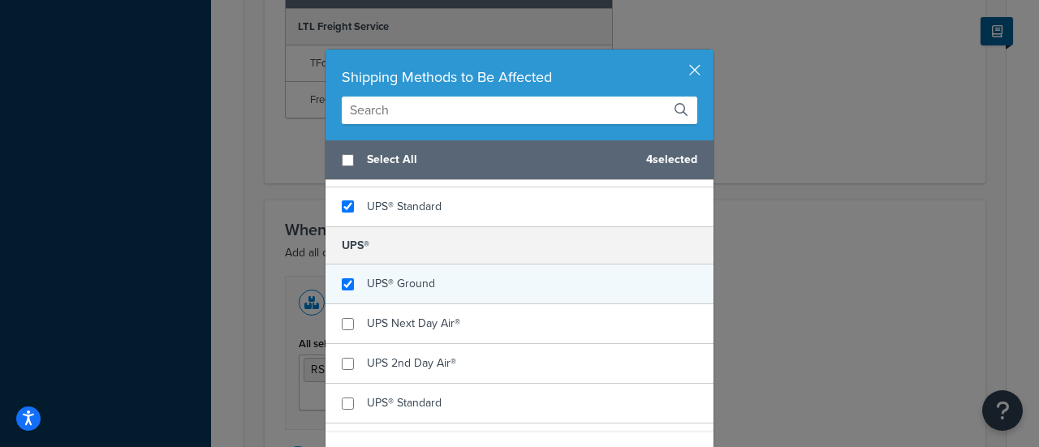
checkbox input "true"
click at [419, 276] on span "UPS® Ground" at bounding box center [401, 283] width 68 height 17
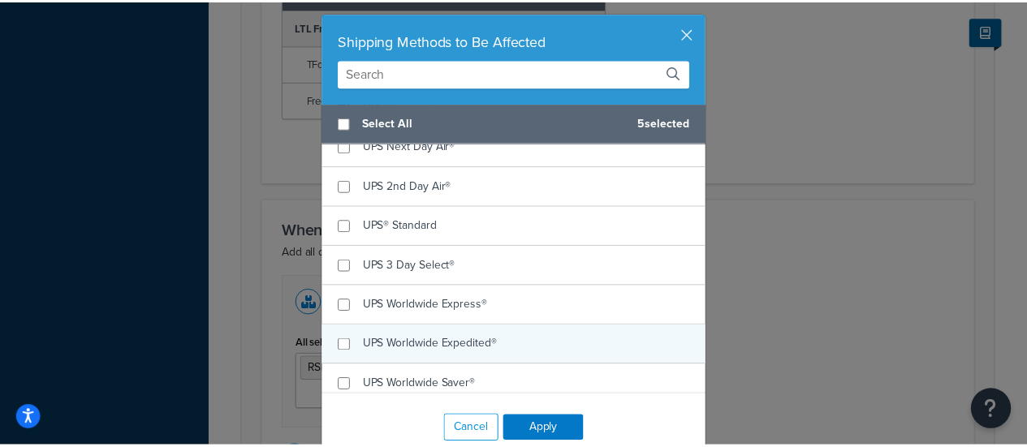
scroll to position [69, 0]
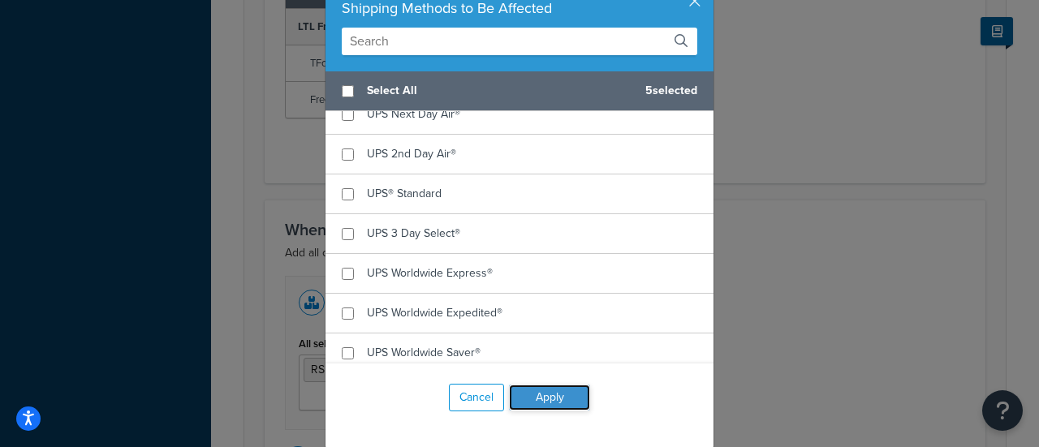
click at [537, 398] on button "Apply" at bounding box center [549, 398] width 81 height 26
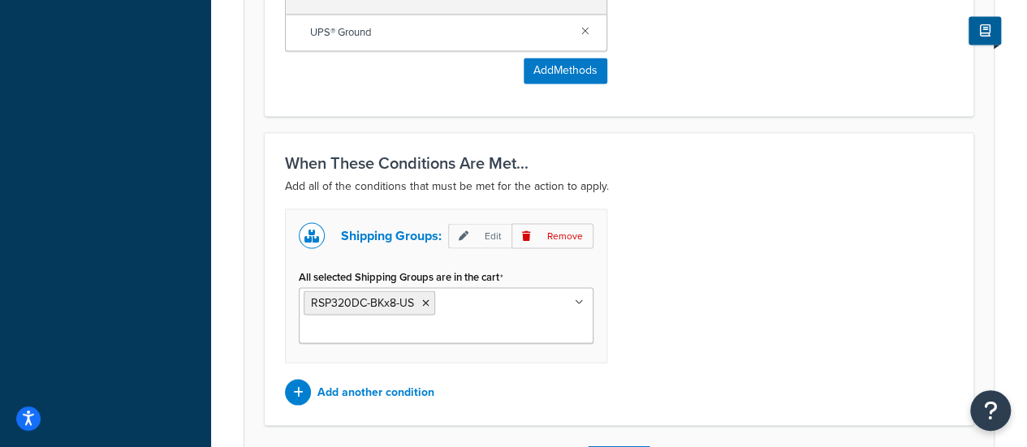
scroll to position [1480, 0]
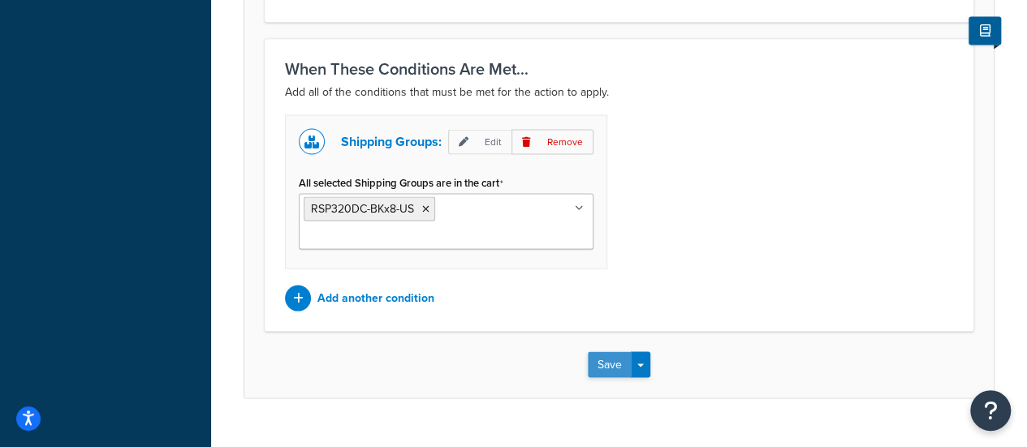
click at [605, 351] on button "Save" at bounding box center [610, 364] width 44 height 26
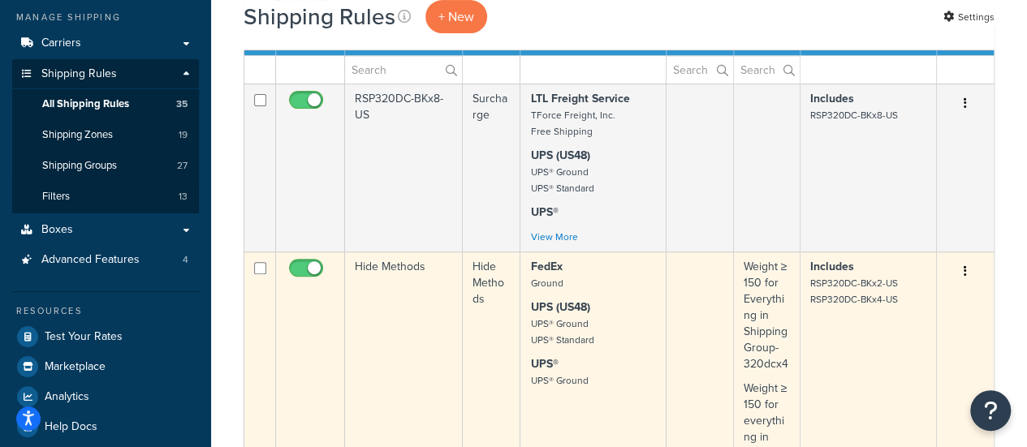
scroll to position [243, 0]
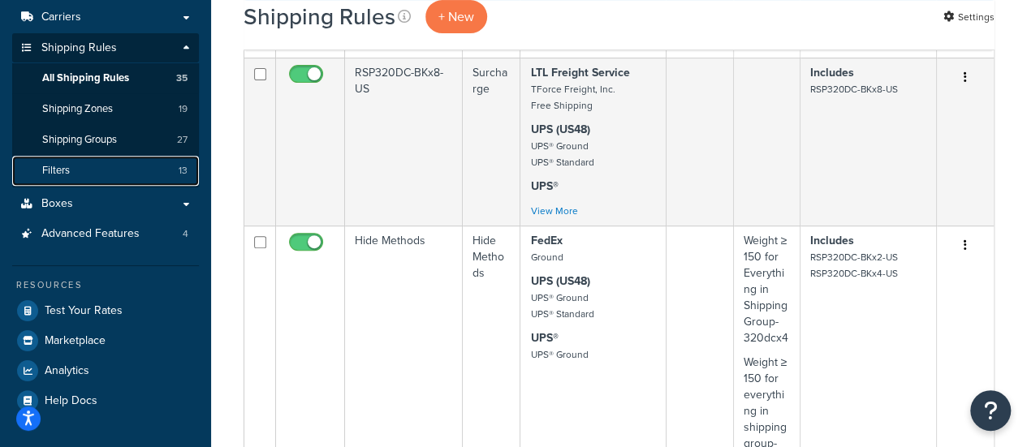
click at [71, 174] on link "Filters 13" at bounding box center [105, 171] width 187 height 30
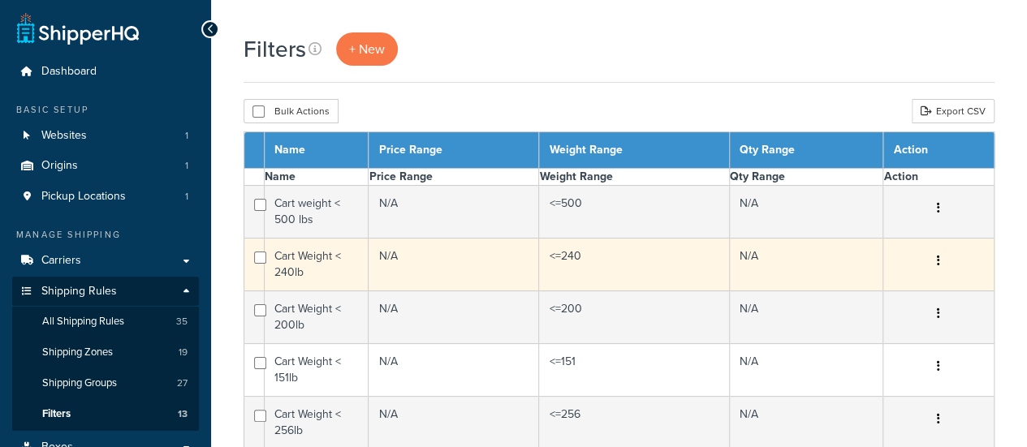
select select "15"
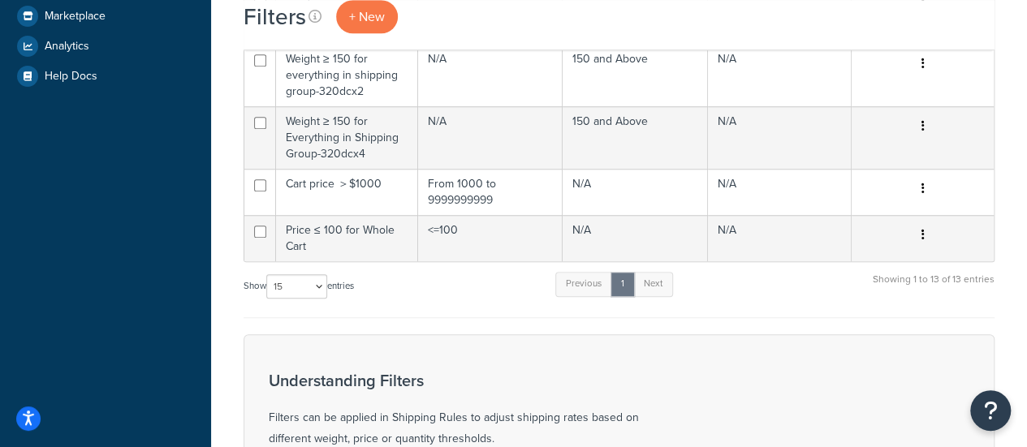
scroll to position [487, 0]
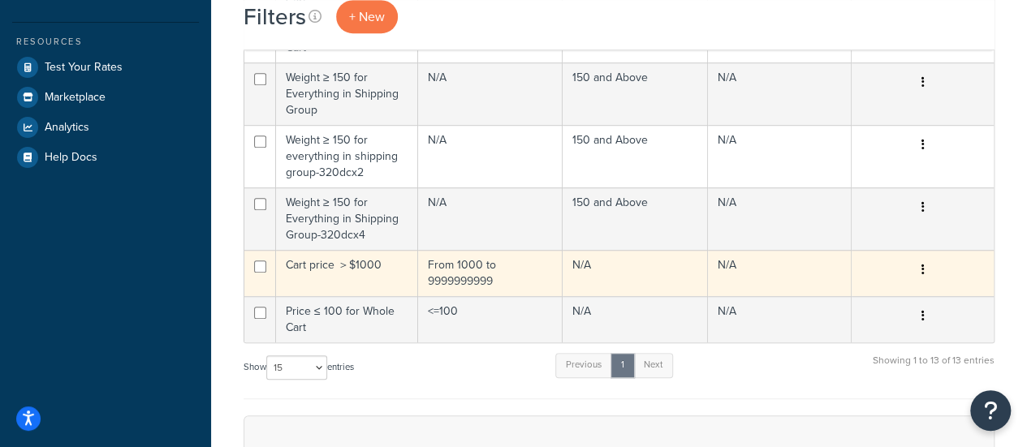
click at [305, 264] on td "Cart price ＞$1000" at bounding box center [347, 273] width 142 height 46
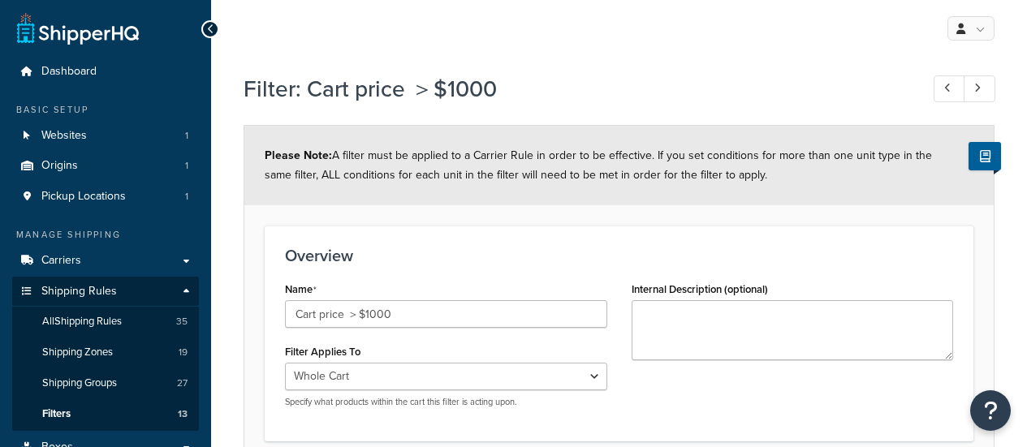
select select "range"
click at [66, 291] on span "Shipping Rules" at bounding box center [78, 292] width 75 height 14
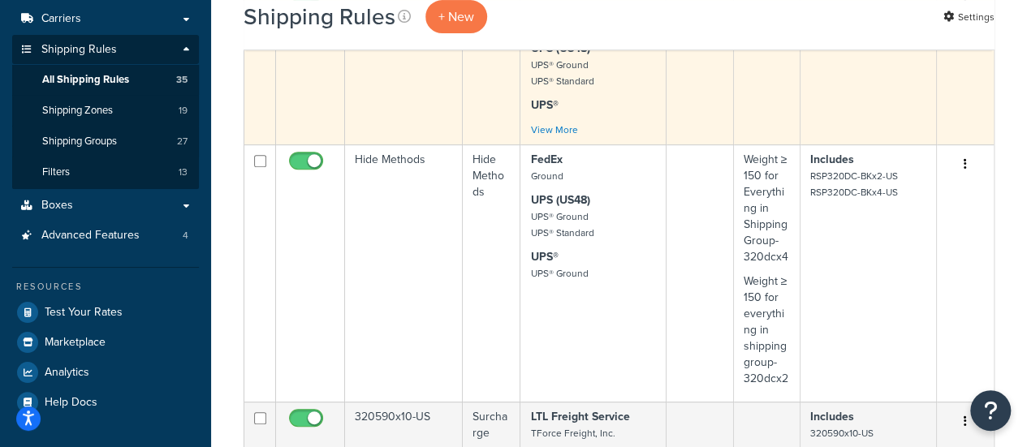
scroll to position [243, 0]
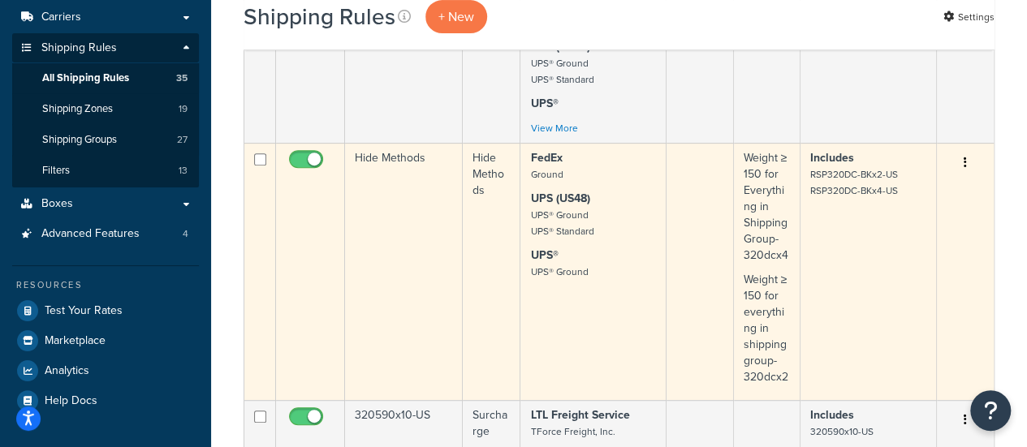
click at [308, 161] on input "checkbox" at bounding box center [308, 163] width 45 height 20
checkbox input "false"
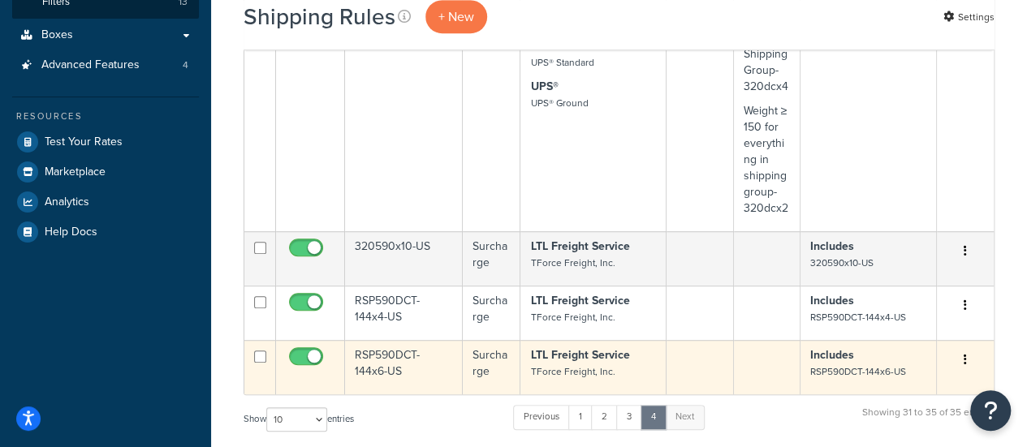
scroll to position [487, 0]
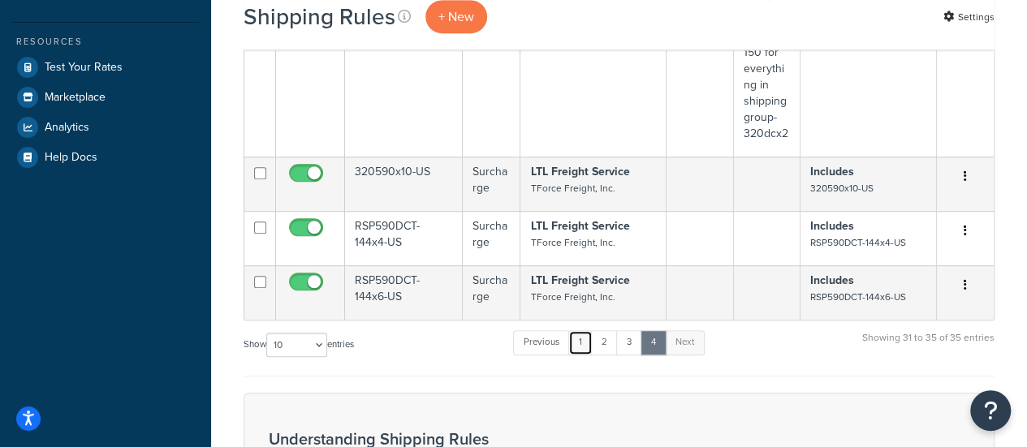
click at [583, 355] on link "1" at bounding box center [580, 342] width 24 height 24
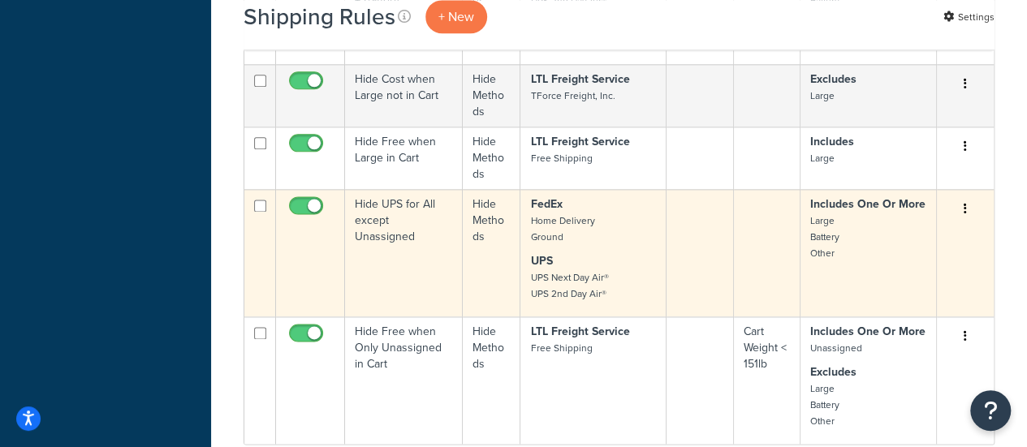
scroll to position [1117, 0]
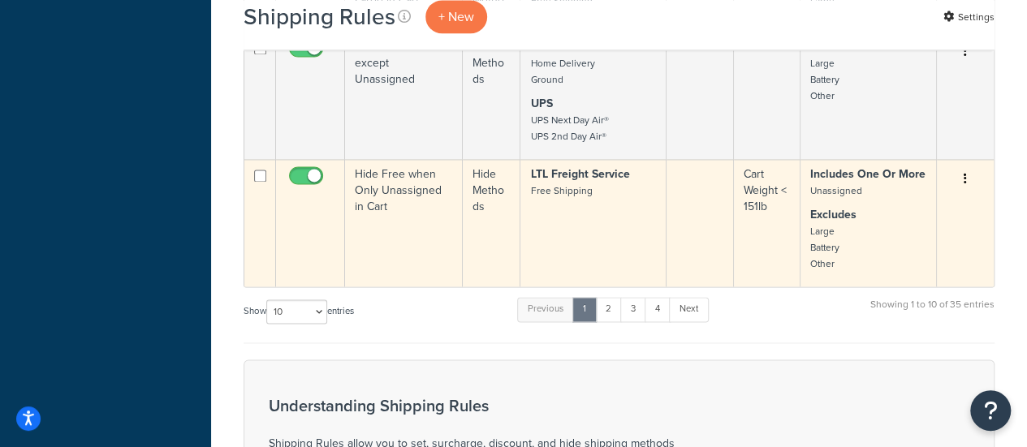
click at [396, 185] on td "Hide Free when Only Unassigned in Cart" at bounding box center [404, 222] width 118 height 127
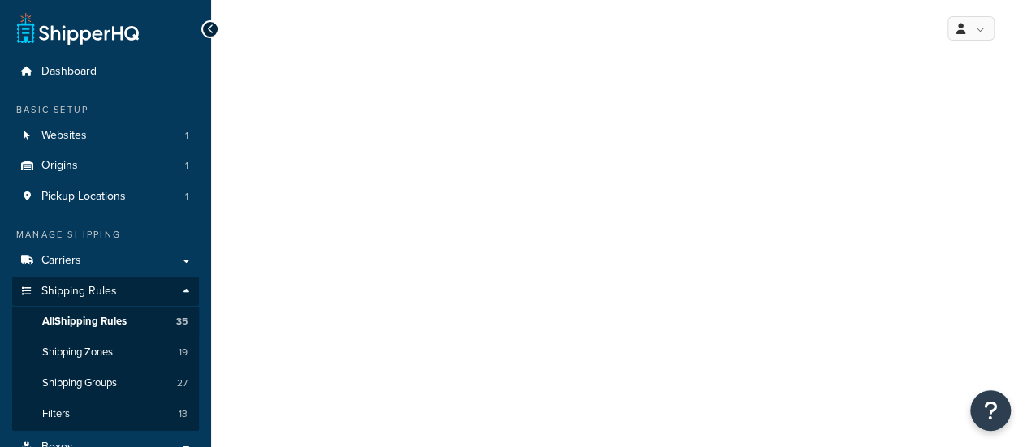
select select "HIDE"
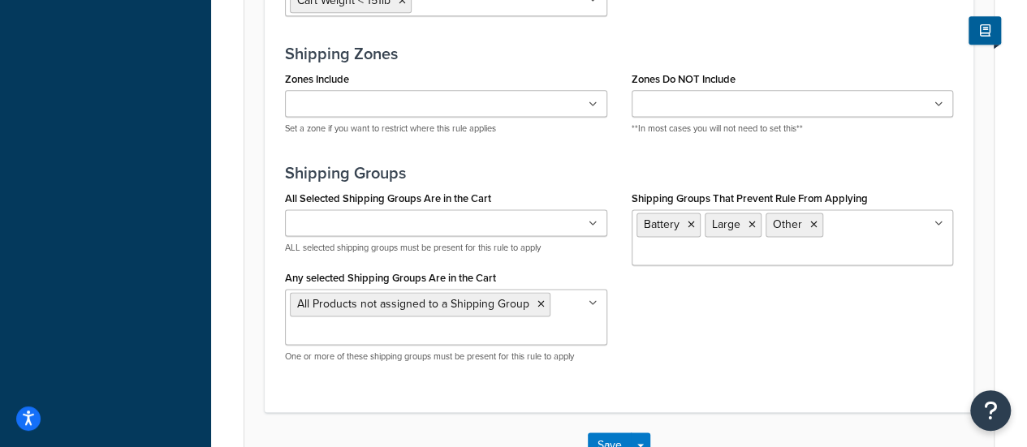
scroll to position [1136, 0]
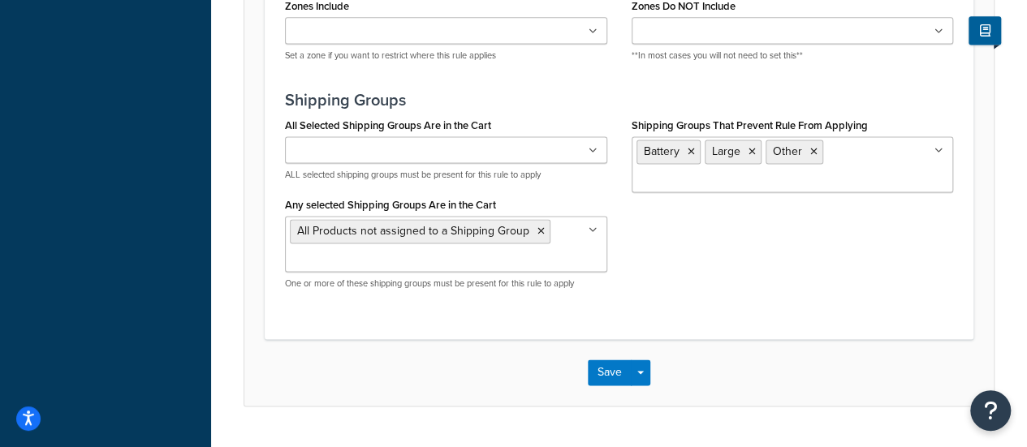
click at [880, 149] on ul "Battery Large Other" at bounding box center [792, 164] width 322 height 56
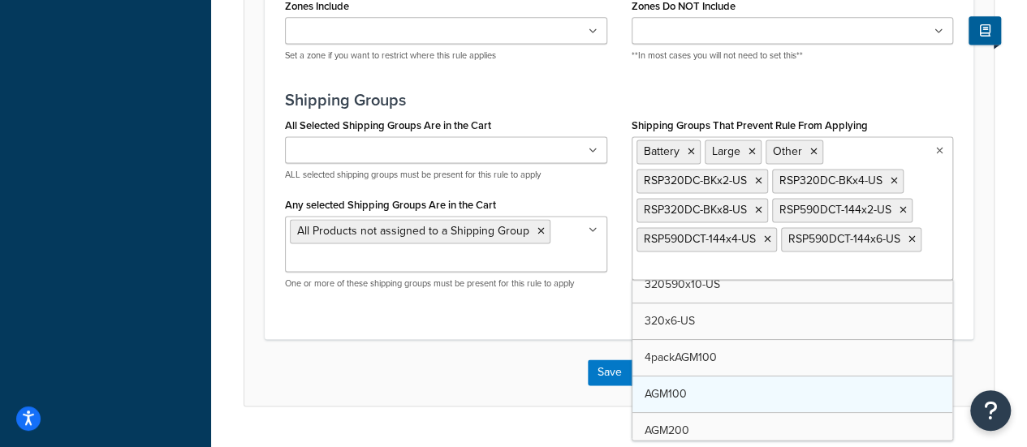
scroll to position [81, 0]
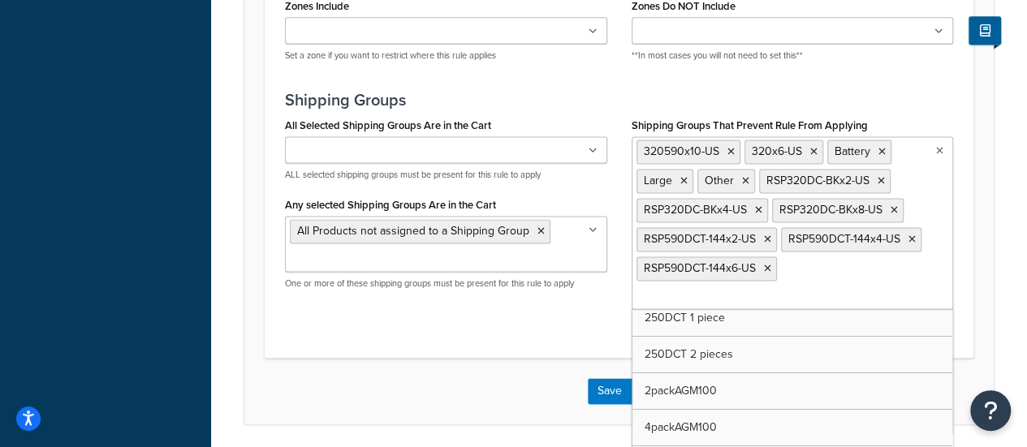
click at [498, 395] on div "Save Save Dropdown Save and Edit Save and Duplicate Save and Create New" at bounding box center [618, 391] width 749 height 67
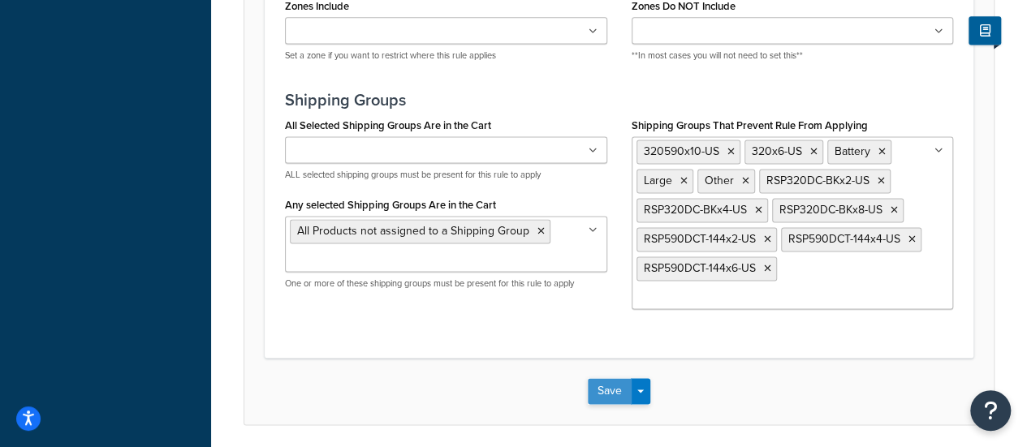
click at [617, 378] on button "Save" at bounding box center [610, 391] width 44 height 26
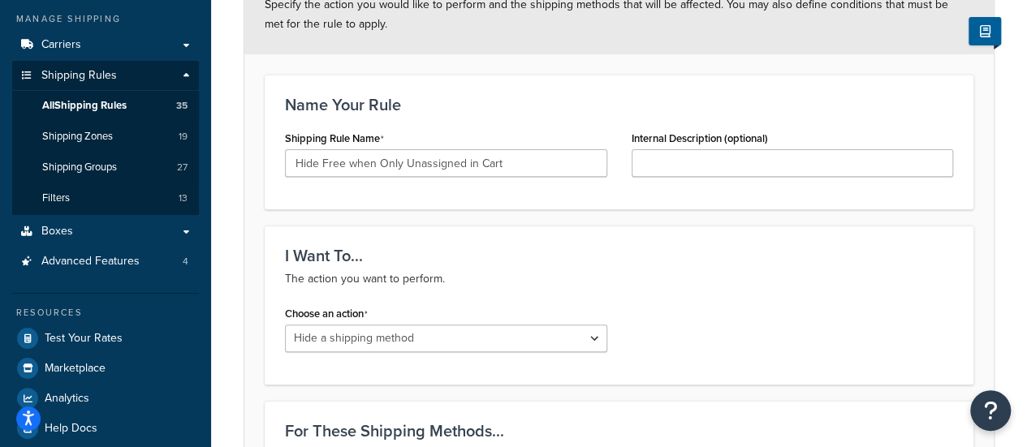
scroll to position [0, 0]
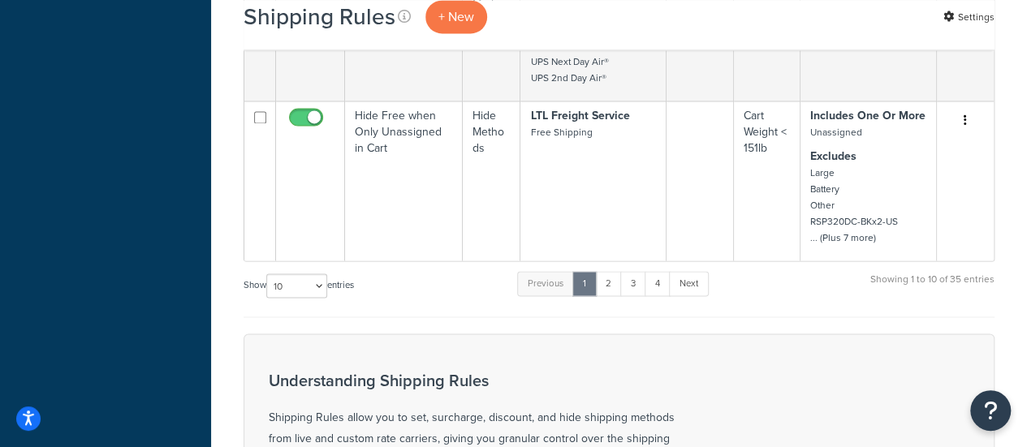
scroll to position [1136, 0]
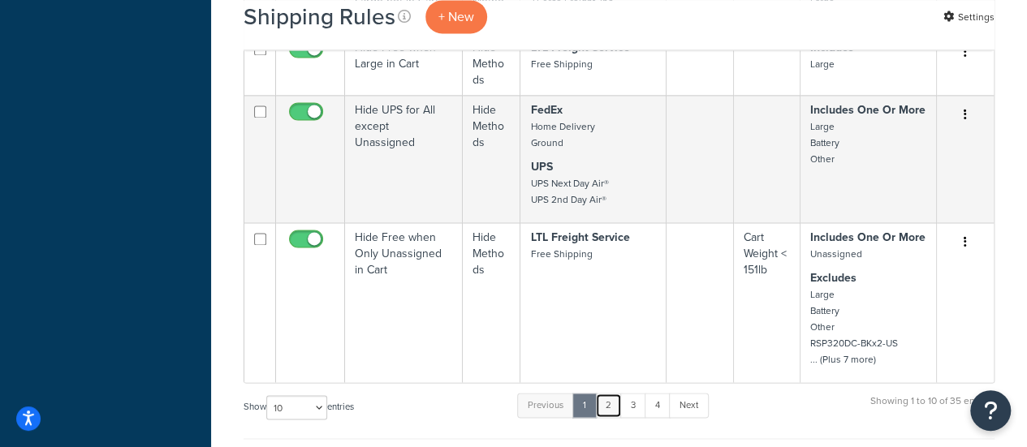
click at [615, 398] on link "2" at bounding box center [608, 405] width 27 height 24
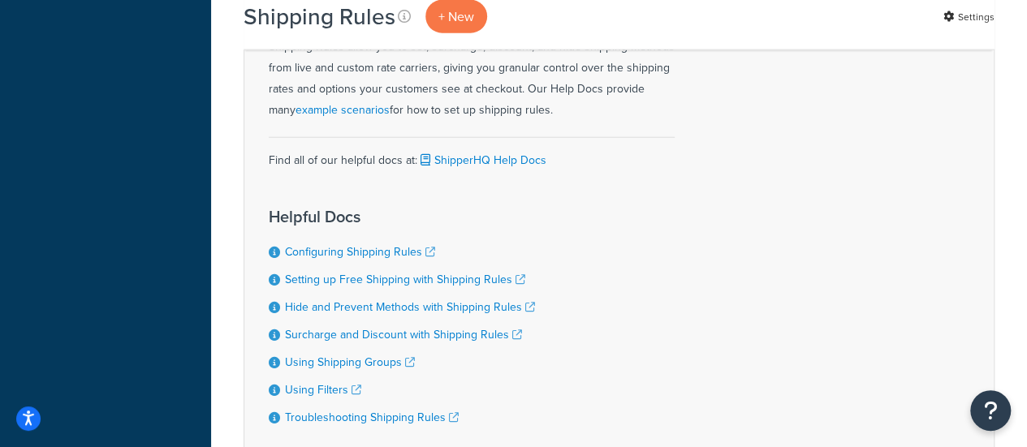
scroll to position [1834, 0]
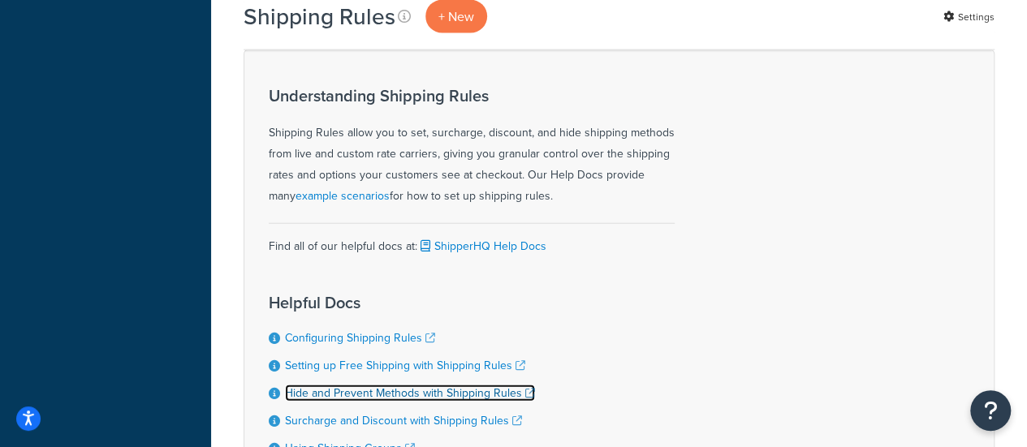
click at [456, 385] on link "Hide and Prevent Methods with Shipping Rules" at bounding box center [410, 393] width 250 height 17
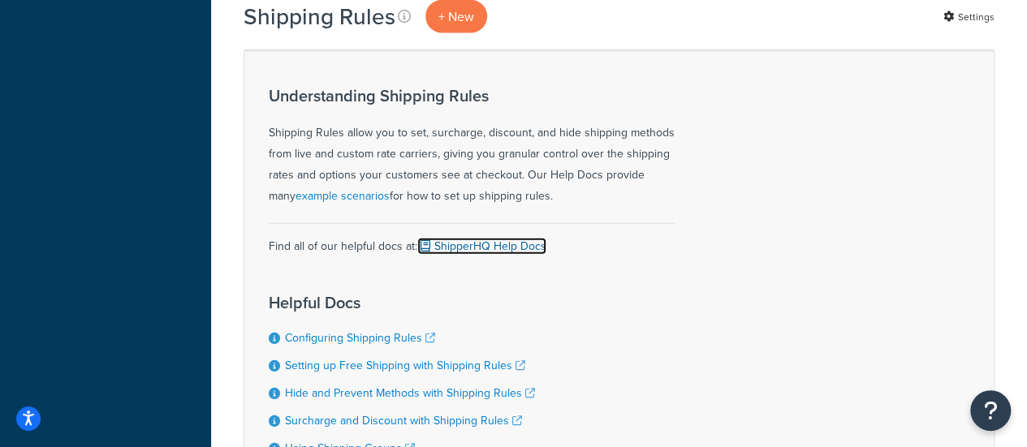
click at [478, 238] on link "ShipperHQ Help Docs" at bounding box center [481, 246] width 129 height 17
drag, startPoint x: 925, startPoint y: 181, endPoint x: 857, endPoint y: 35, distance: 161.2
click at [926, 179] on div "Understanding Shipping Rules Shipping Rules allow you to set, surcharge, discou…" at bounding box center [618, 299] width 751 height 498
drag, startPoint x: 880, startPoint y: 243, endPoint x: 862, endPoint y: 172, distance: 72.8
click at [880, 243] on div "Understanding Shipping Rules Shipping Rules allow you to set, surcharge, discou…" at bounding box center [618, 299] width 751 height 498
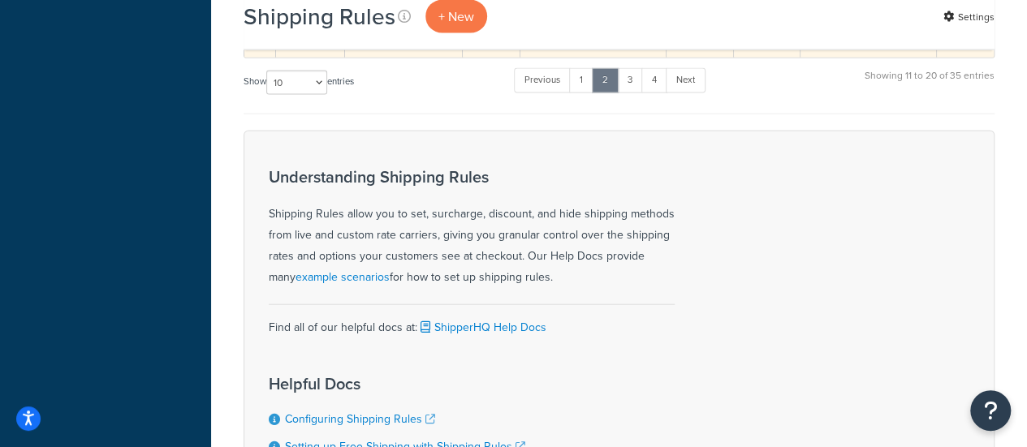
scroll to position [1428, 0]
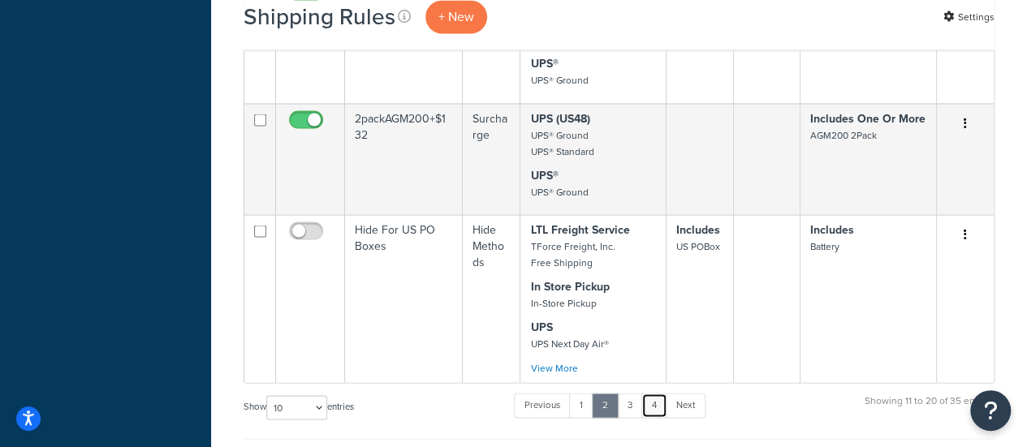
click at [664, 393] on link "4" at bounding box center [654, 405] width 26 height 24
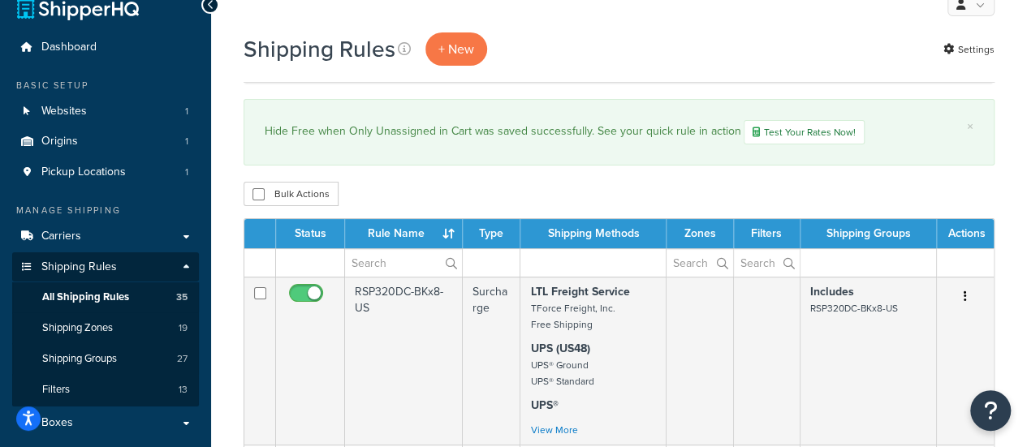
scroll to position [0, 0]
